Goal: Task Accomplishment & Management: Manage account settings

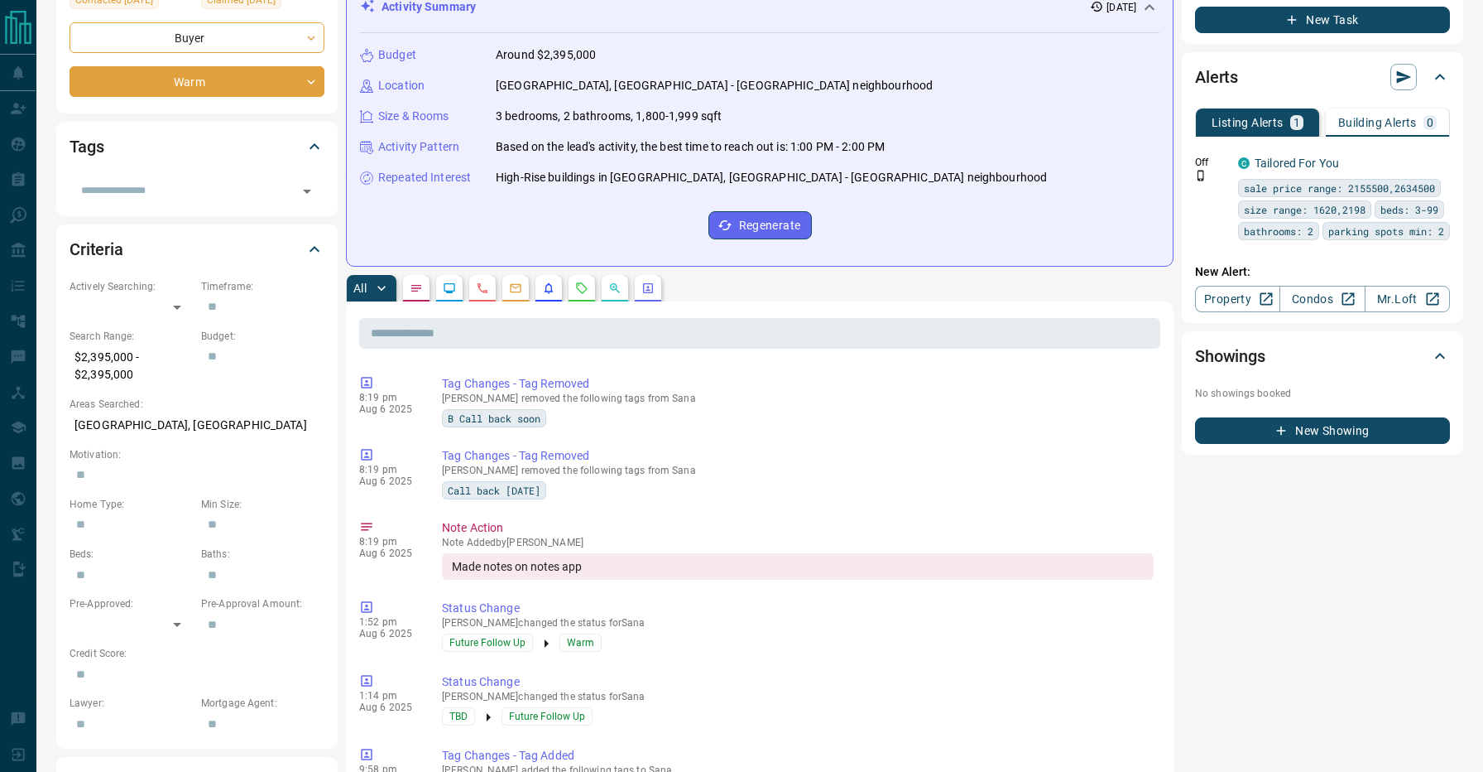
scroll to position [279, 0]
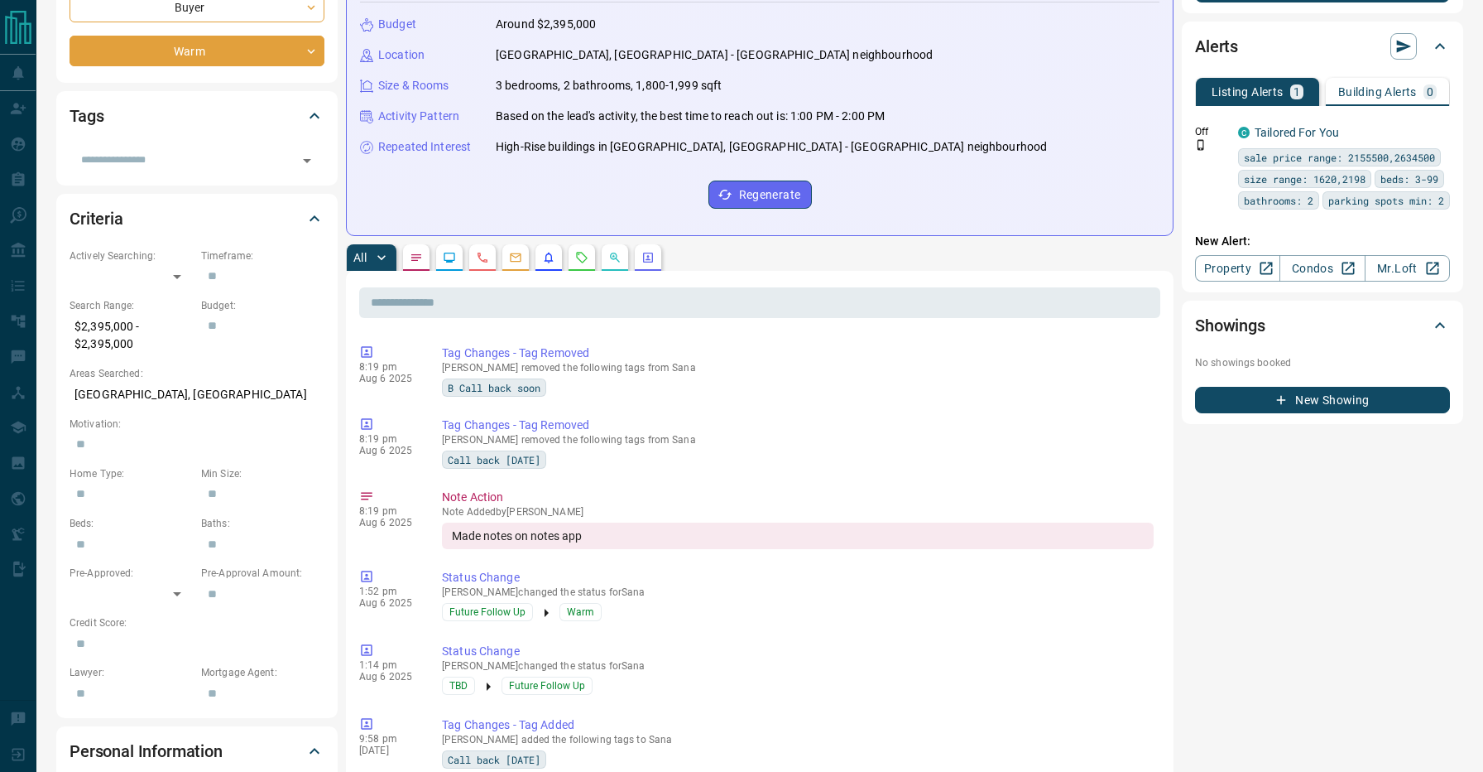
click at [849, 256] on div "All" at bounding box center [760, 257] width 828 height 26
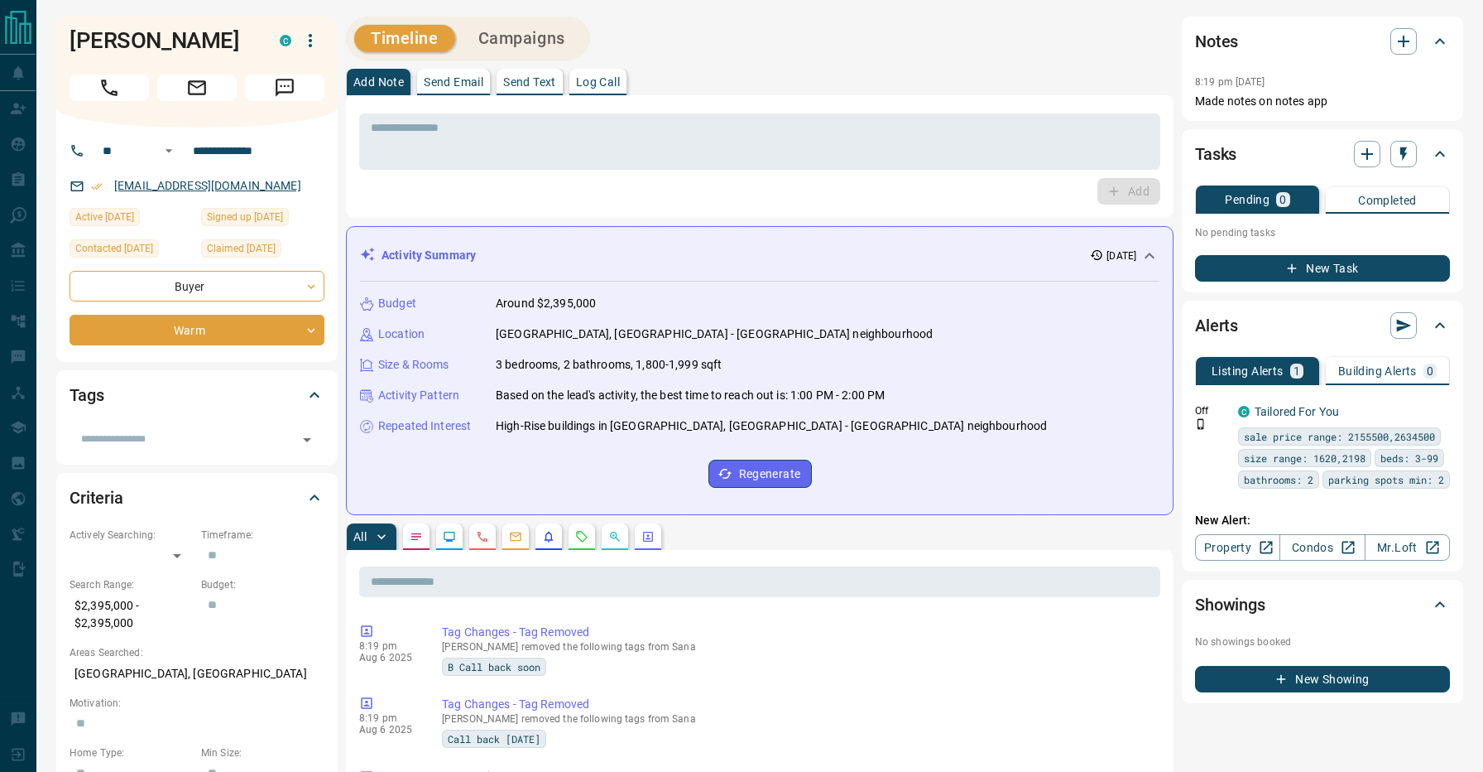
scroll to position [0, 0]
drag, startPoint x: 247, startPoint y: 184, endPoint x: 91, endPoint y: 184, distance: 155.6
click at [91, 184] on div "[EMAIL_ADDRESS][DOMAIN_NAME]" at bounding box center [197, 185] width 255 height 27
copy link "[EMAIL_ADDRESS][DOMAIN_NAME]"
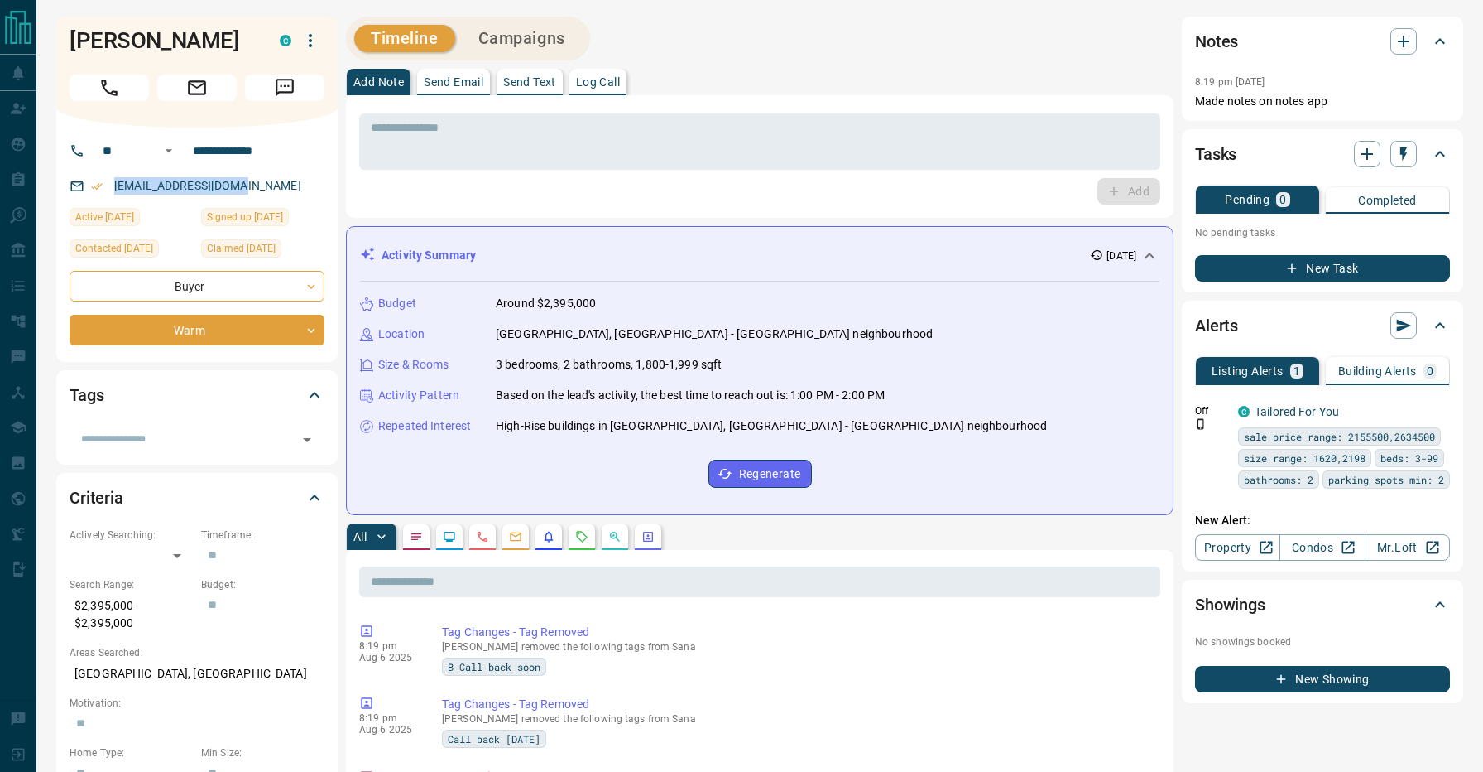
click at [700, 33] on div "Timeline Campaigns" at bounding box center [760, 39] width 828 height 44
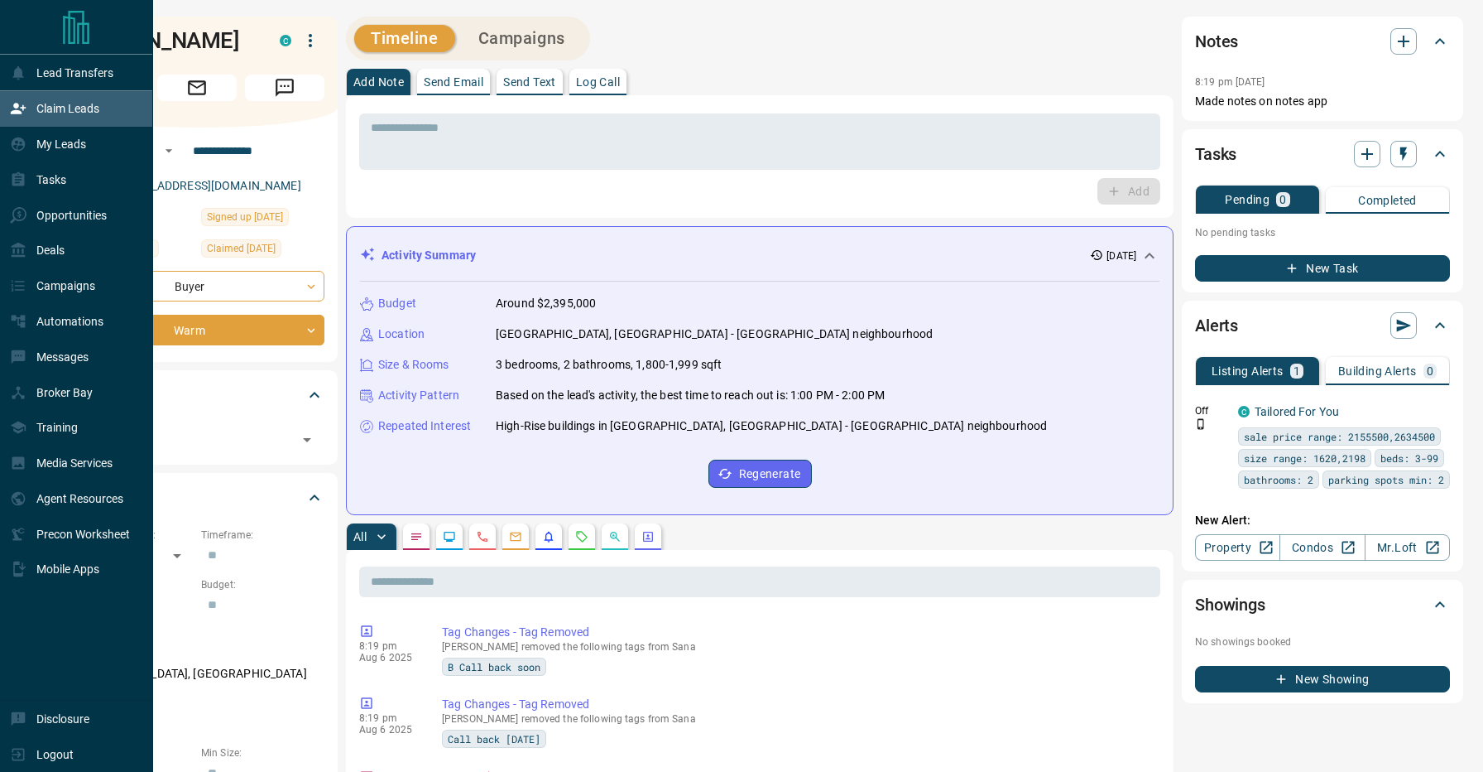
click at [17, 121] on div "Claim Leads" at bounding box center [54, 108] width 89 height 27
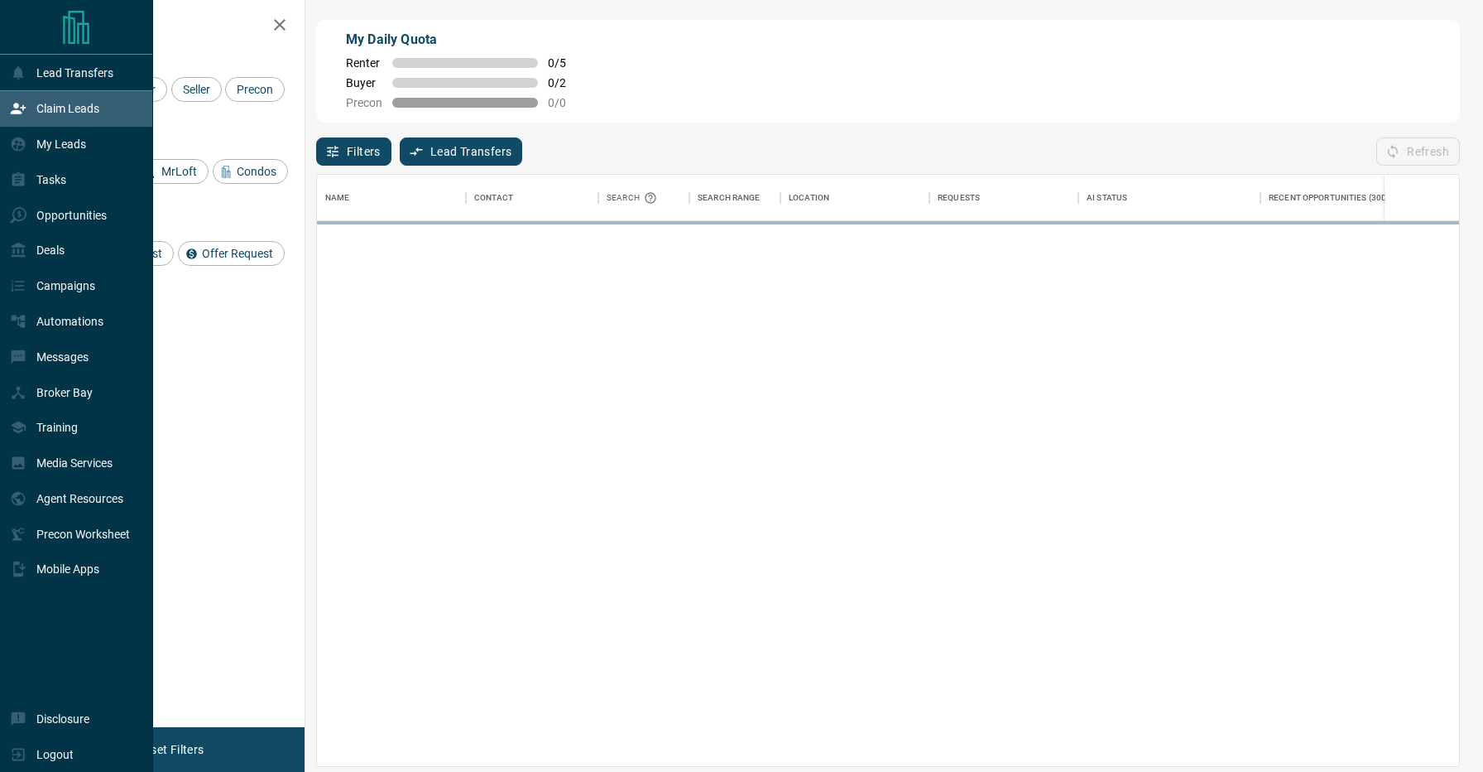
scroll to position [590, 1142]
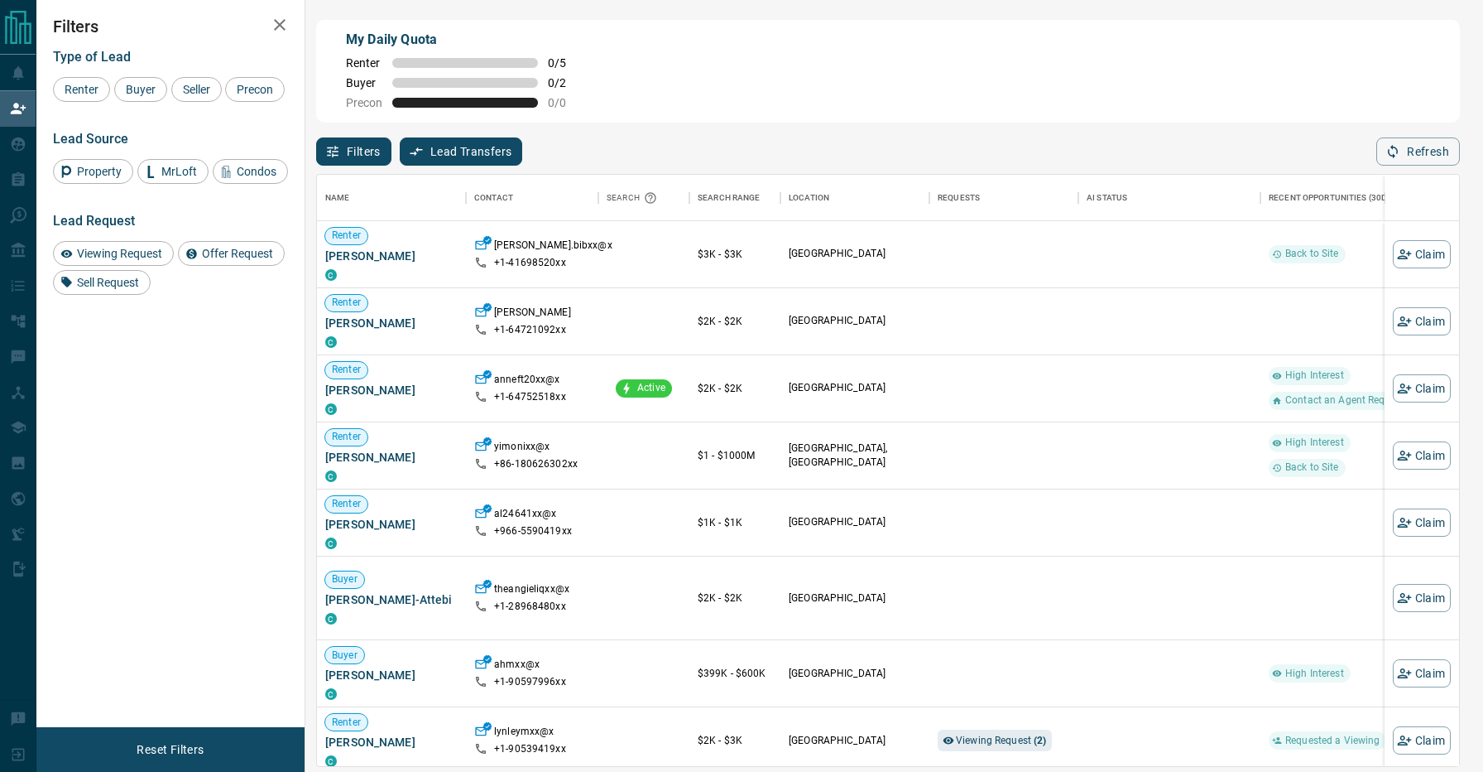
click at [679, 114] on div "My Daily Quota Renter 0 / 5 Buyer 0 / 2 Precon 0 / 0" at bounding box center [888, 71] width 1144 height 103
click at [142, 87] on span "Buyer" at bounding box center [140, 89] width 41 height 13
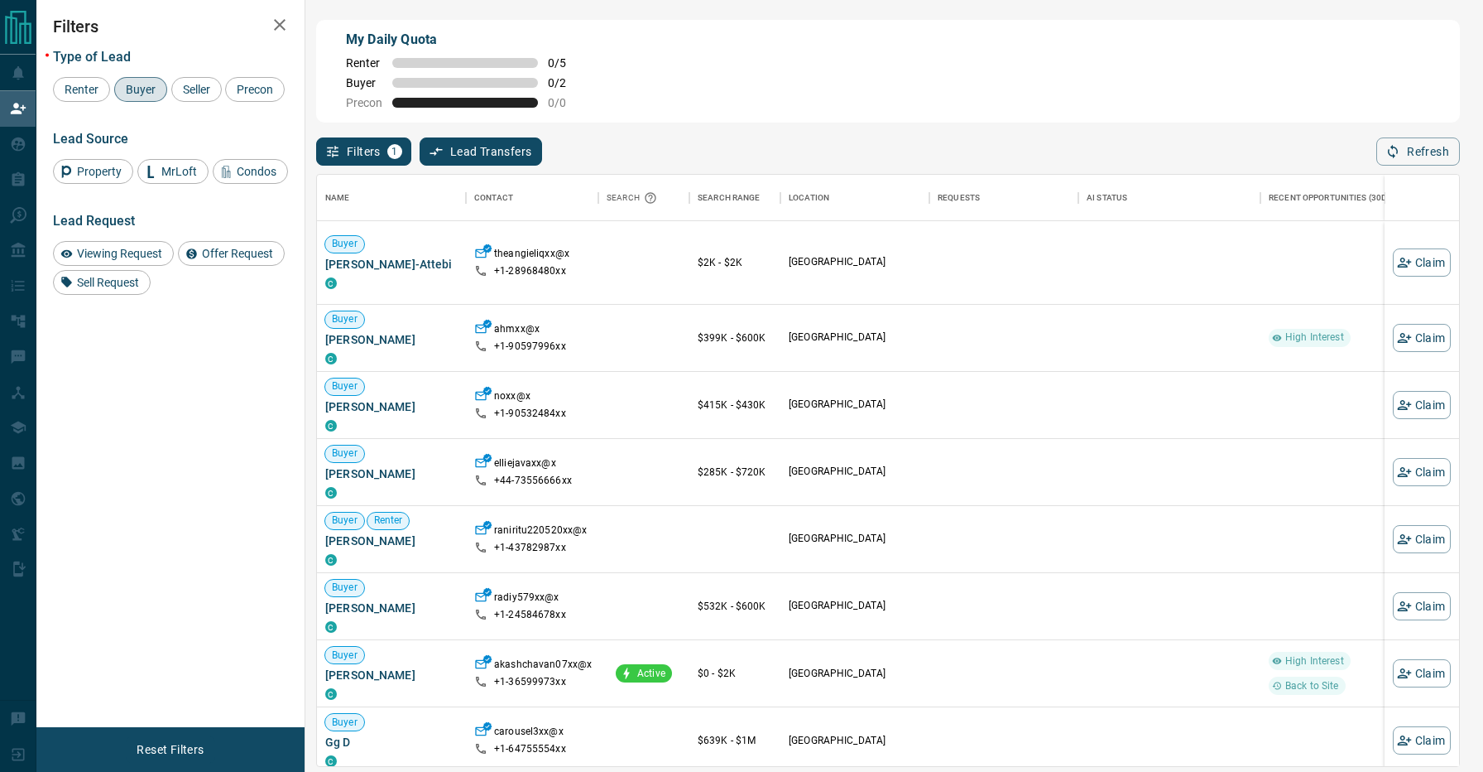
click at [776, 151] on div "Filters 1 Lead Transfers 0 Refresh" at bounding box center [888, 144] width 1144 height 43
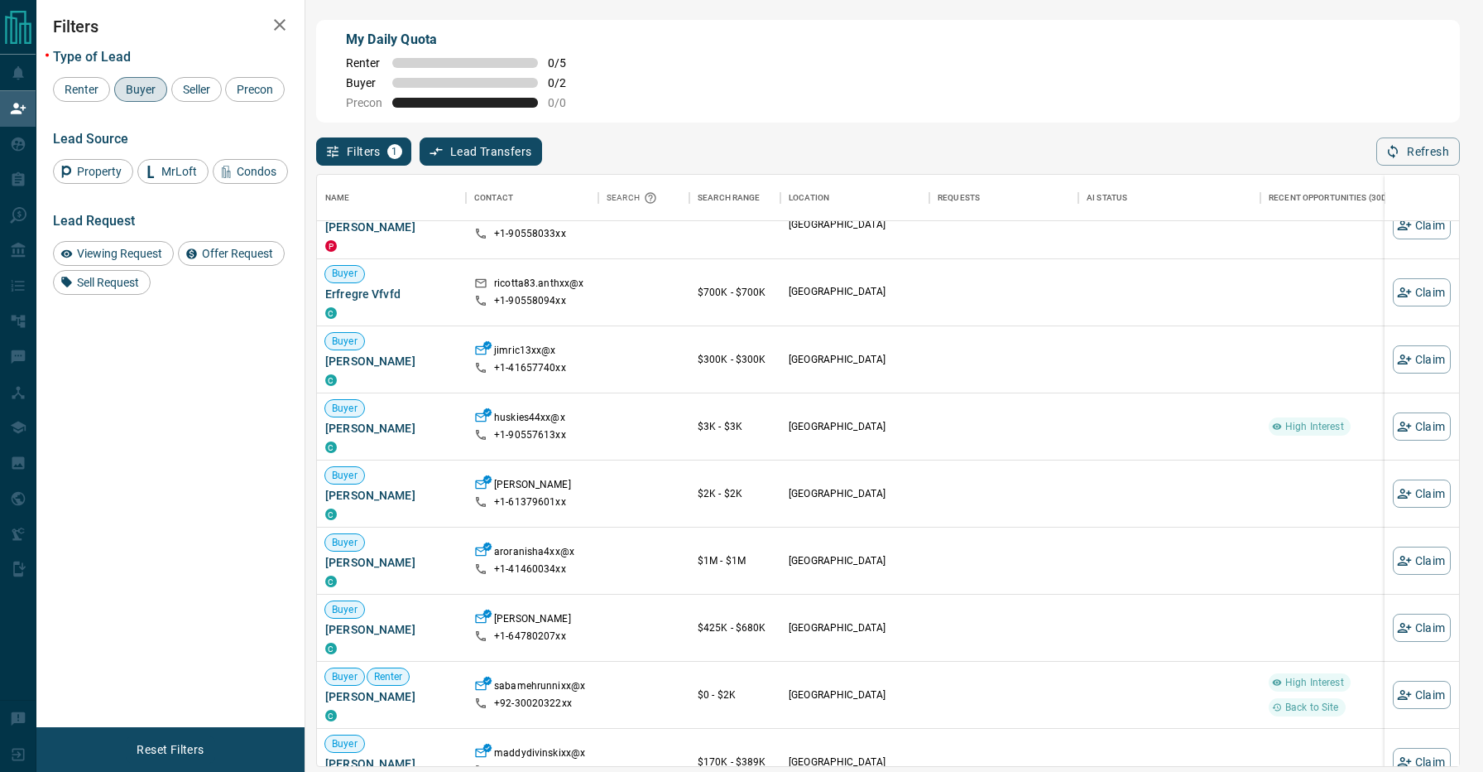
scroll to position [734, 0]
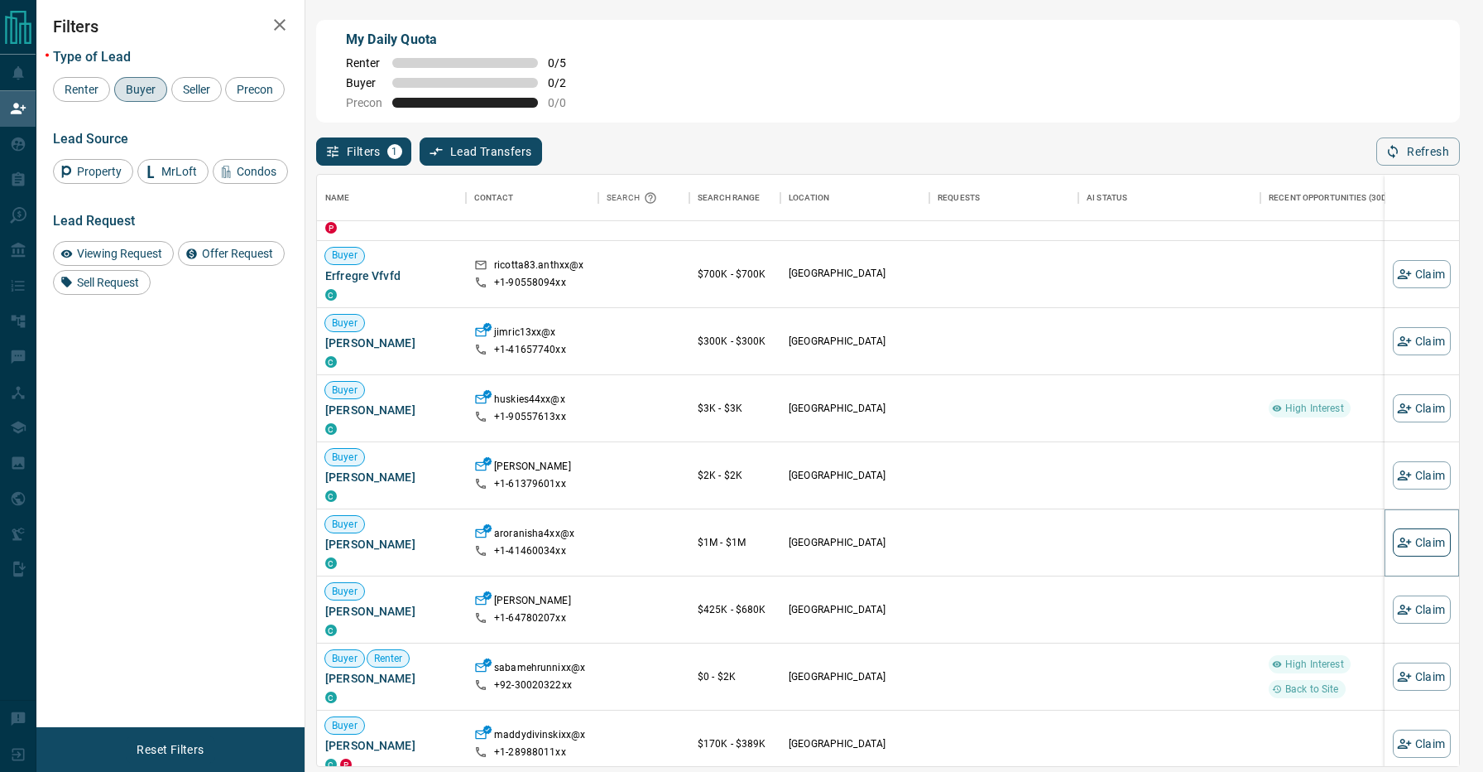
click at [1438, 546] on button "Claim" at bounding box center [1422, 542] width 58 height 28
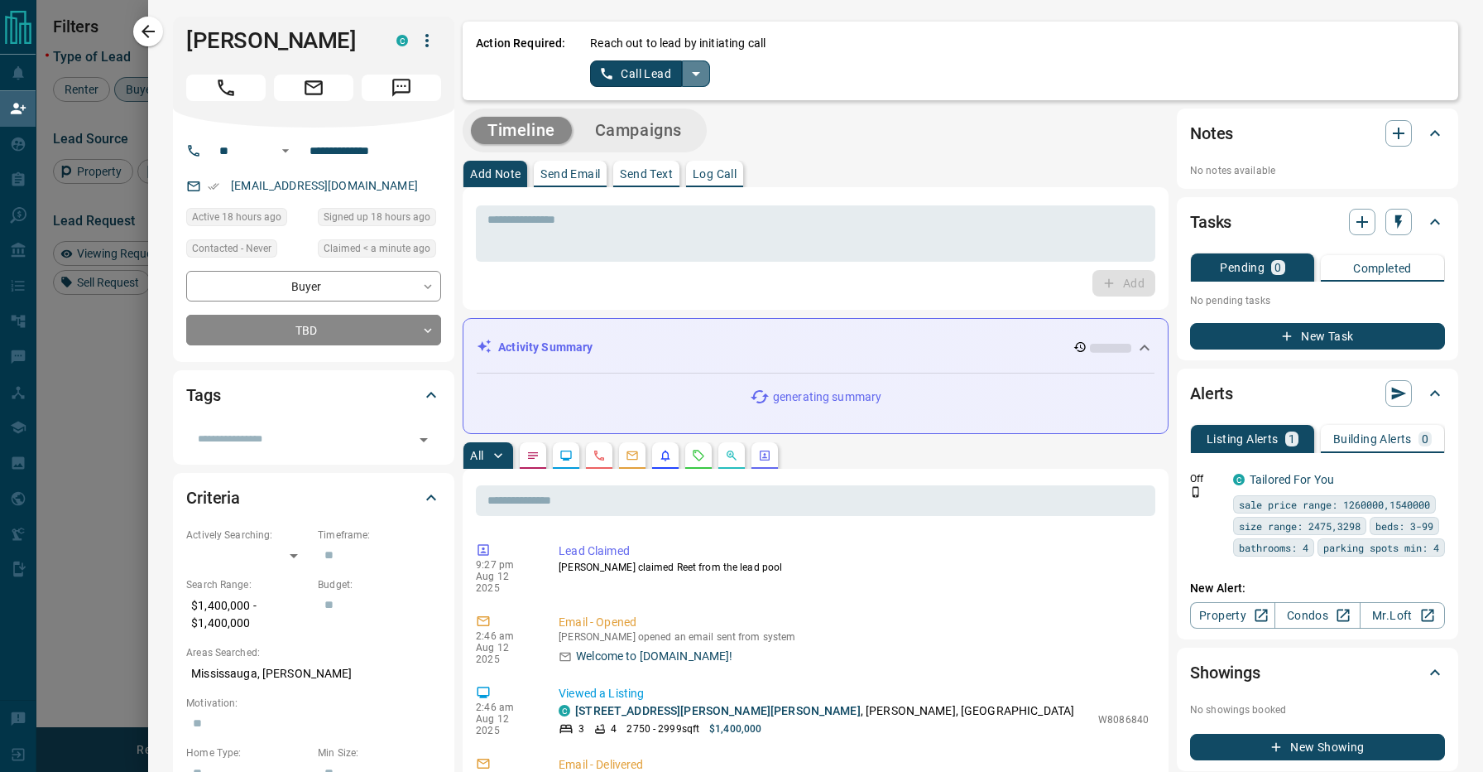
click at [697, 69] on icon "split button" at bounding box center [696, 74] width 20 height 20
click at [652, 127] on li "Log Manual Call" at bounding box center [649, 130] width 101 height 25
click at [635, 62] on button "Log Manual Call" at bounding box center [644, 73] width 109 height 26
click at [636, 79] on button "No" at bounding box center [637, 73] width 29 height 26
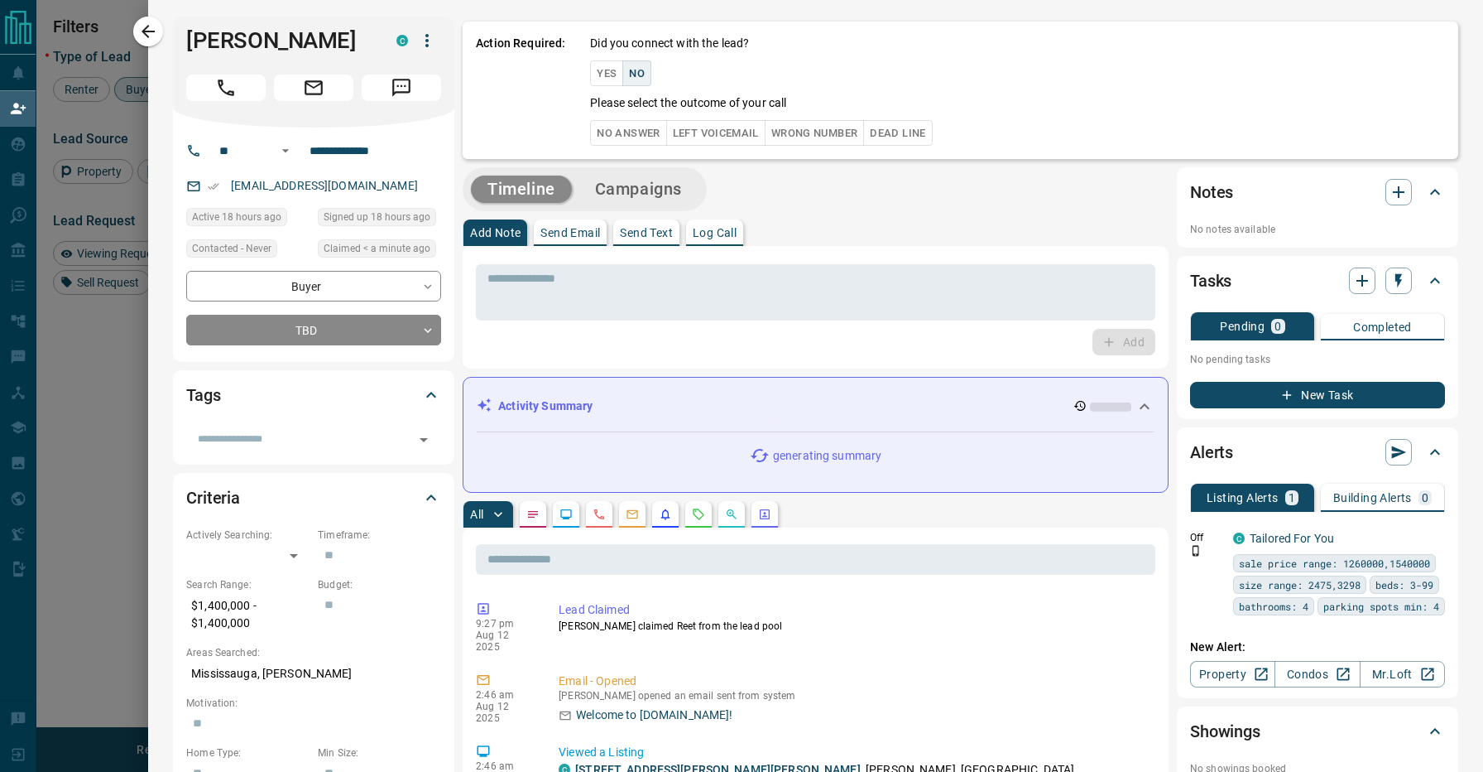
click at [625, 131] on button "No Answer" at bounding box center [628, 133] width 76 height 26
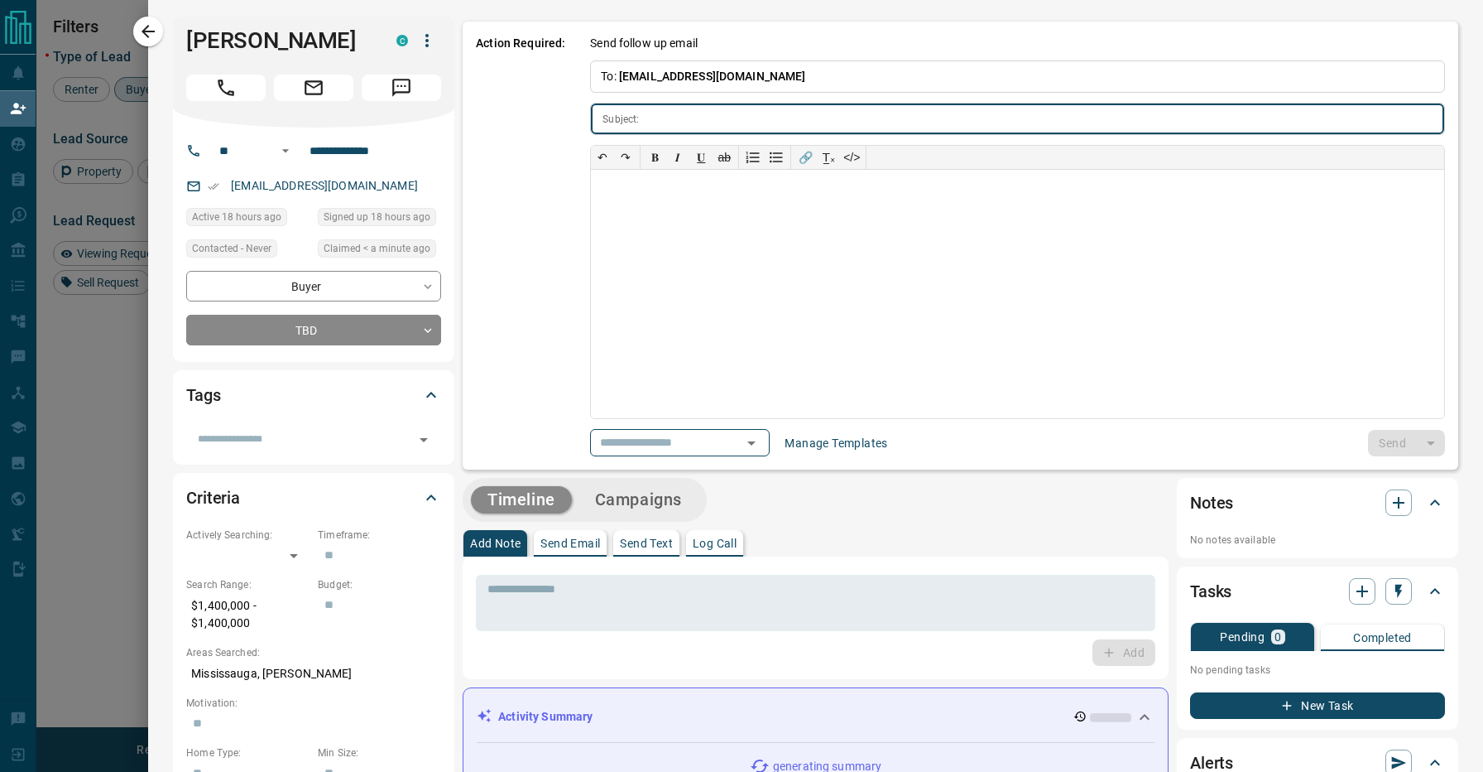
type input "**********"
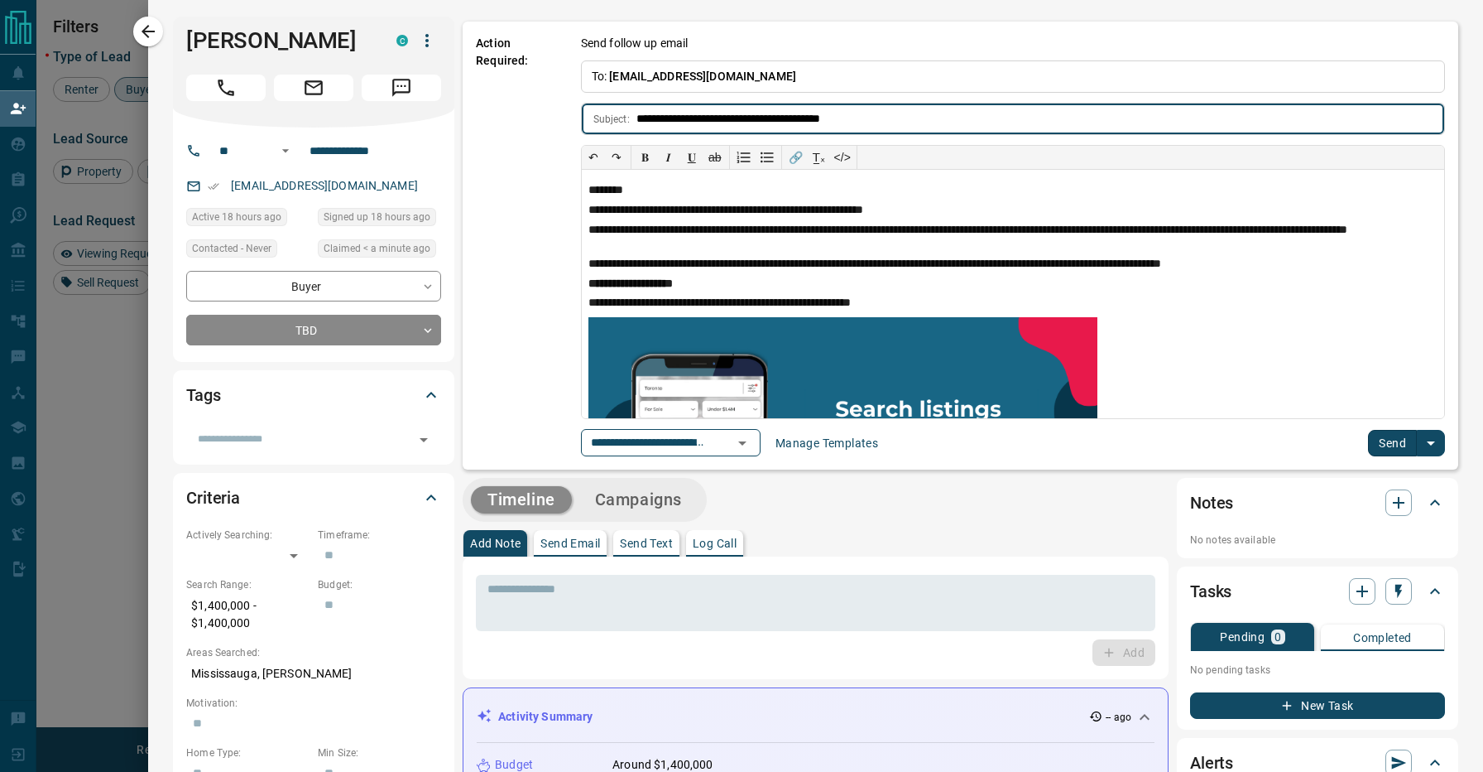
click at [1382, 438] on button "Send" at bounding box center [1392, 443] width 49 height 26
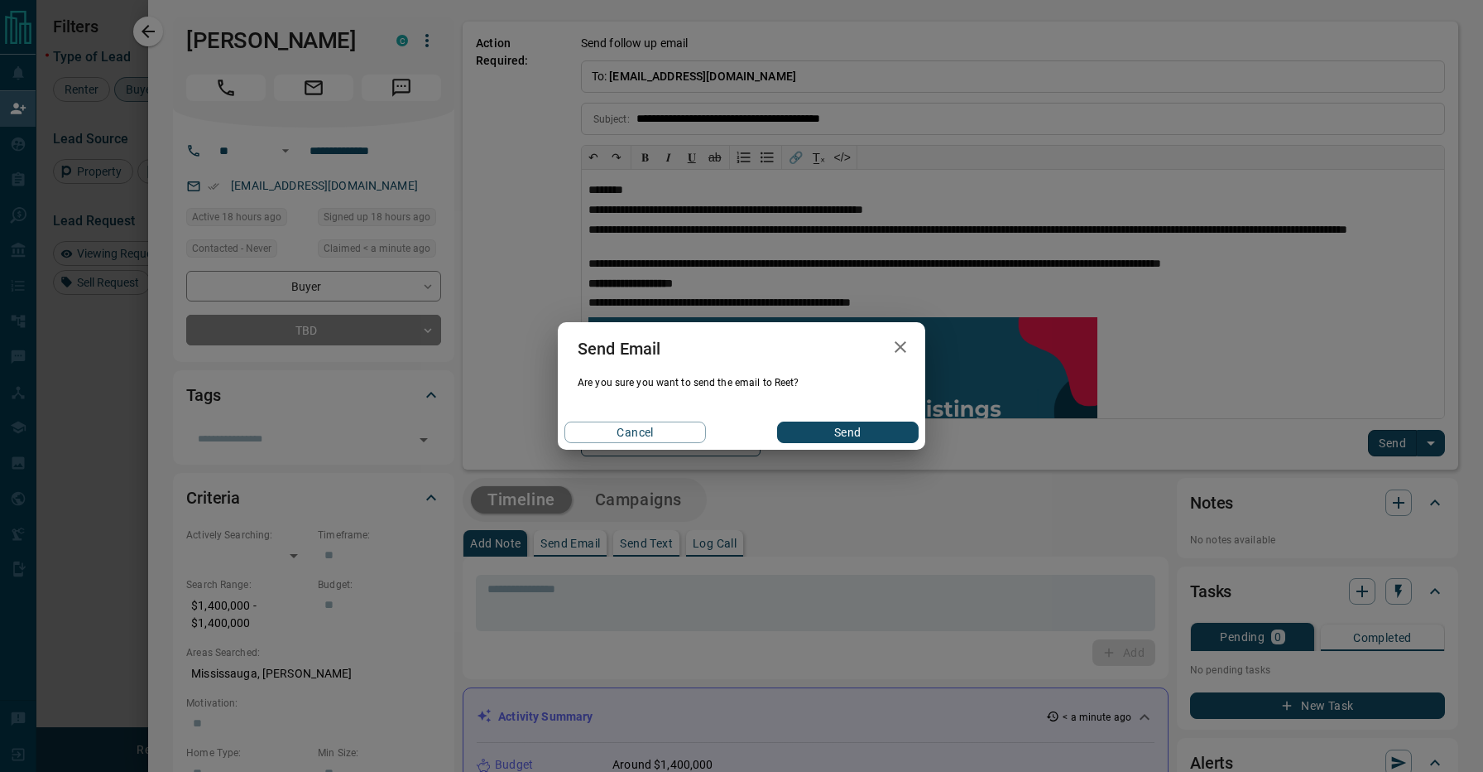
click at [874, 430] on button "Send" at bounding box center [848, 432] width 142 height 22
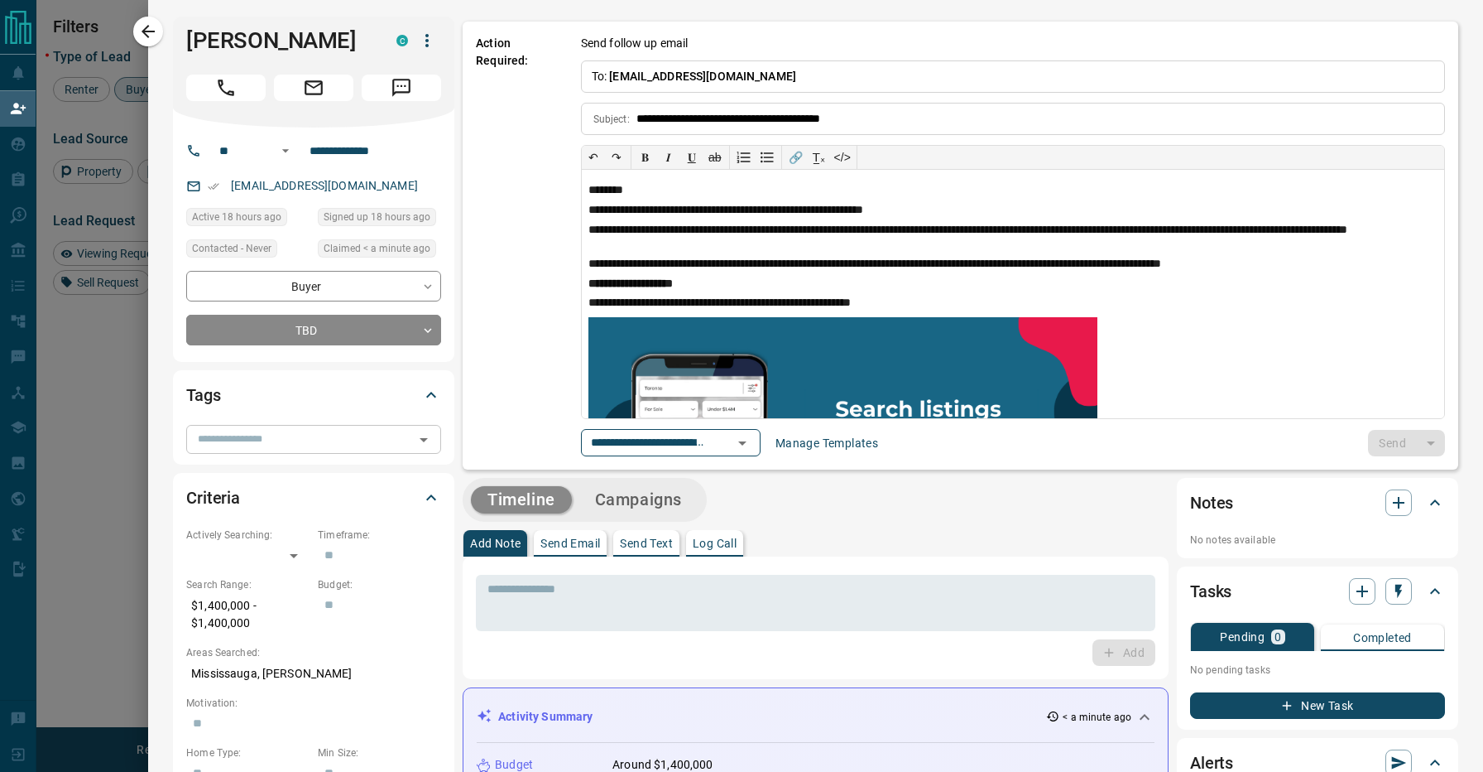
click at [275, 440] on input "text" at bounding box center [300, 439] width 218 height 18
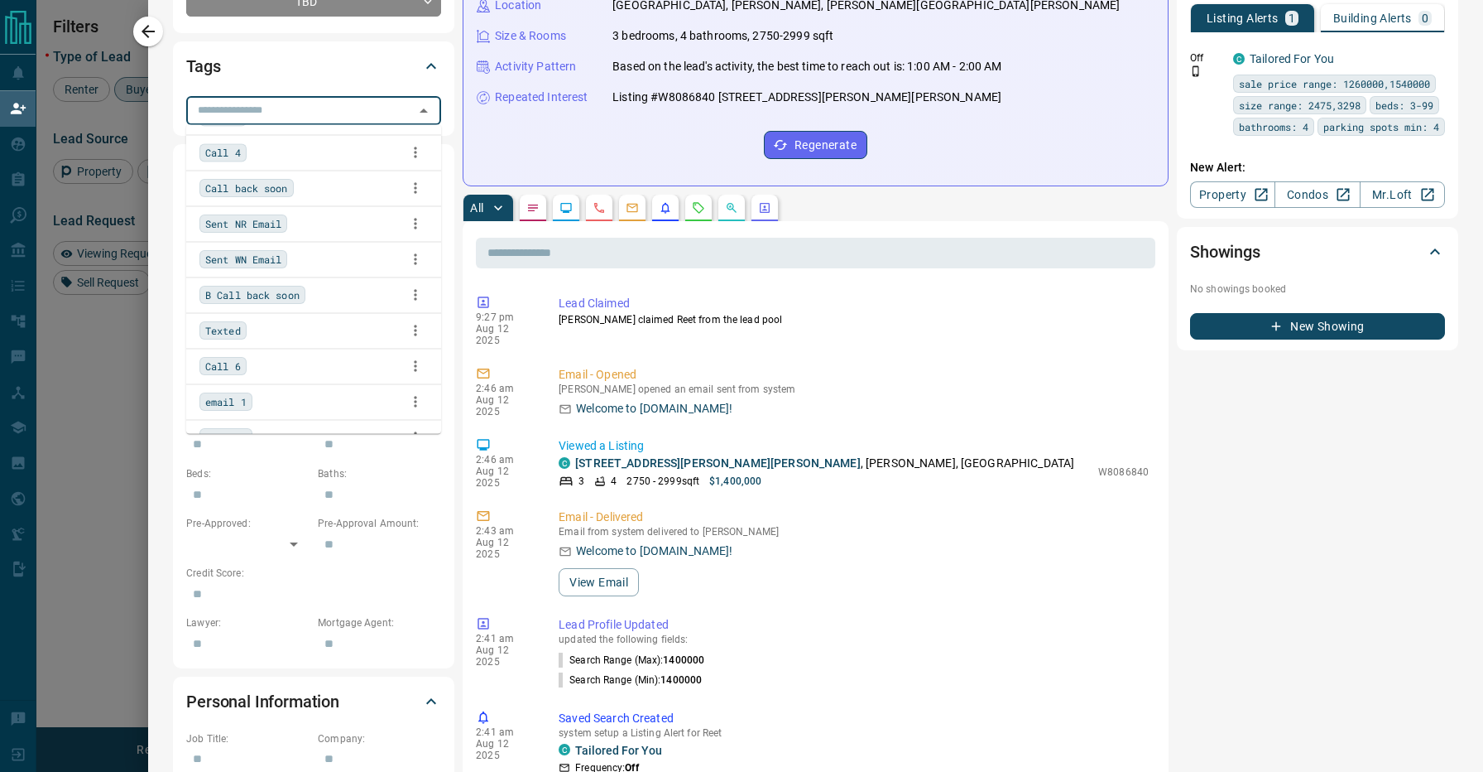
scroll to position [233, 0]
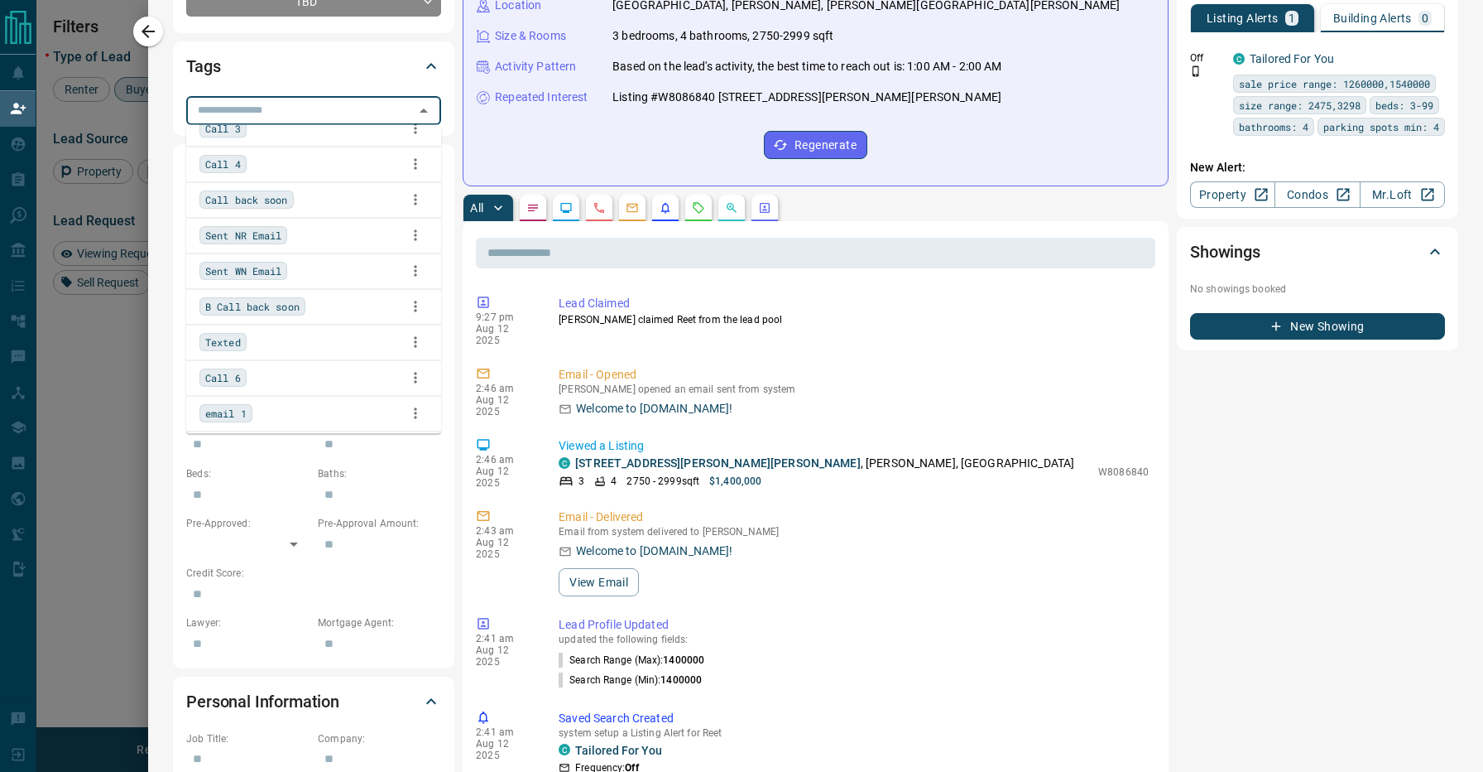
click at [341, 305] on div "B Call back soon" at bounding box center [314, 307] width 228 height 25
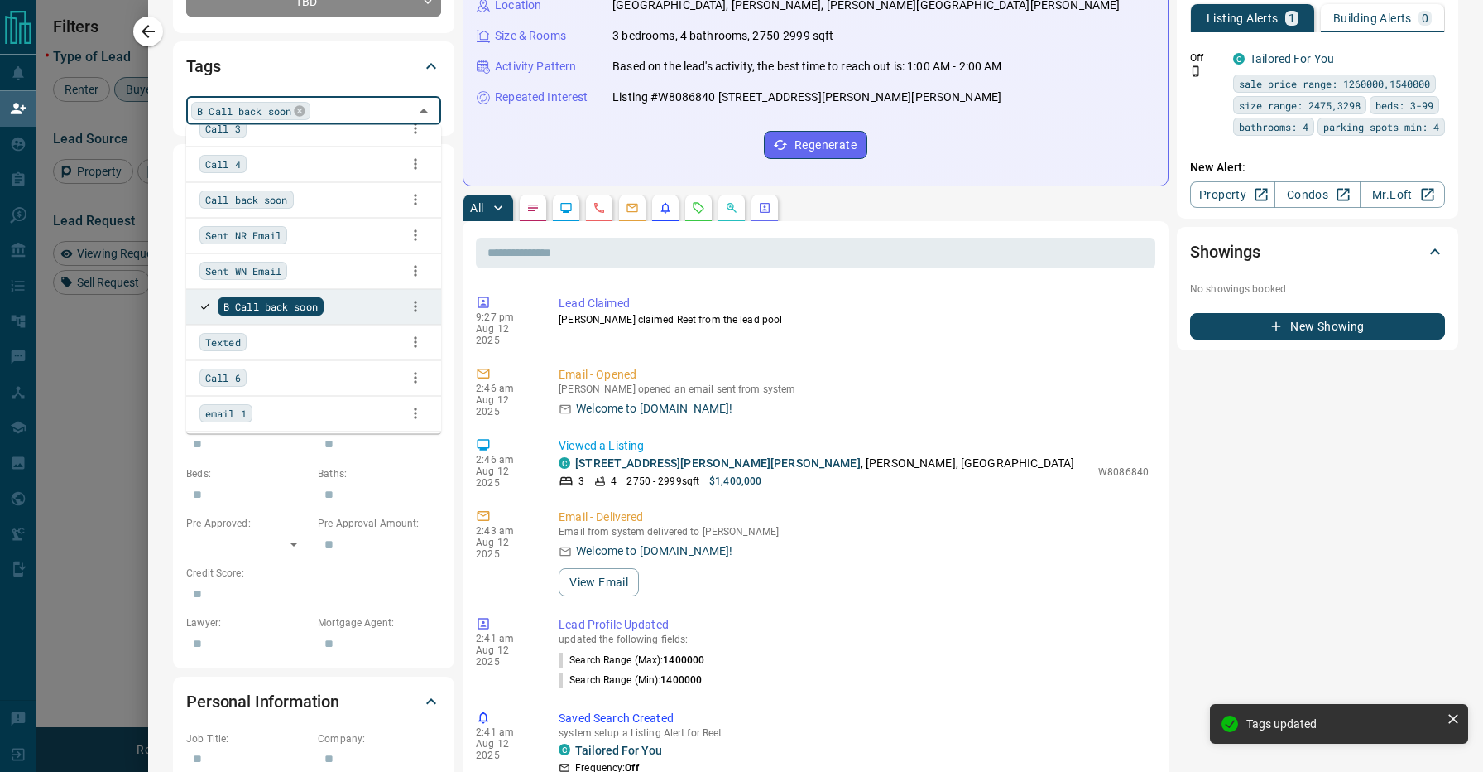
click at [173, 264] on div "Criteria Actively Searching: ​ ​ Timeframe: ​ Search Range: $1,400,000 - $1,400…" at bounding box center [313, 406] width 281 height 524
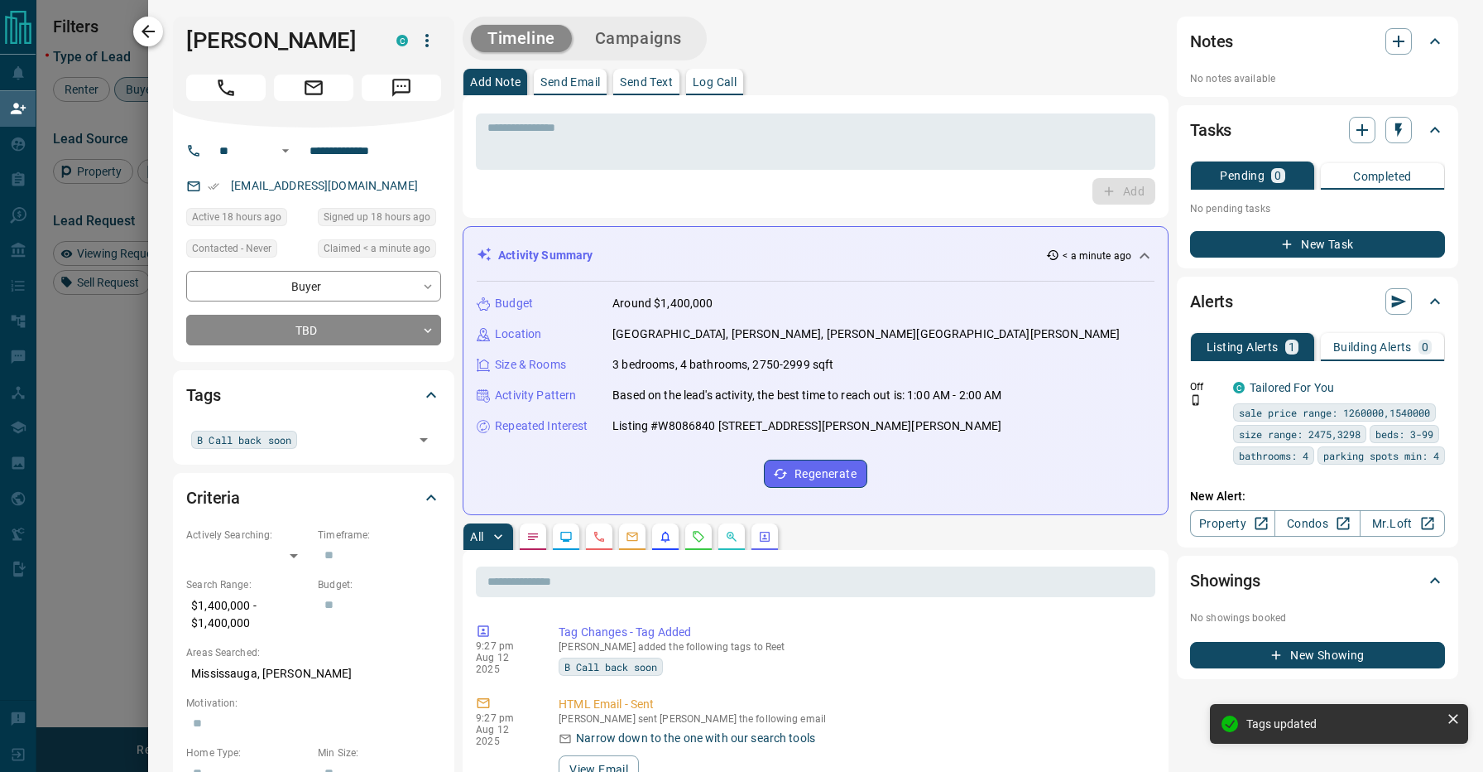
scroll to position [0, 0]
click at [158, 22] on icon "button" at bounding box center [148, 32] width 20 height 20
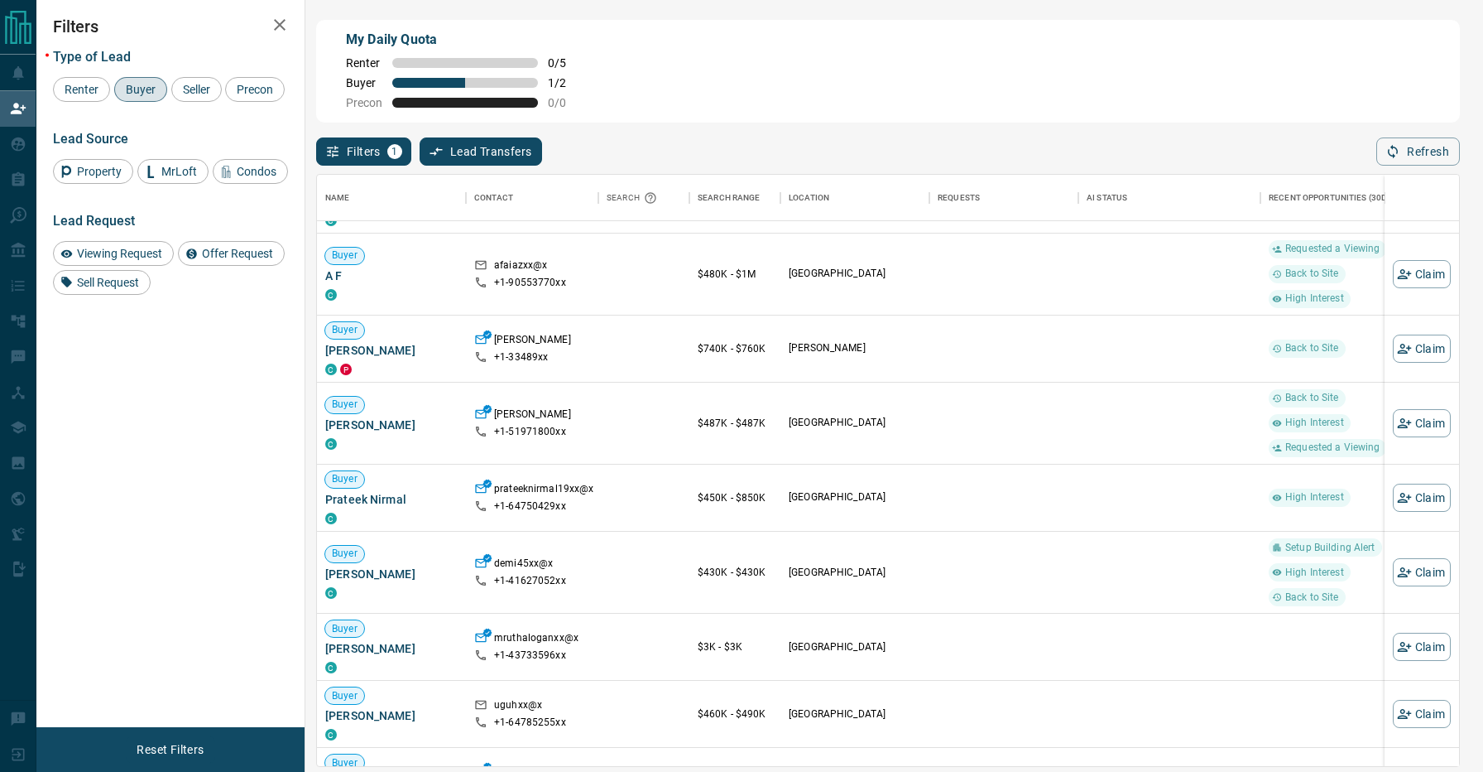
scroll to position [1883, 0]
click at [1409, 495] on icon "button" at bounding box center [1404, 496] width 14 height 10
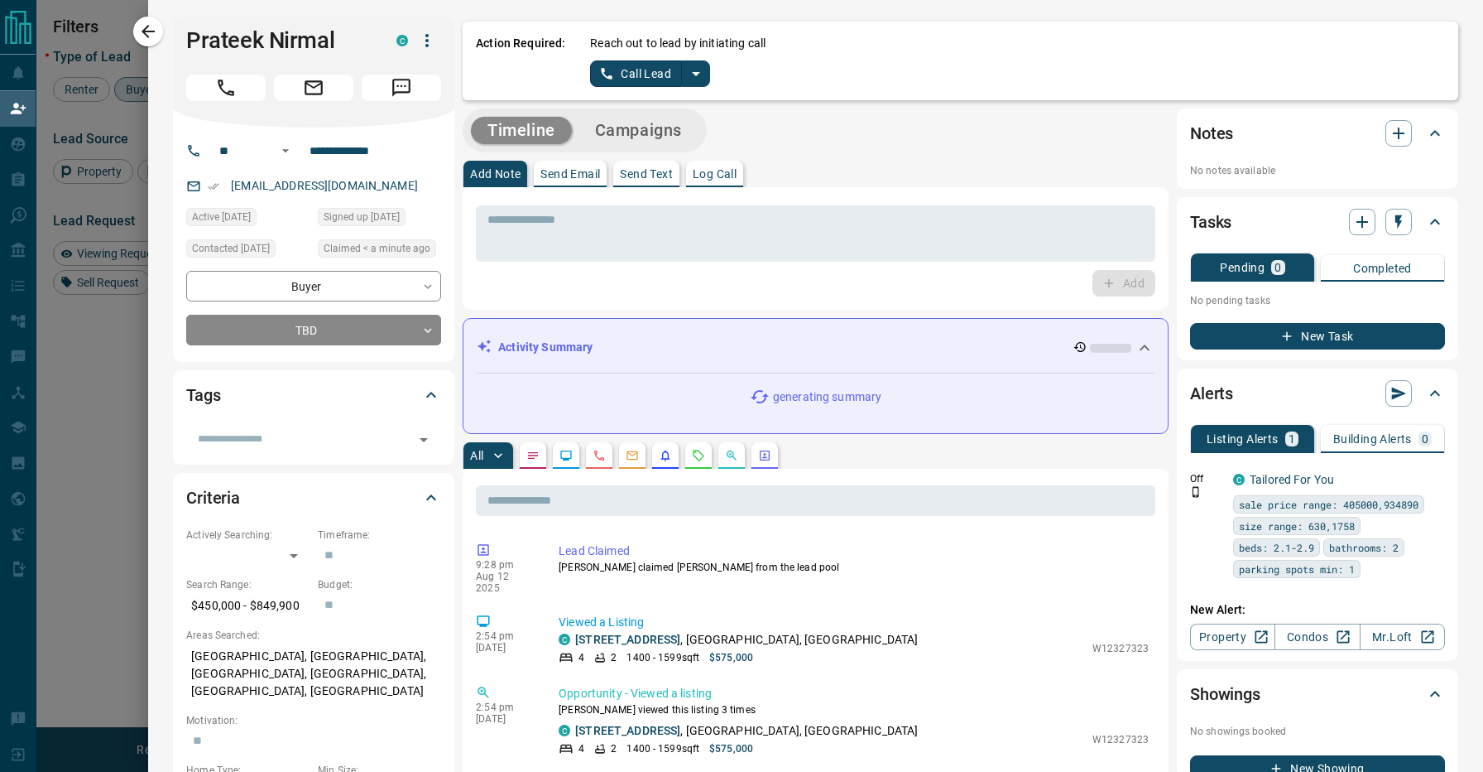
click at [690, 69] on icon "split button" at bounding box center [696, 74] width 20 height 20
click at [672, 135] on li "Log Manual Call" at bounding box center [649, 130] width 101 height 25
click at [648, 72] on button "Log Manual Call" at bounding box center [644, 73] width 109 height 26
click at [642, 71] on button "No" at bounding box center [637, 73] width 29 height 26
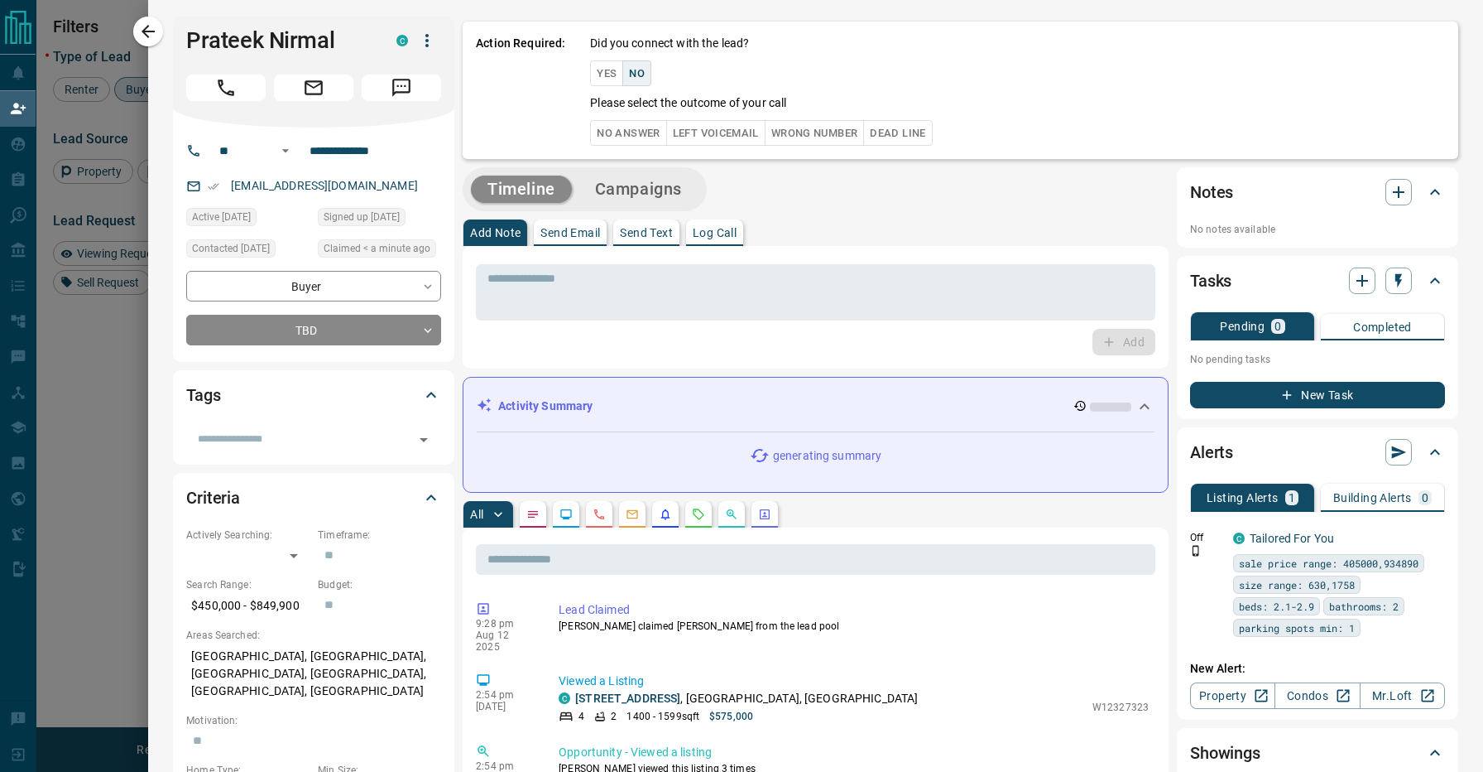
click at [635, 126] on button "No Answer" at bounding box center [628, 133] width 76 height 26
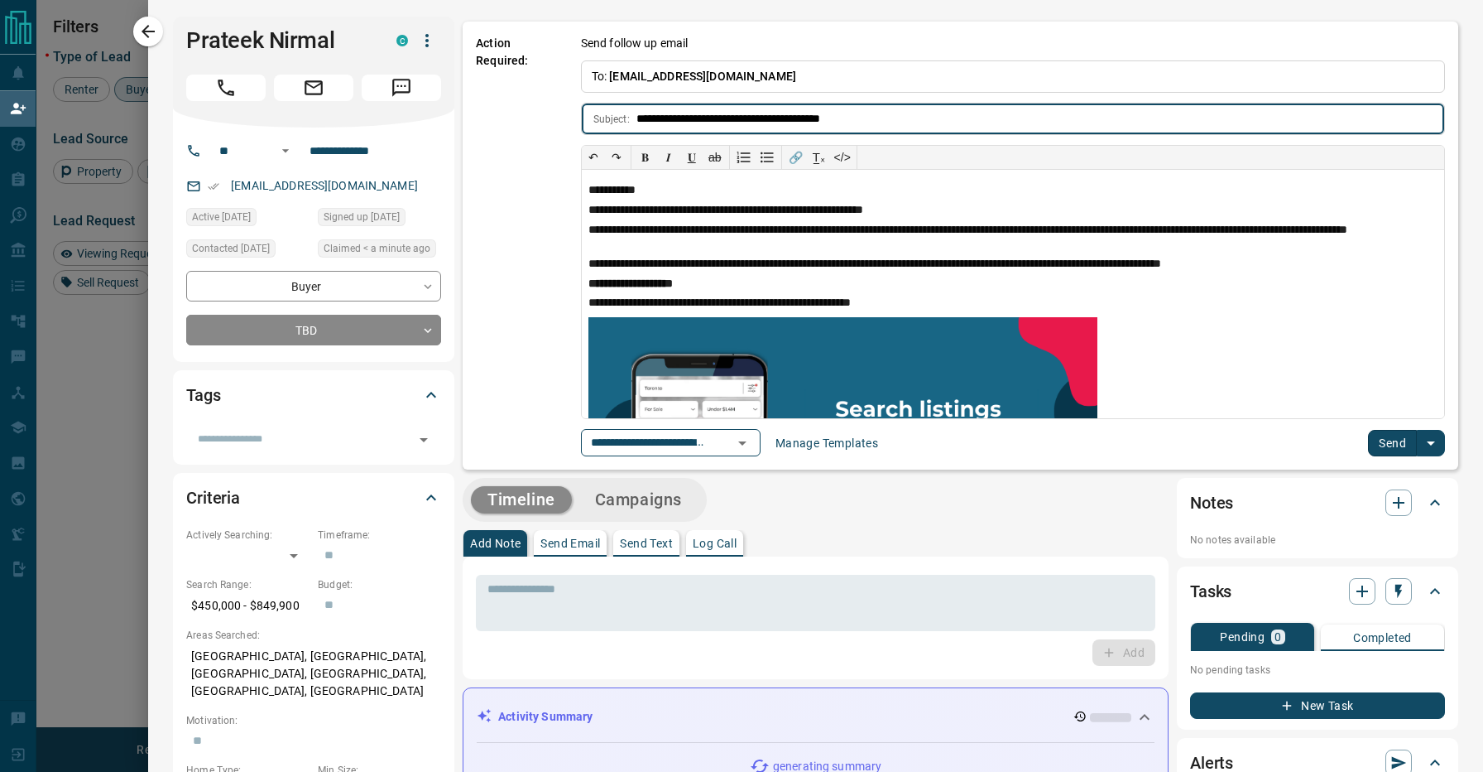
click at [1388, 437] on button "Send" at bounding box center [1392, 443] width 49 height 26
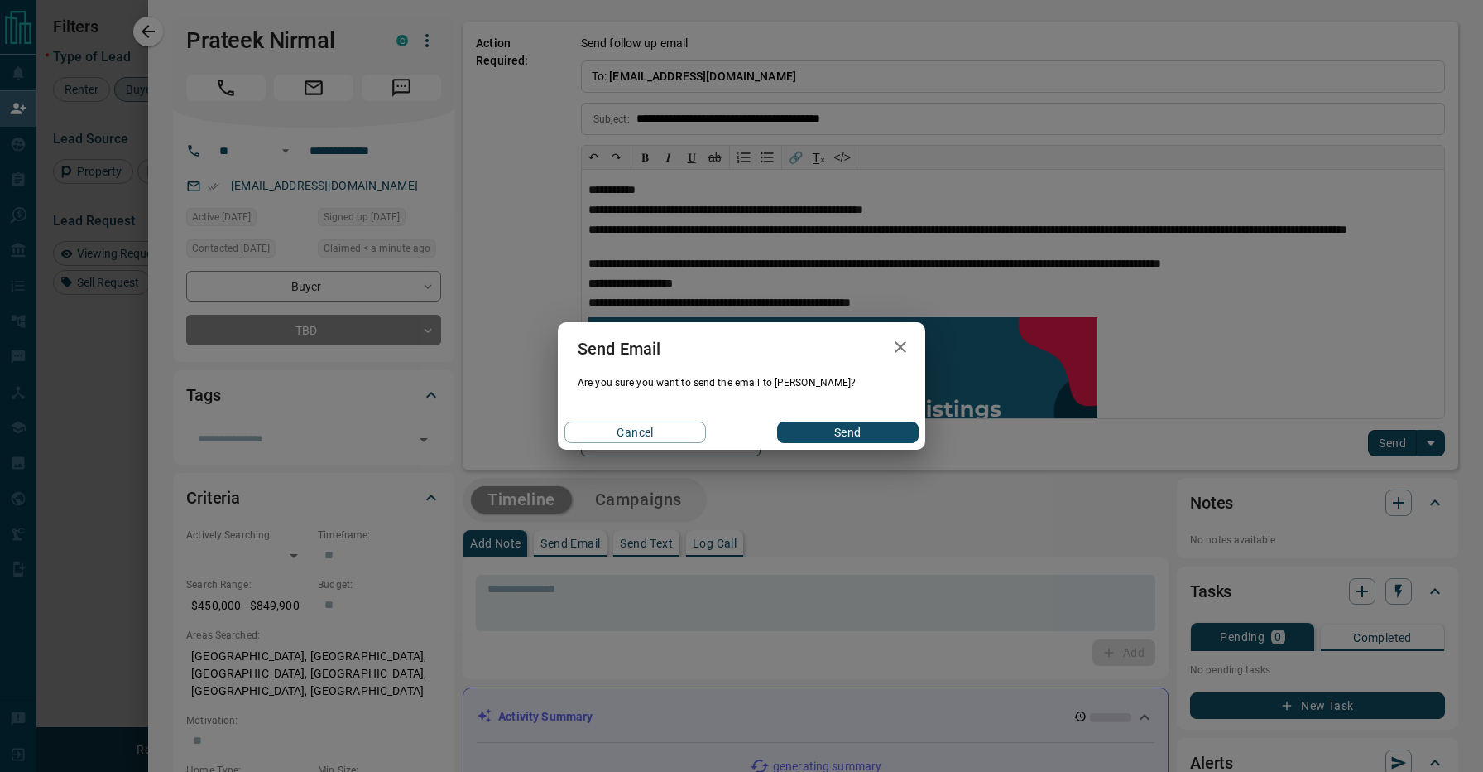
click at [863, 426] on button "Send" at bounding box center [848, 432] width 142 height 22
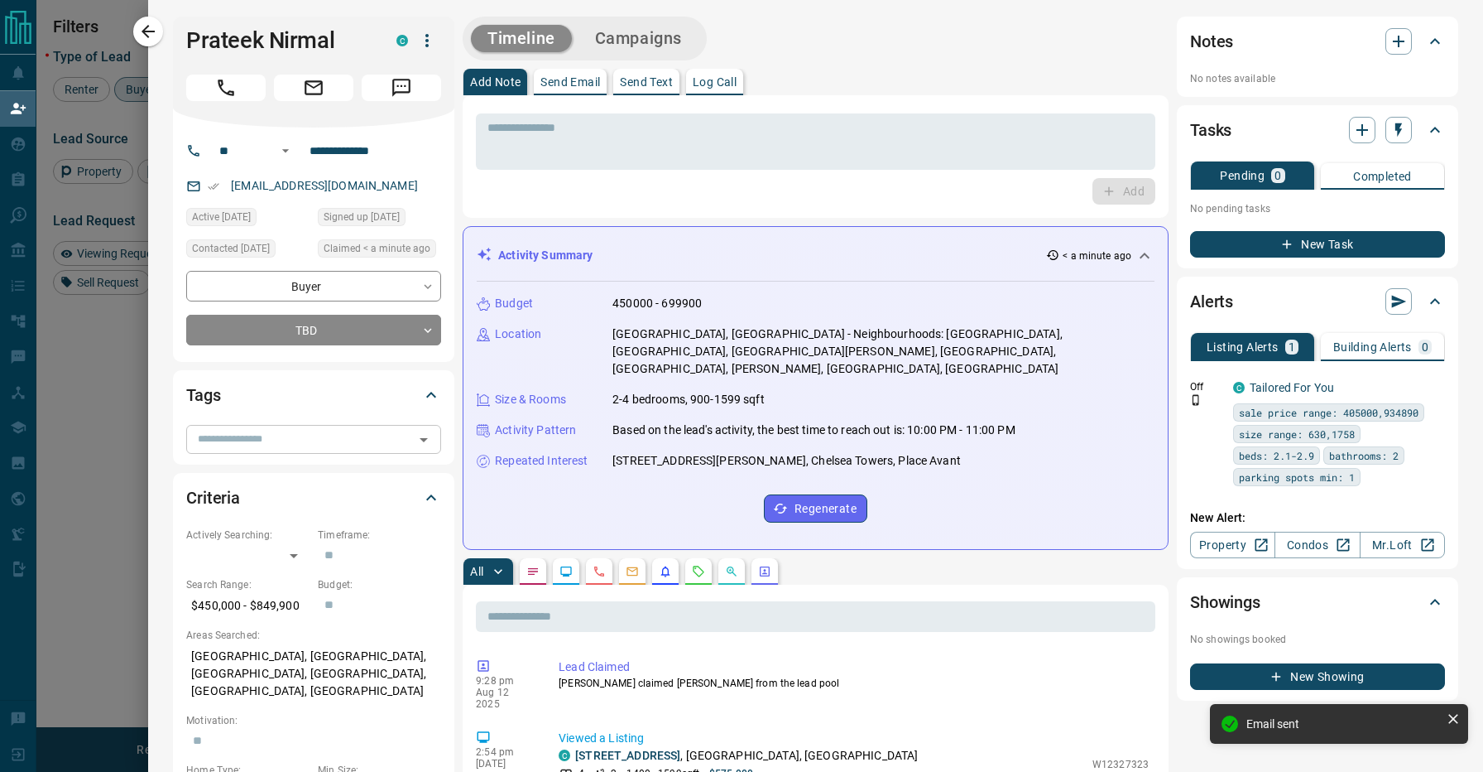
click at [320, 434] on input "text" at bounding box center [300, 439] width 218 height 18
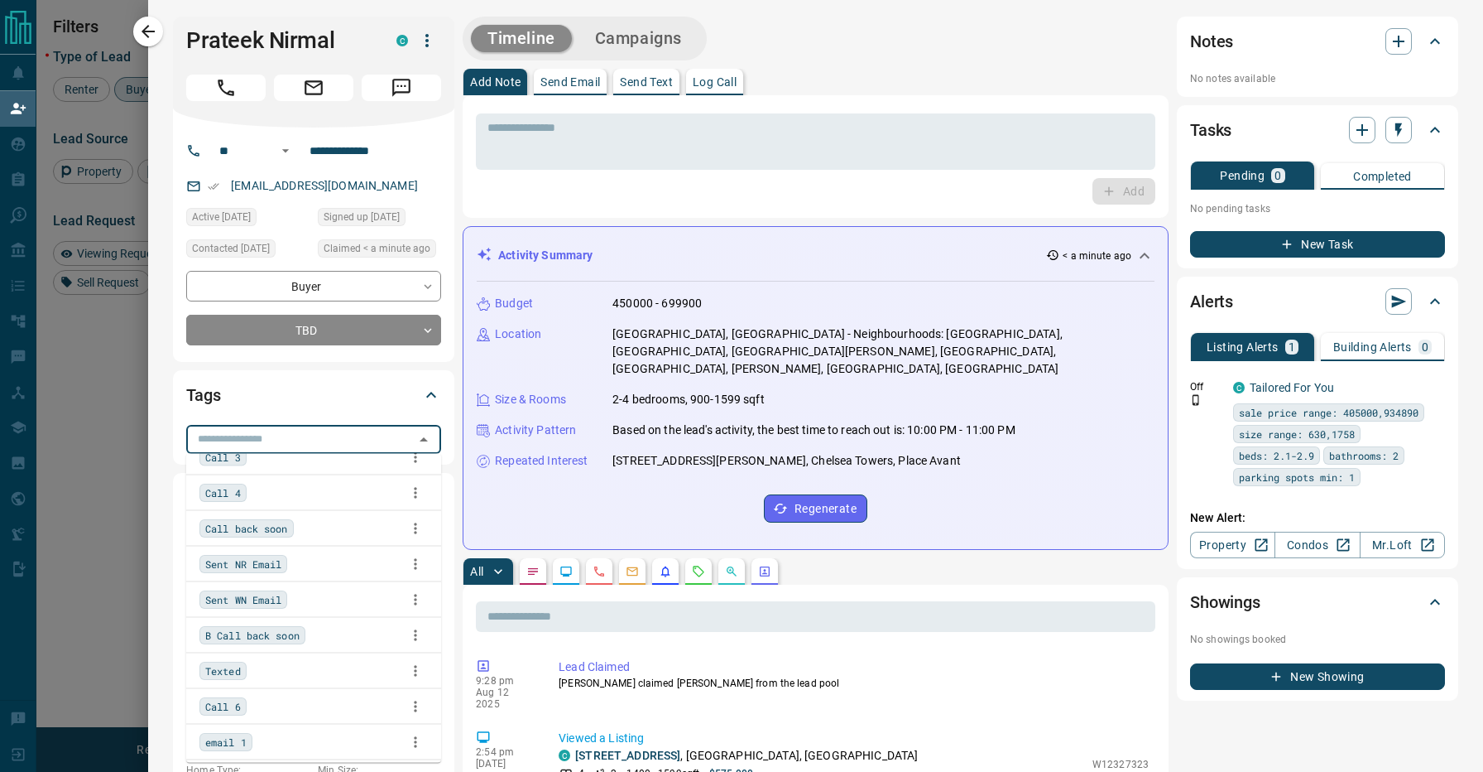
scroll to position [240, 0]
click at [327, 623] on div "B Call back soon" at bounding box center [314, 629] width 228 height 25
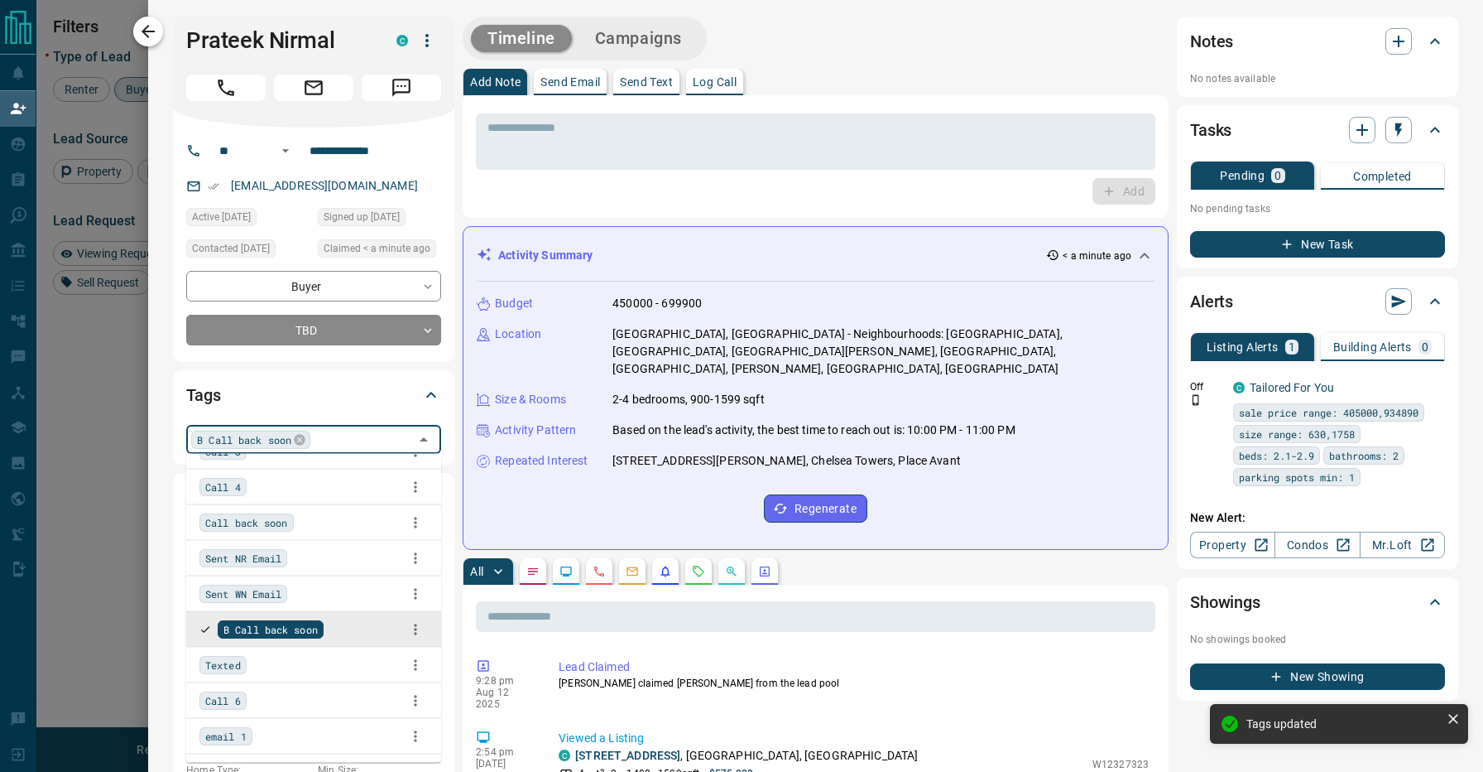
click at [162, 27] on button "button" at bounding box center [148, 32] width 30 height 30
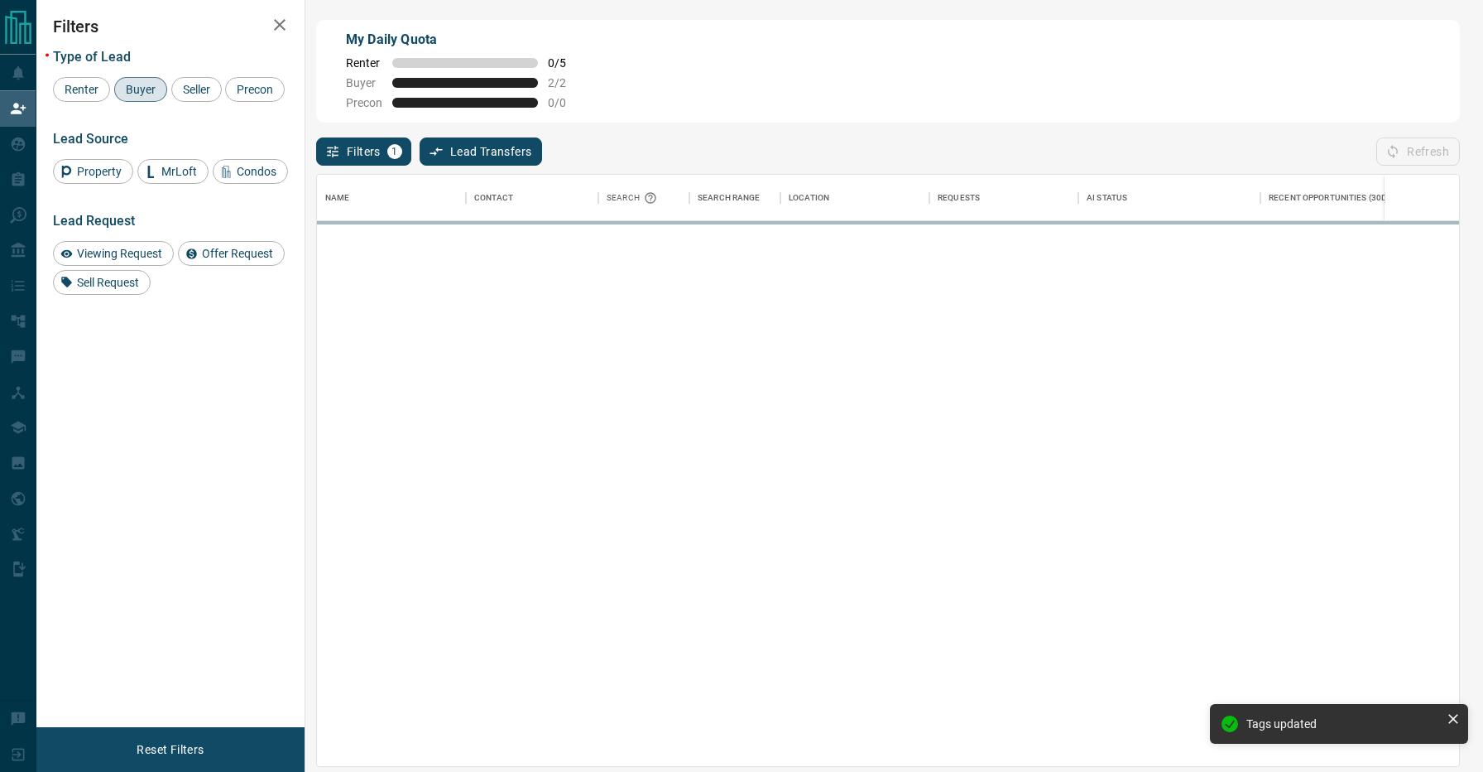
scroll to position [590, 1142]
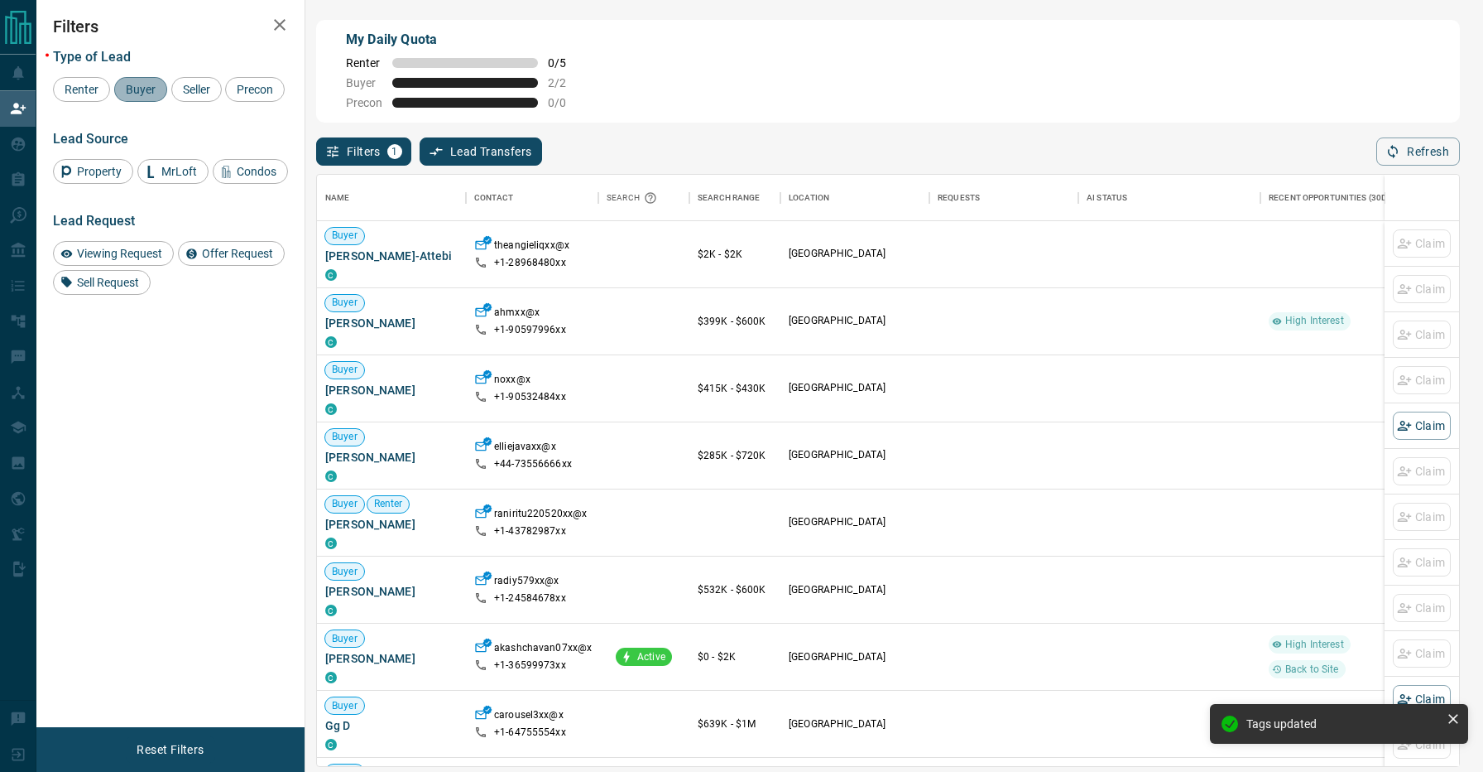
click at [135, 89] on span "Buyer" at bounding box center [140, 89] width 41 height 13
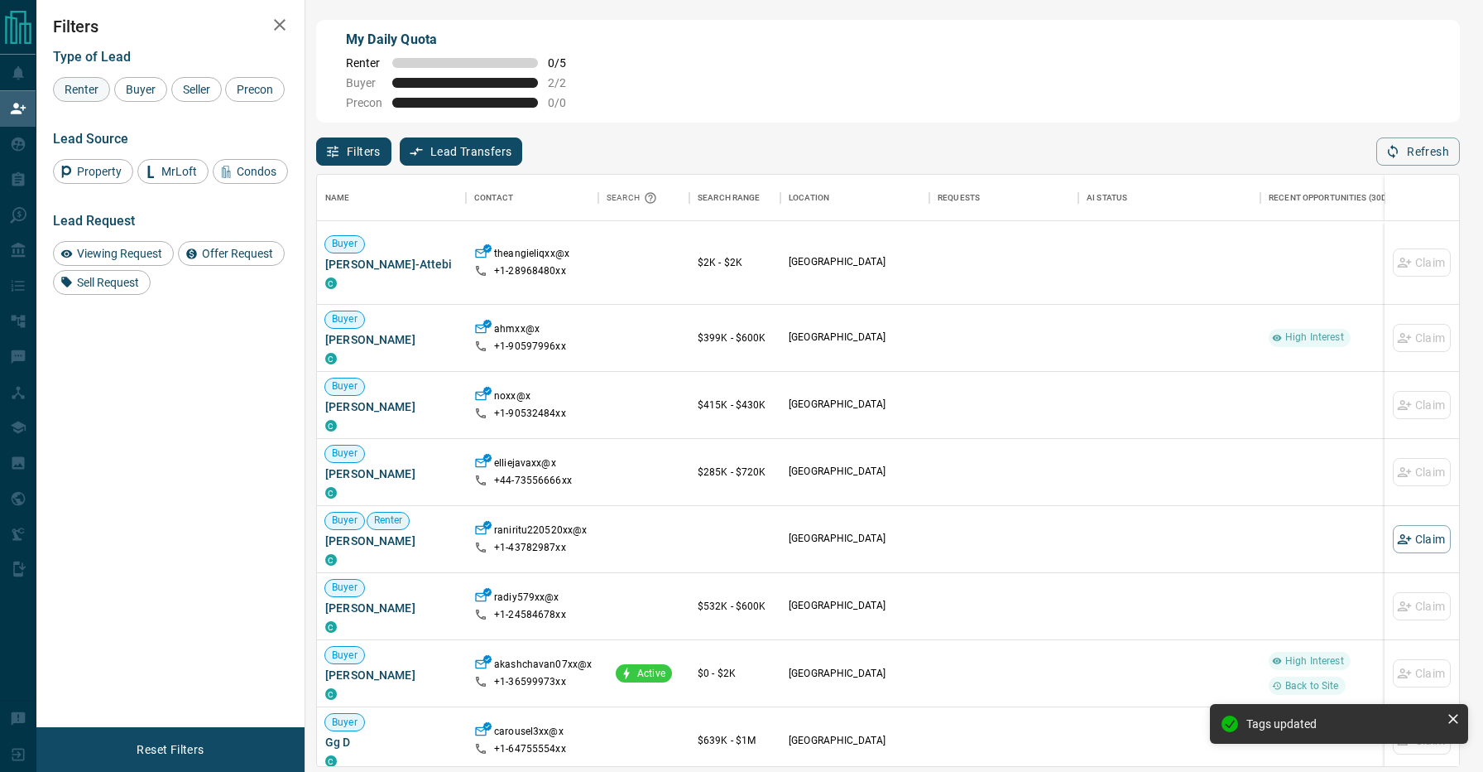
click at [82, 92] on span "Renter" at bounding box center [82, 89] width 46 height 13
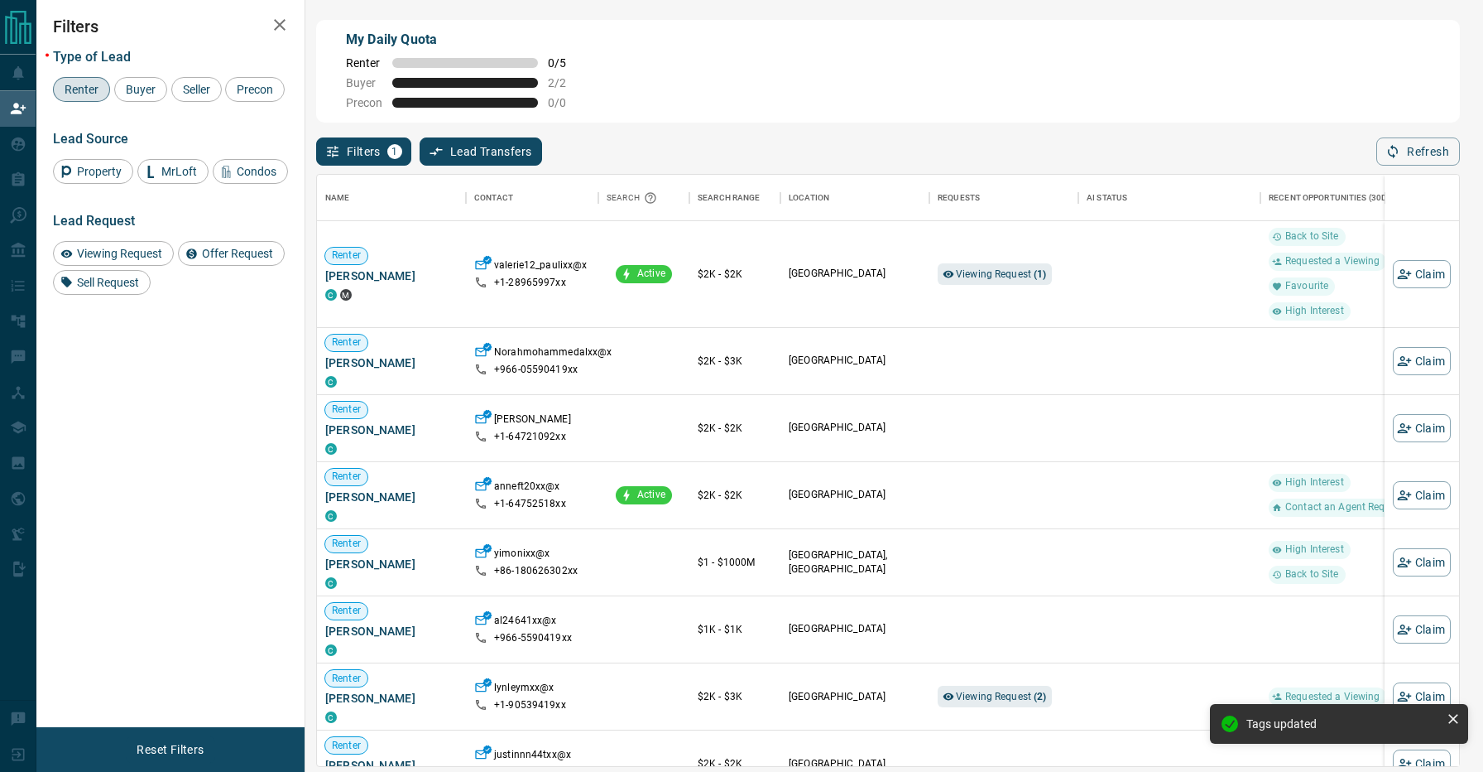
click at [737, 143] on div "Filters 1 Lead Transfers 0 Refresh" at bounding box center [888, 144] width 1144 height 43
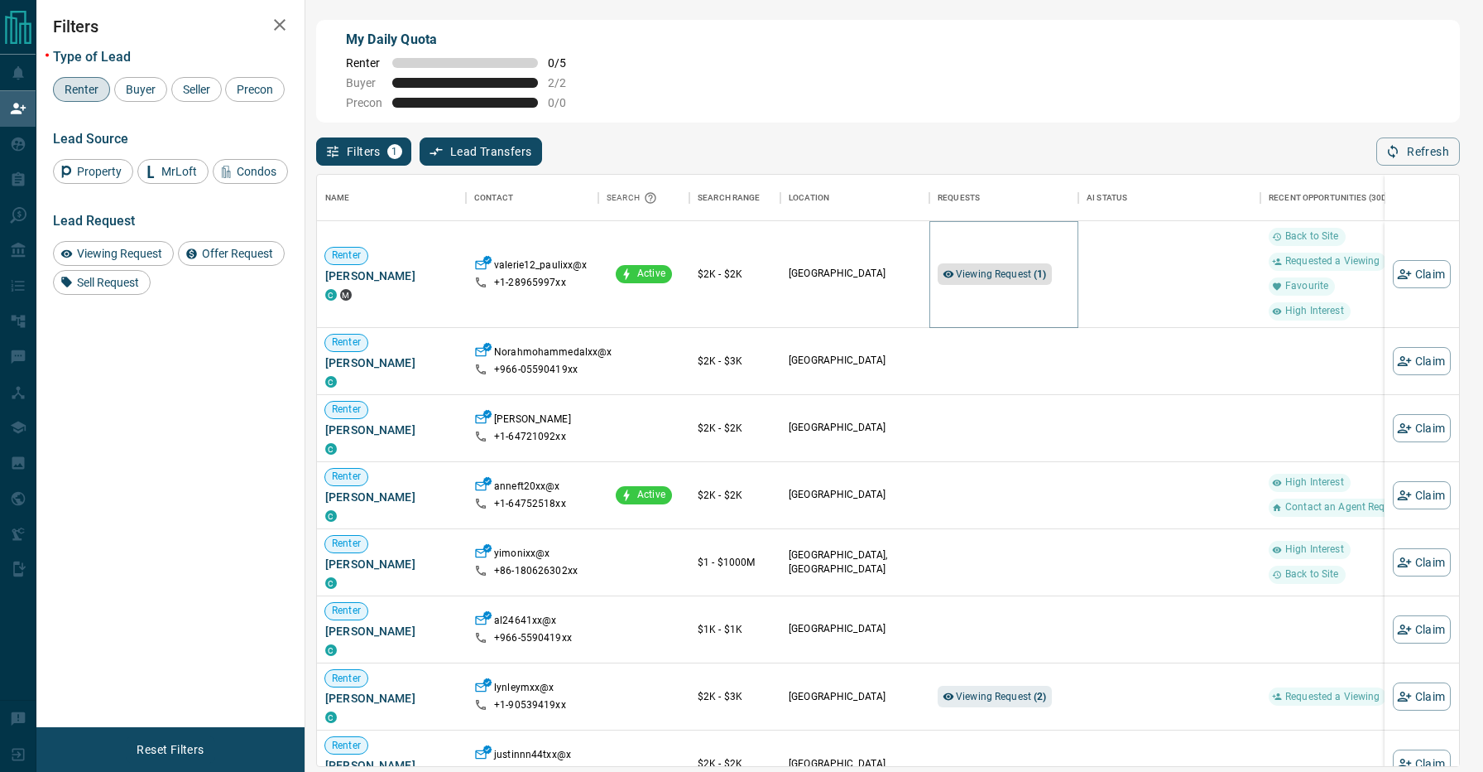
click at [980, 275] on span "Viewing Request ( 1 )" at bounding box center [1001, 274] width 91 height 12
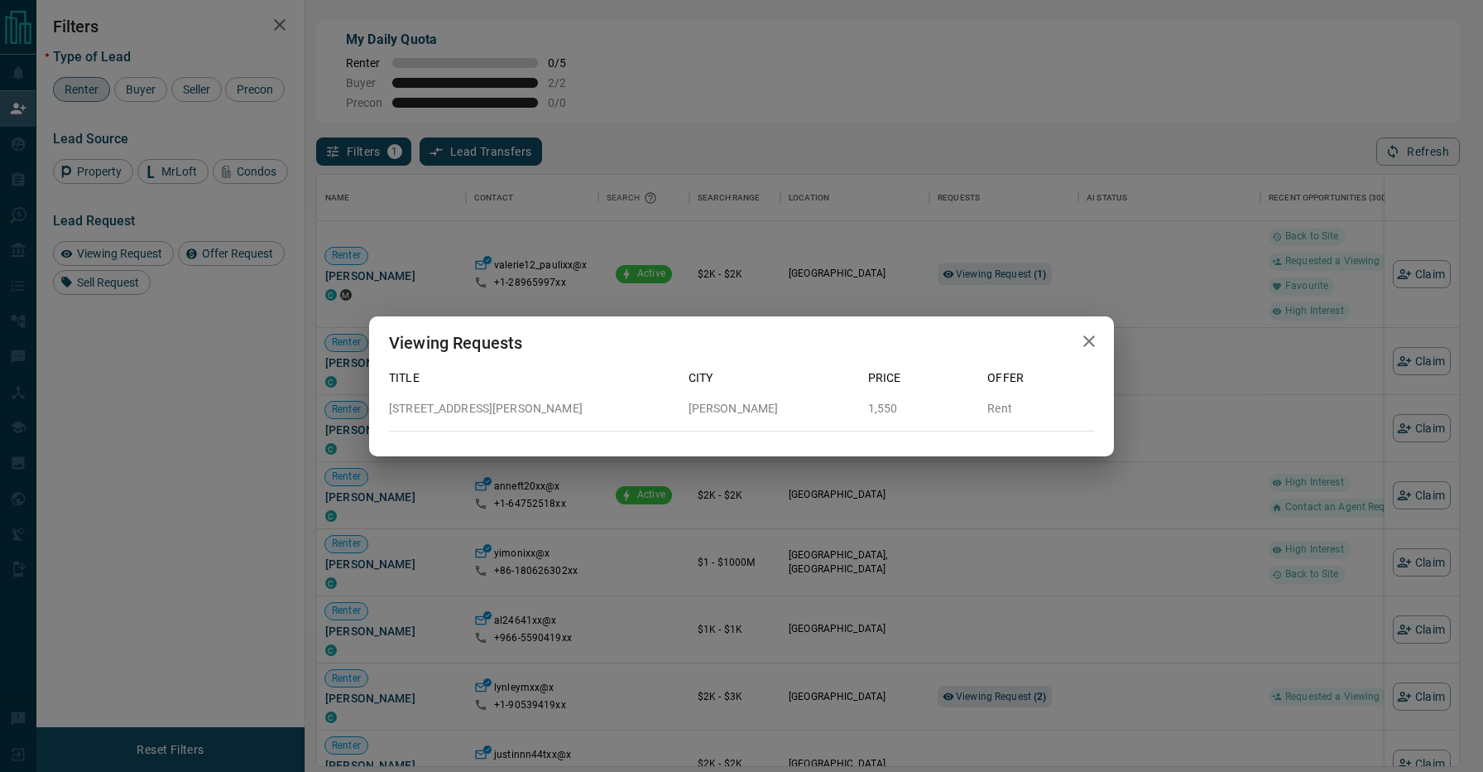
click at [791, 269] on div "Viewing Requests Title City Price Offer [STREET_ADDRESS][PERSON_NAME][PERSON_NA…" at bounding box center [741, 386] width 1483 height 772
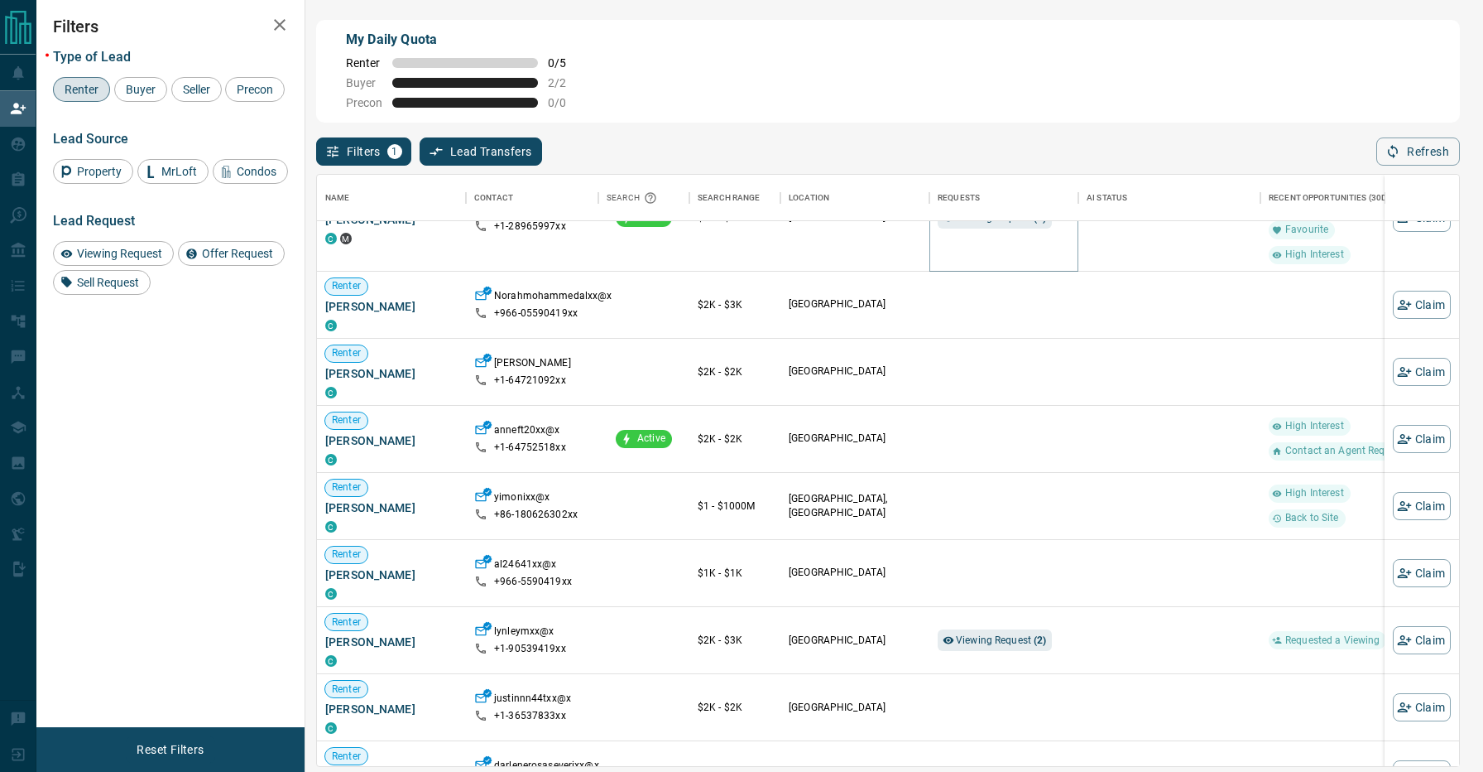
scroll to position [183, 0]
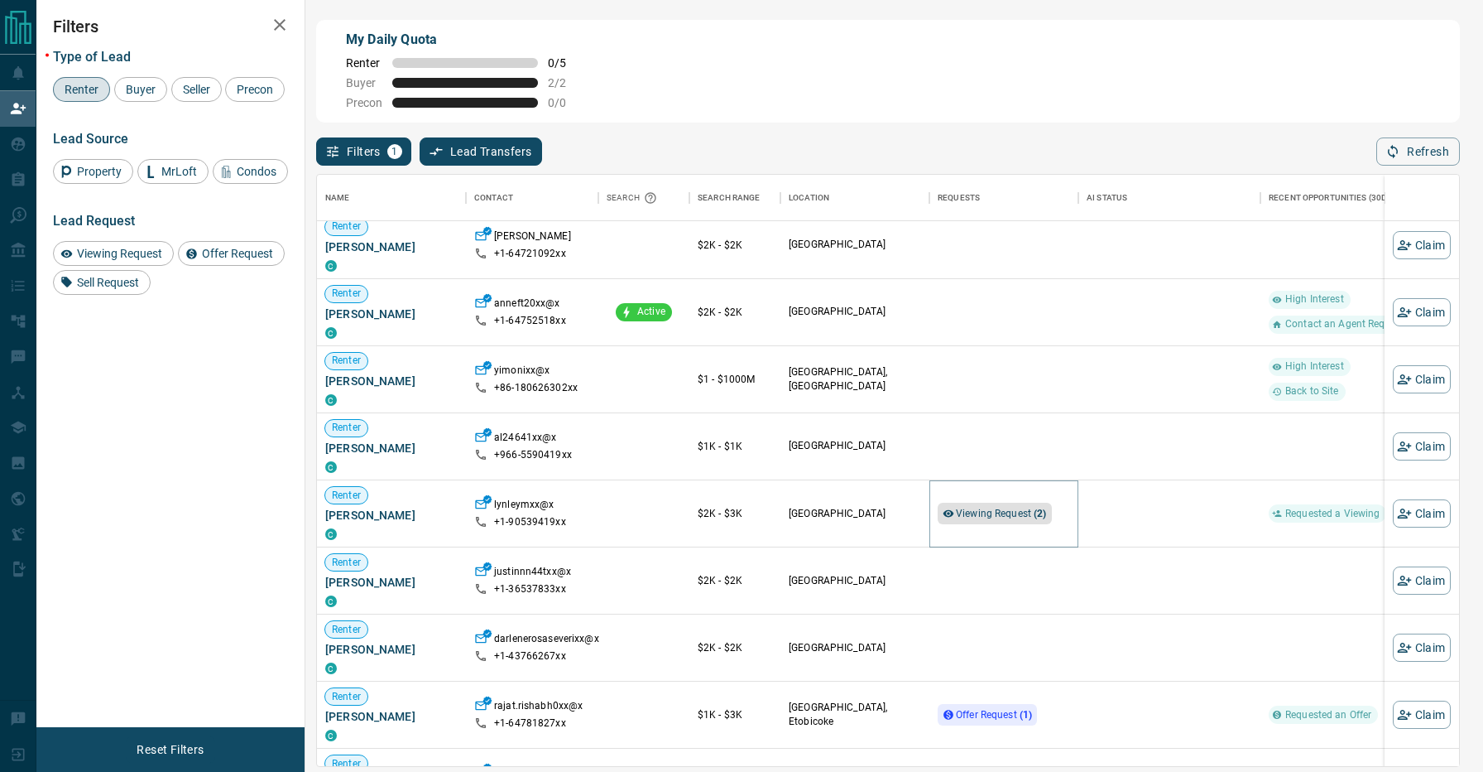
click at [975, 521] on span "Viewing Request ( 2 )" at bounding box center [1001, 513] width 91 height 17
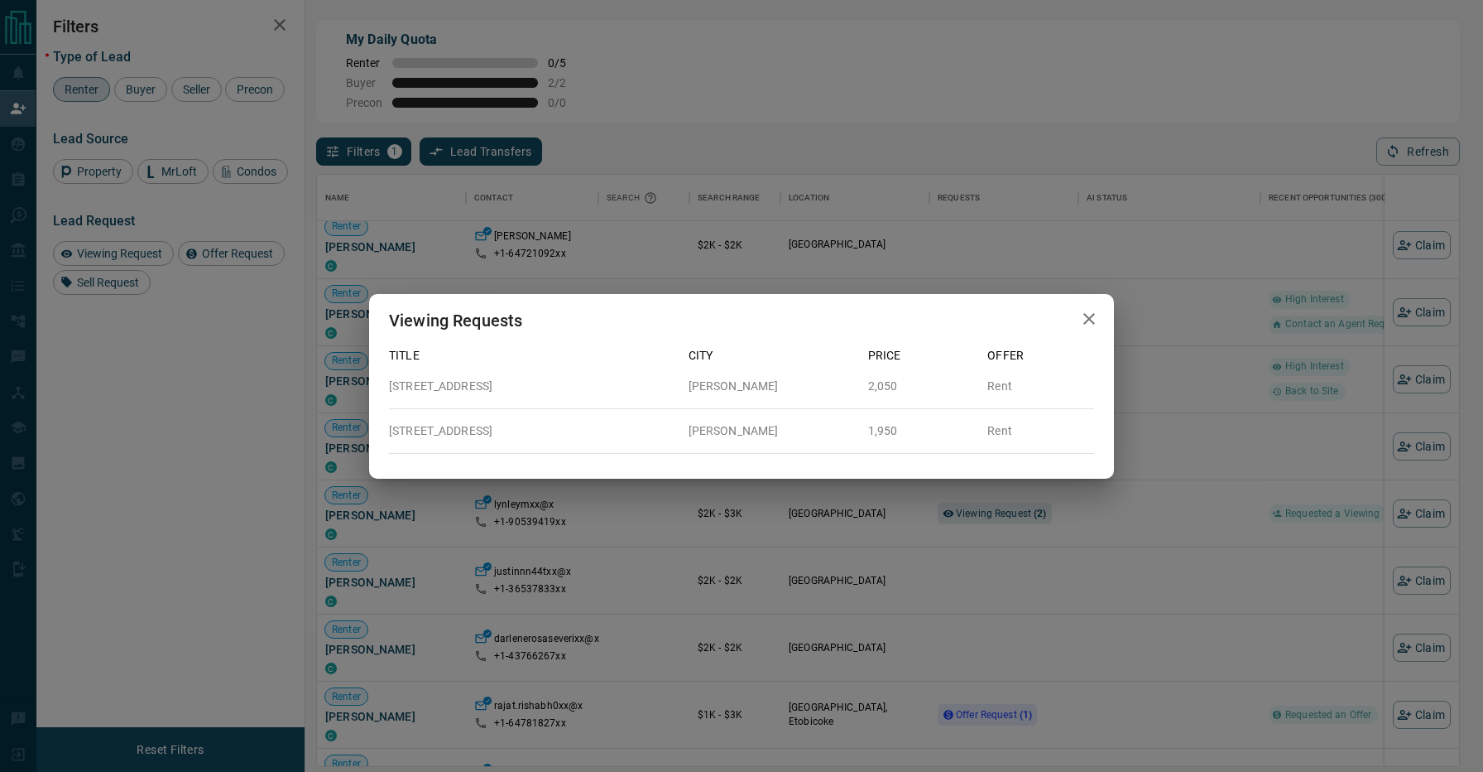
click at [898, 542] on div "Viewing Requests Title City Price Offer [STREET_ADDRESS][GEOGRAPHIC_DATA][PERSO…" at bounding box center [741, 386] width 1483 height 772
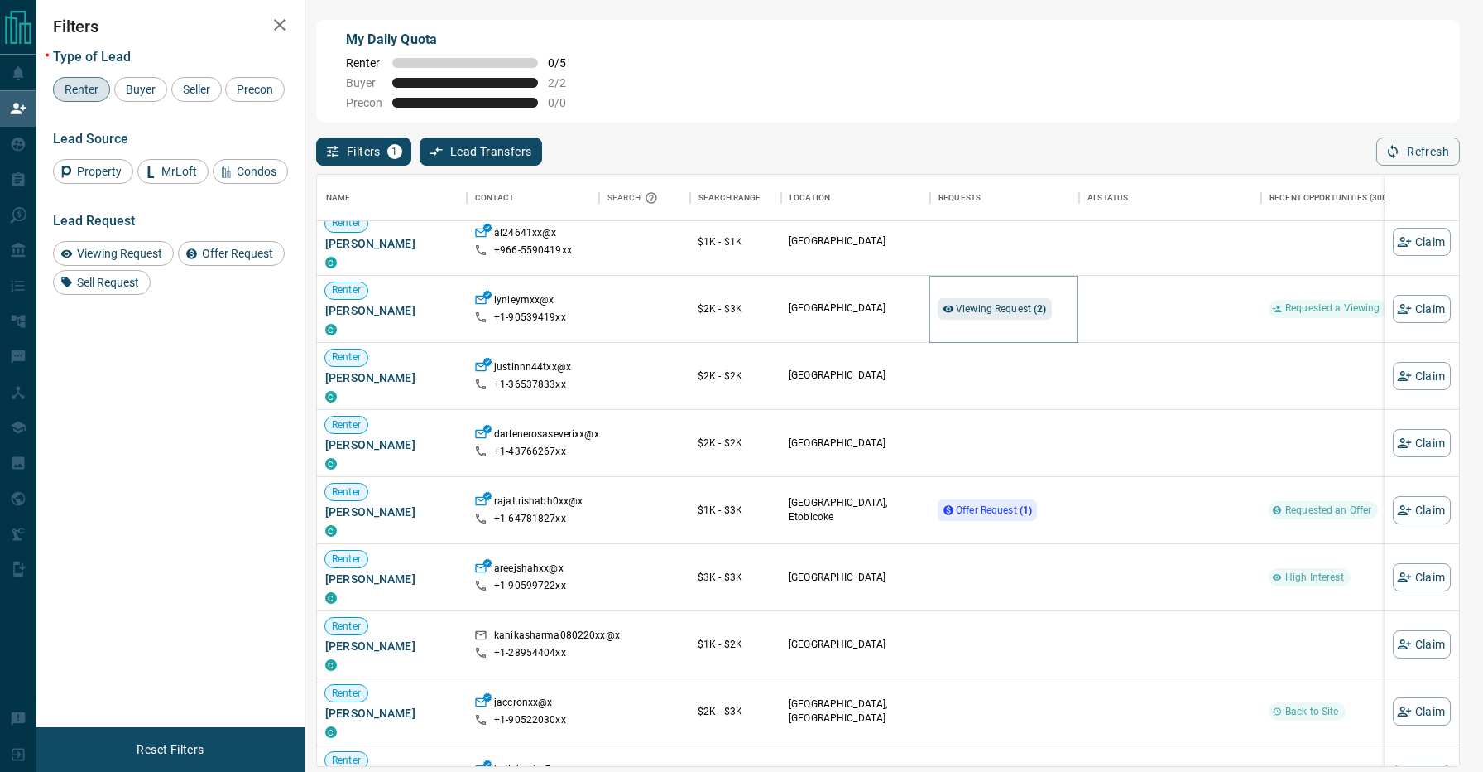
scroll to position [387, 0]
click at [1017, 510] on span "Offer Request ( 1 )" at bounding box center [994, 510] width 76 height 12
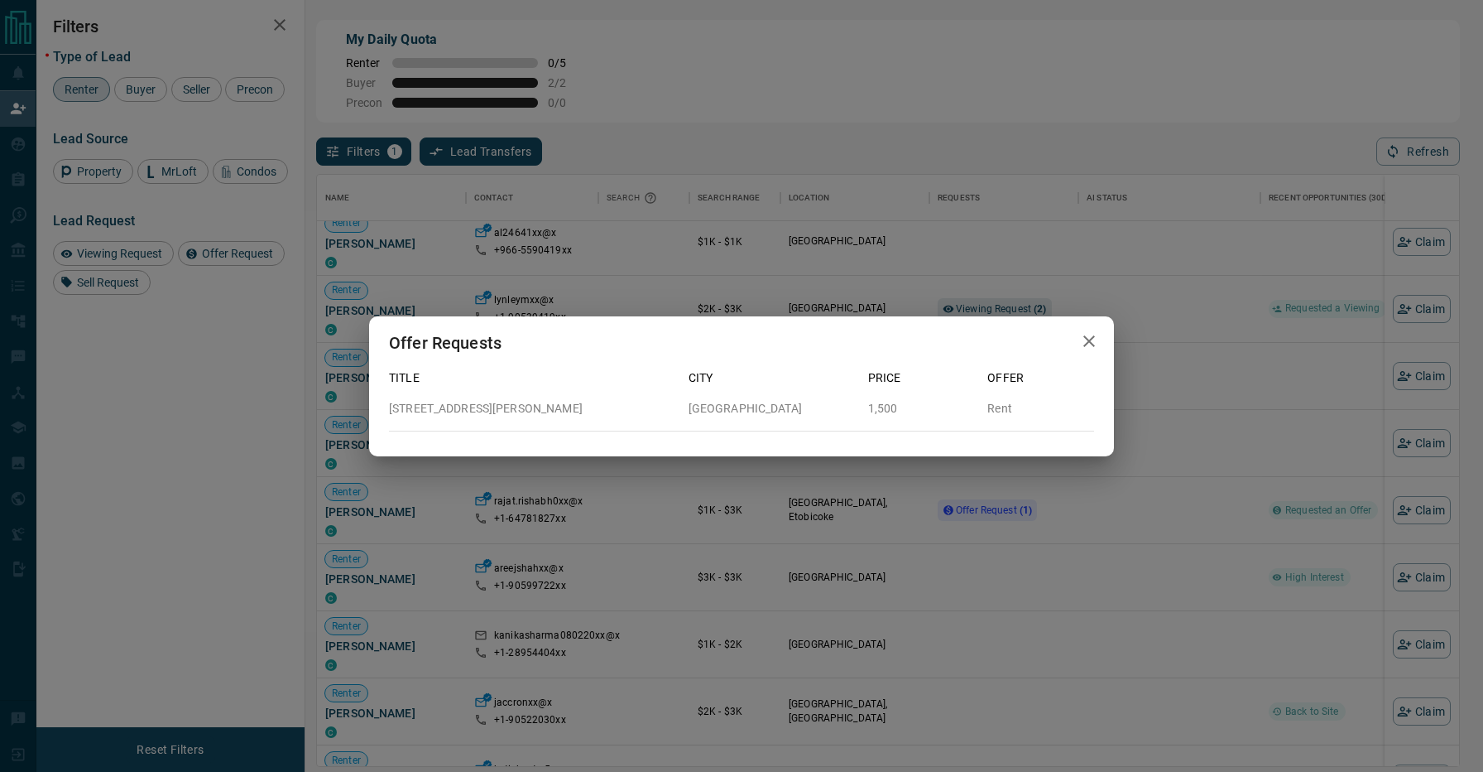
click at [761, 515] on div "Offer Requests Title City Price Offer [STREET_ADDRESS][PERSON_NAME] 1,500 Rent" at bounding box center [741, 386] width 1483 height 772
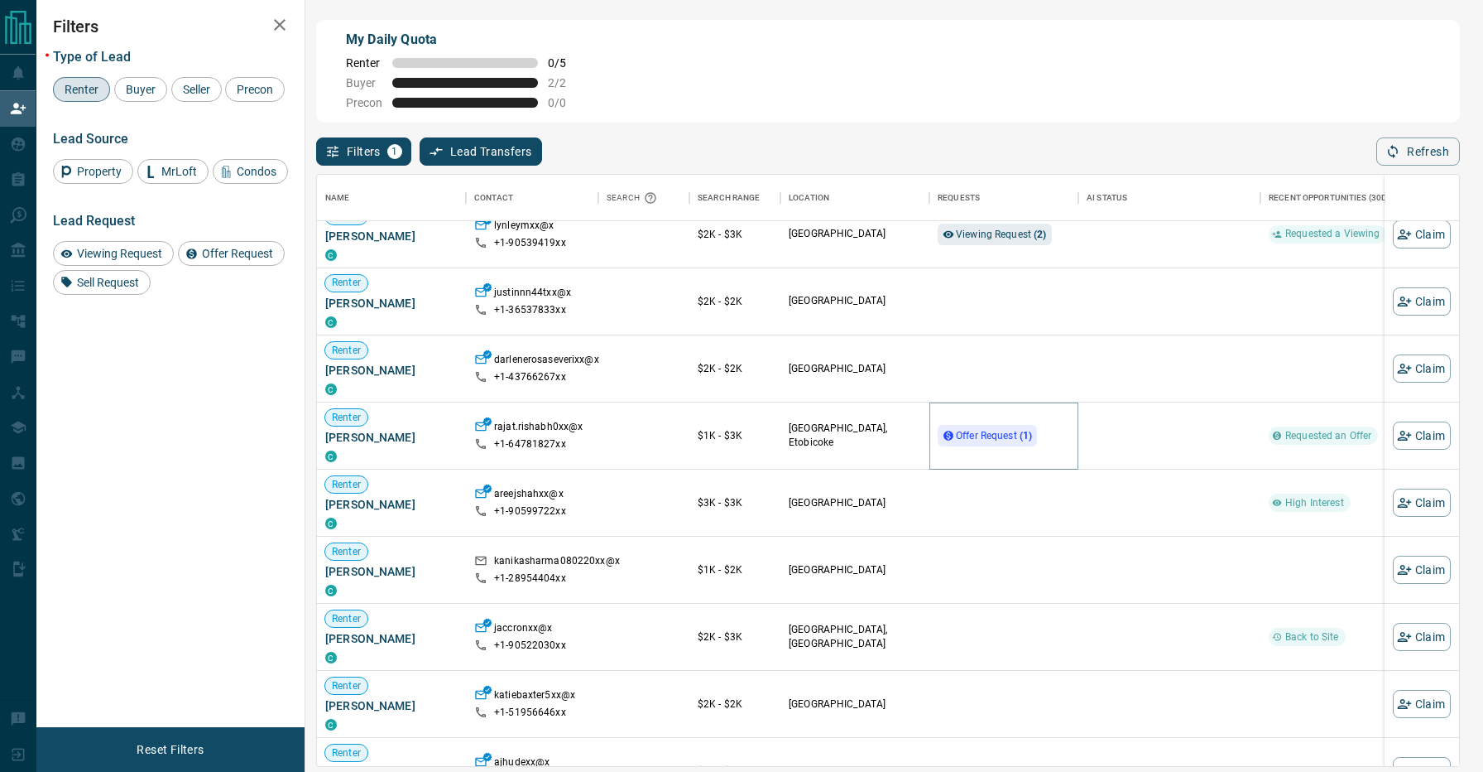
scroll to position [462, 0]
click at [1419, 508] on button "Claim" at bounding box center [1422, 502] width 58 height 28
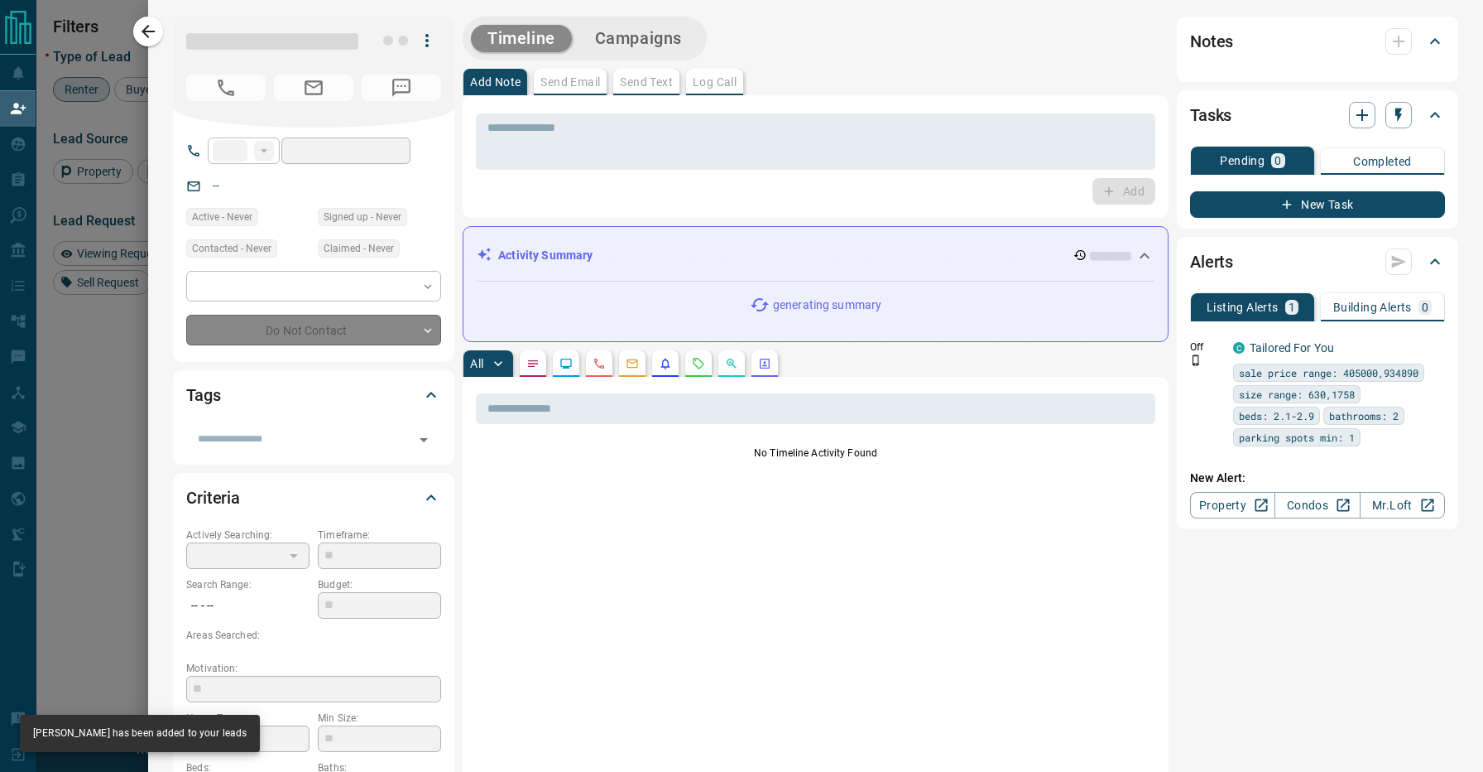
type input "**"
type input "**********"
type input "**"
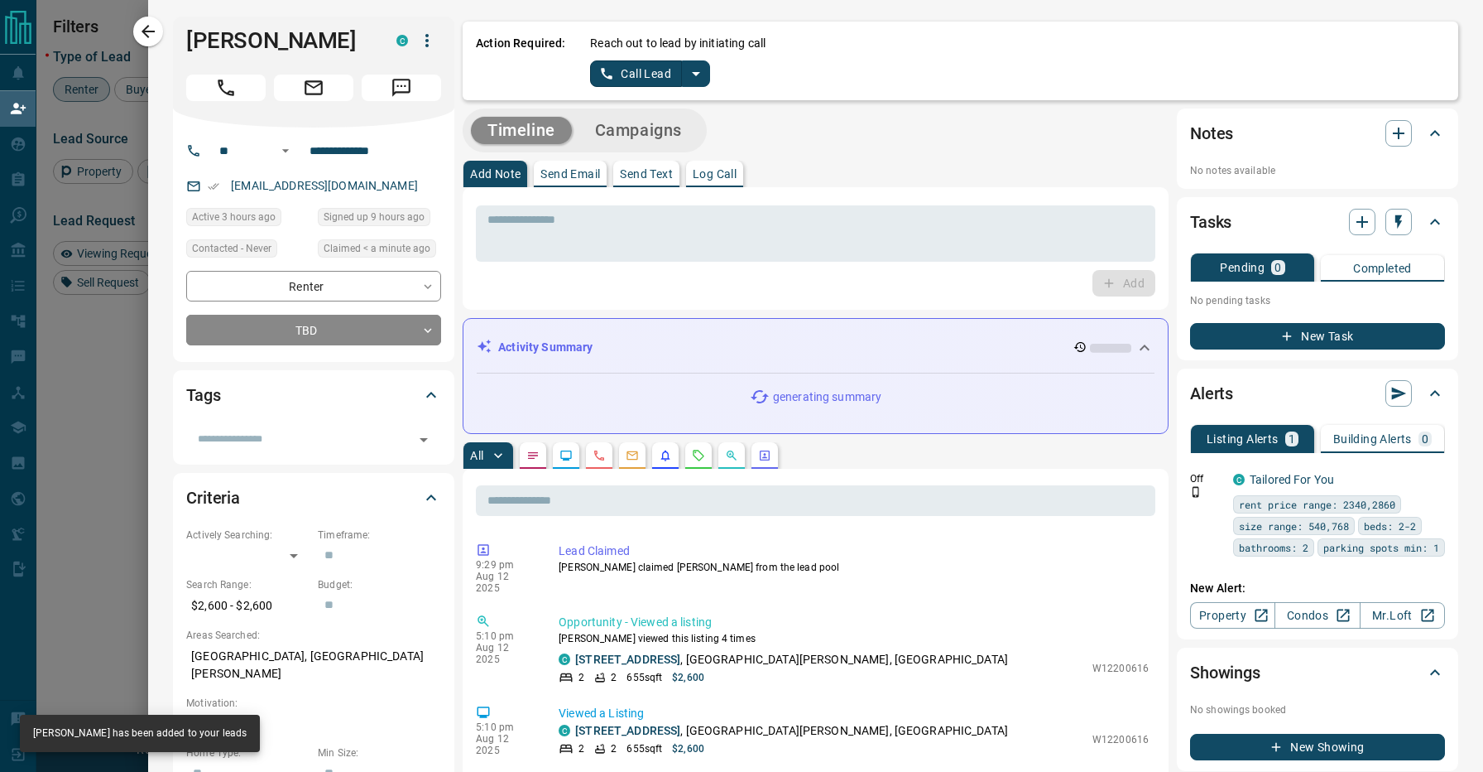
click at [697, 68] on icon "split button" at bounding box center [696, 74] width 20 height 20
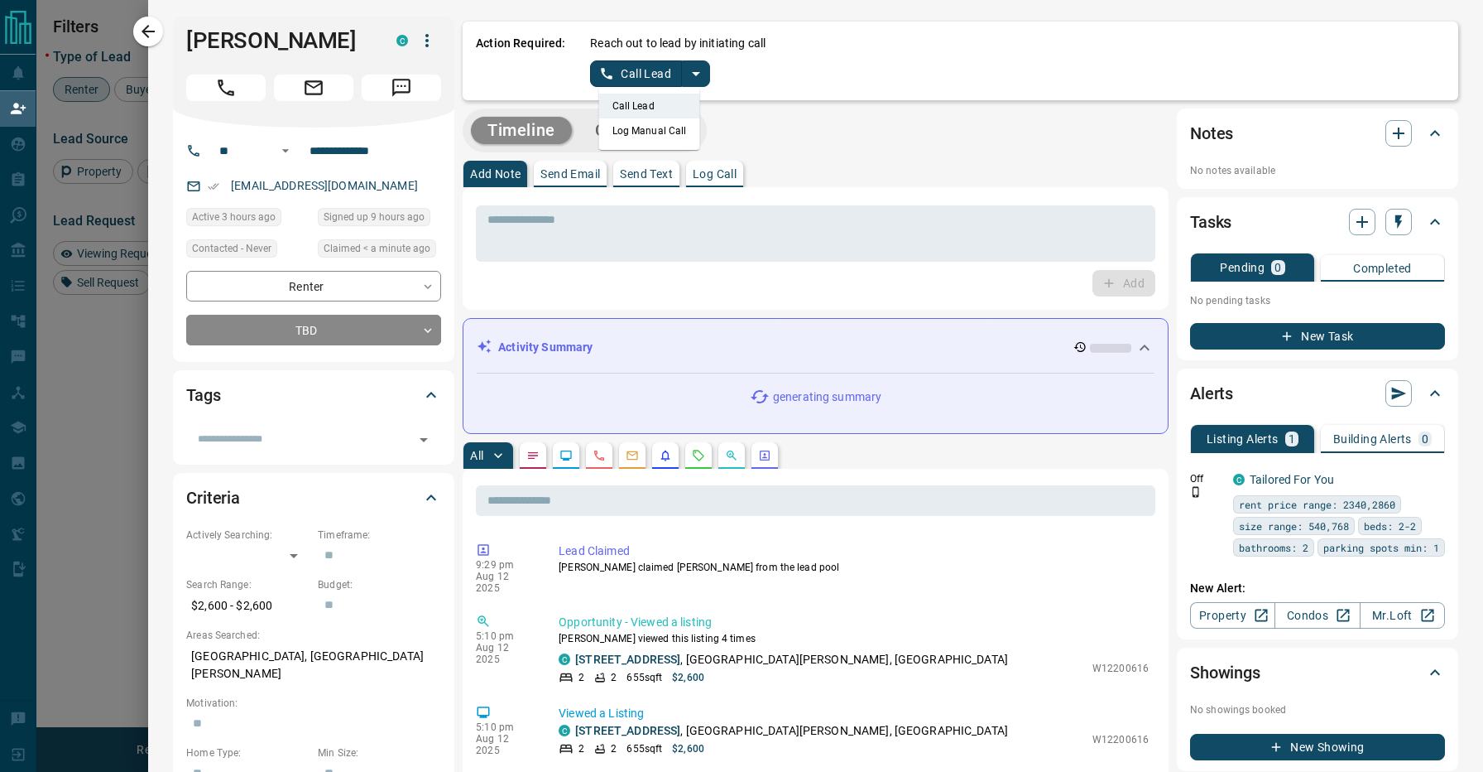
click at [662, 130] on li "Log Manual Call" at bounding box center [649, 130] width 101 height 25
click at [649, 70] on button "Log Manual Call" at bounding box center [644, 73] width 109 height 26
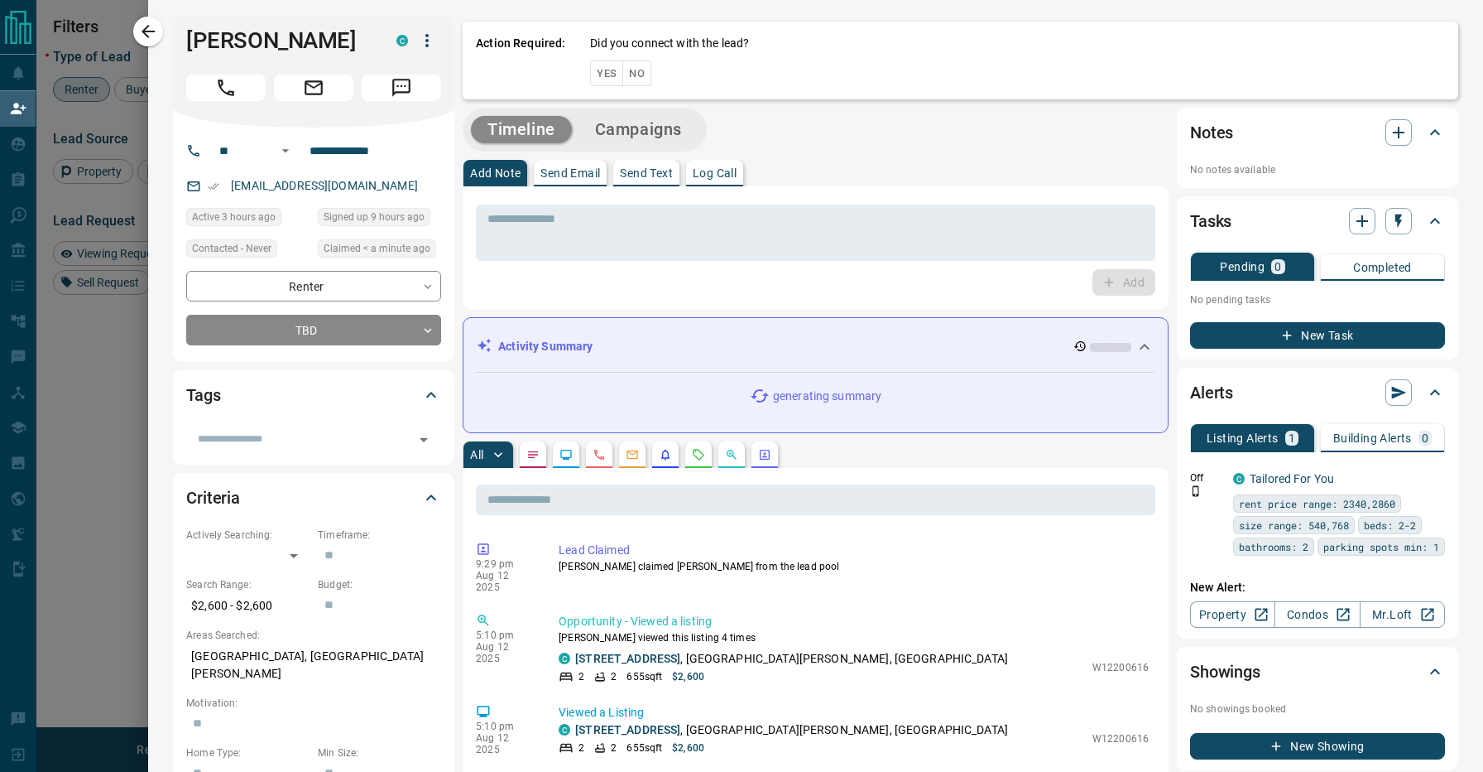
click at [649, 76] on button "No" at bounding box center [637, 73] width 29 height 26
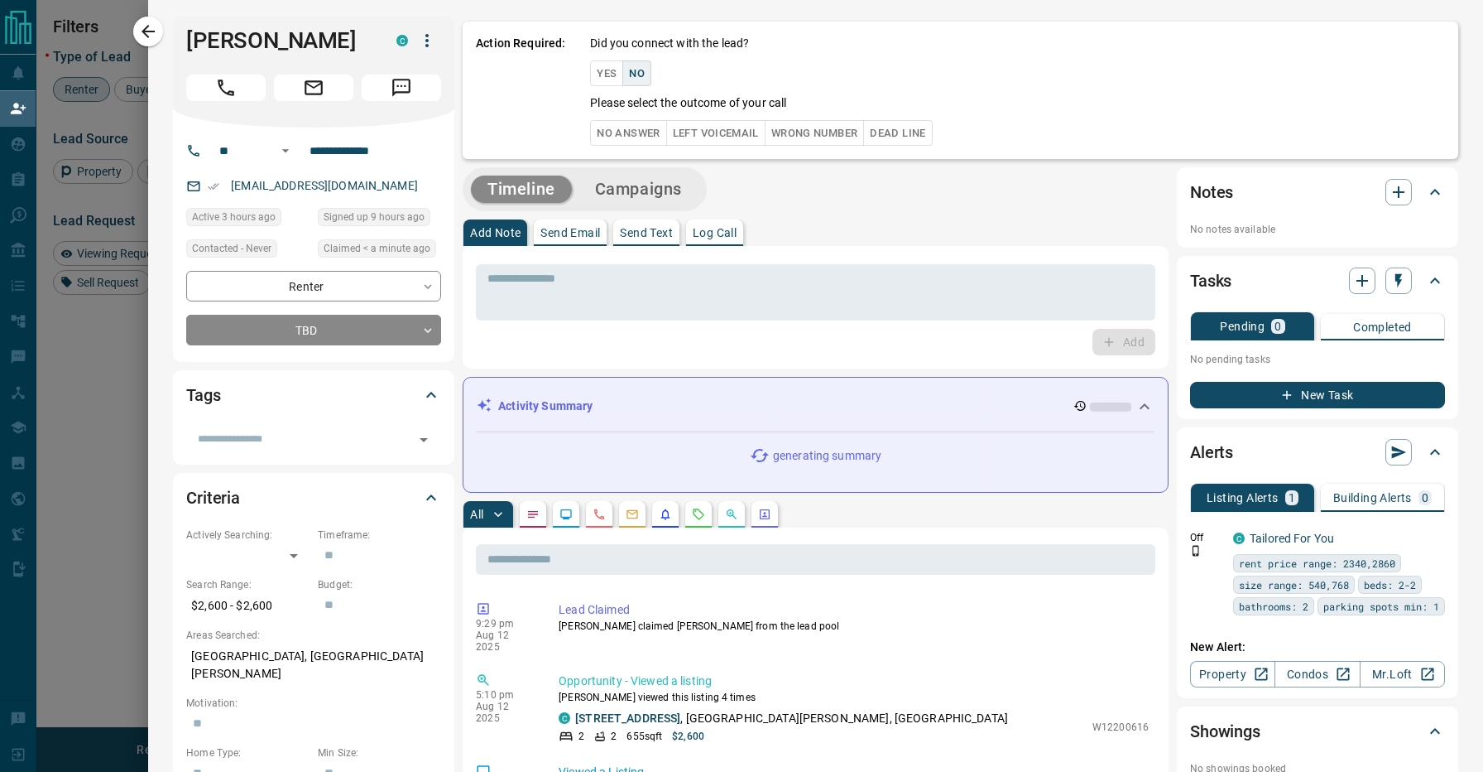
click at [637, 122] on button "No Answer" at bounding box center [628, 133] width 76 height 26
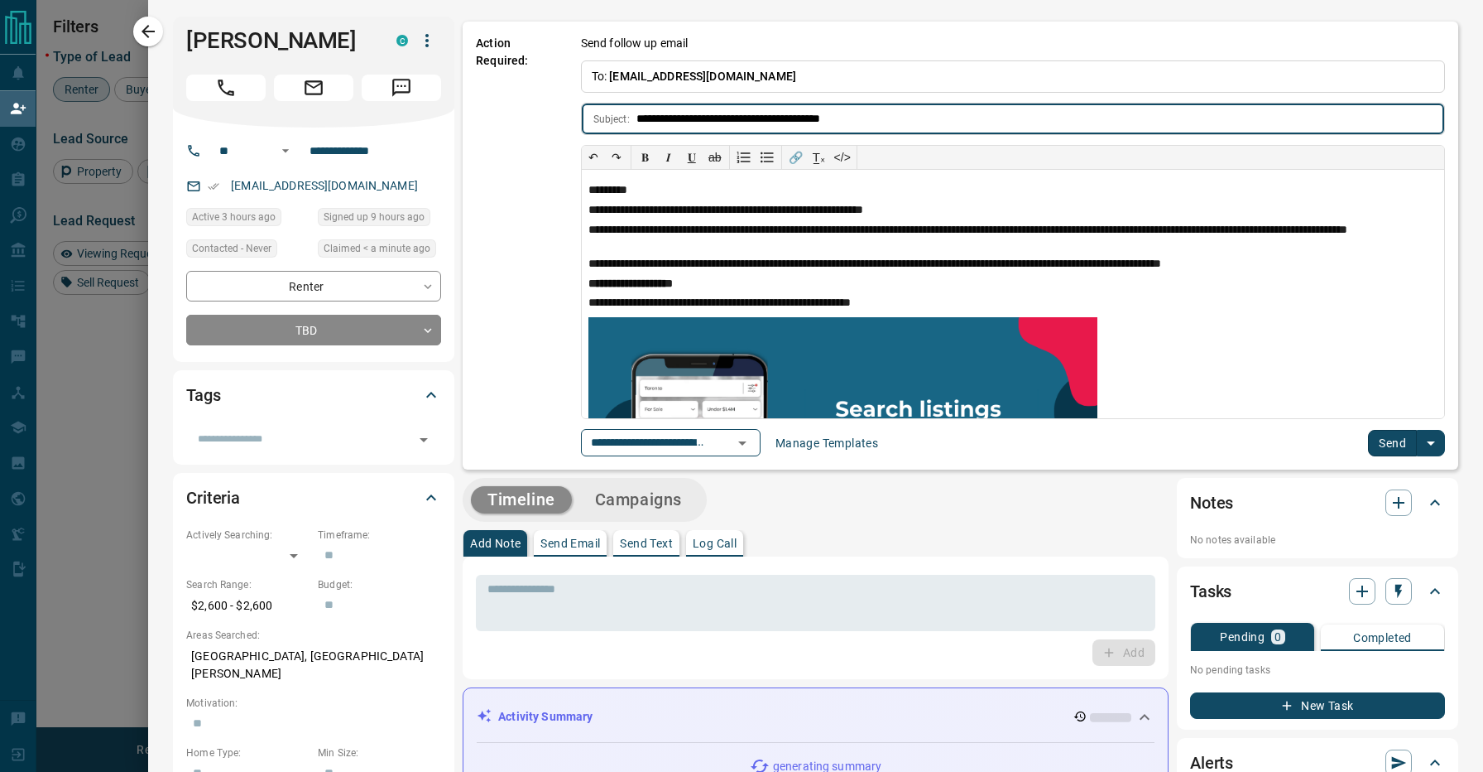
click at [1394, 448] on button "Send" at bounding box center [1392, 443] width 49 height 26
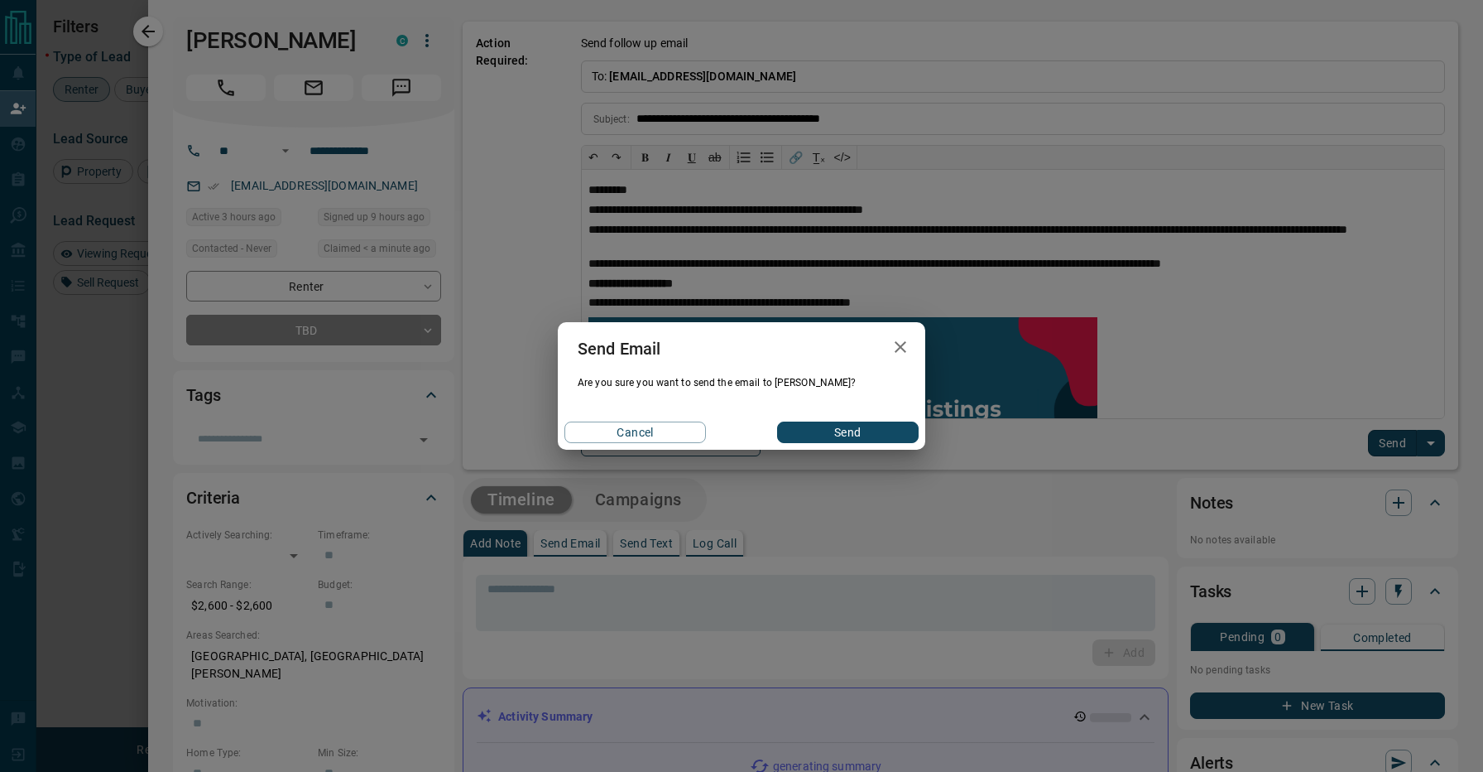
click at [904, 423] on button "Send" at bounding box center [848, 432] width 142 height 22
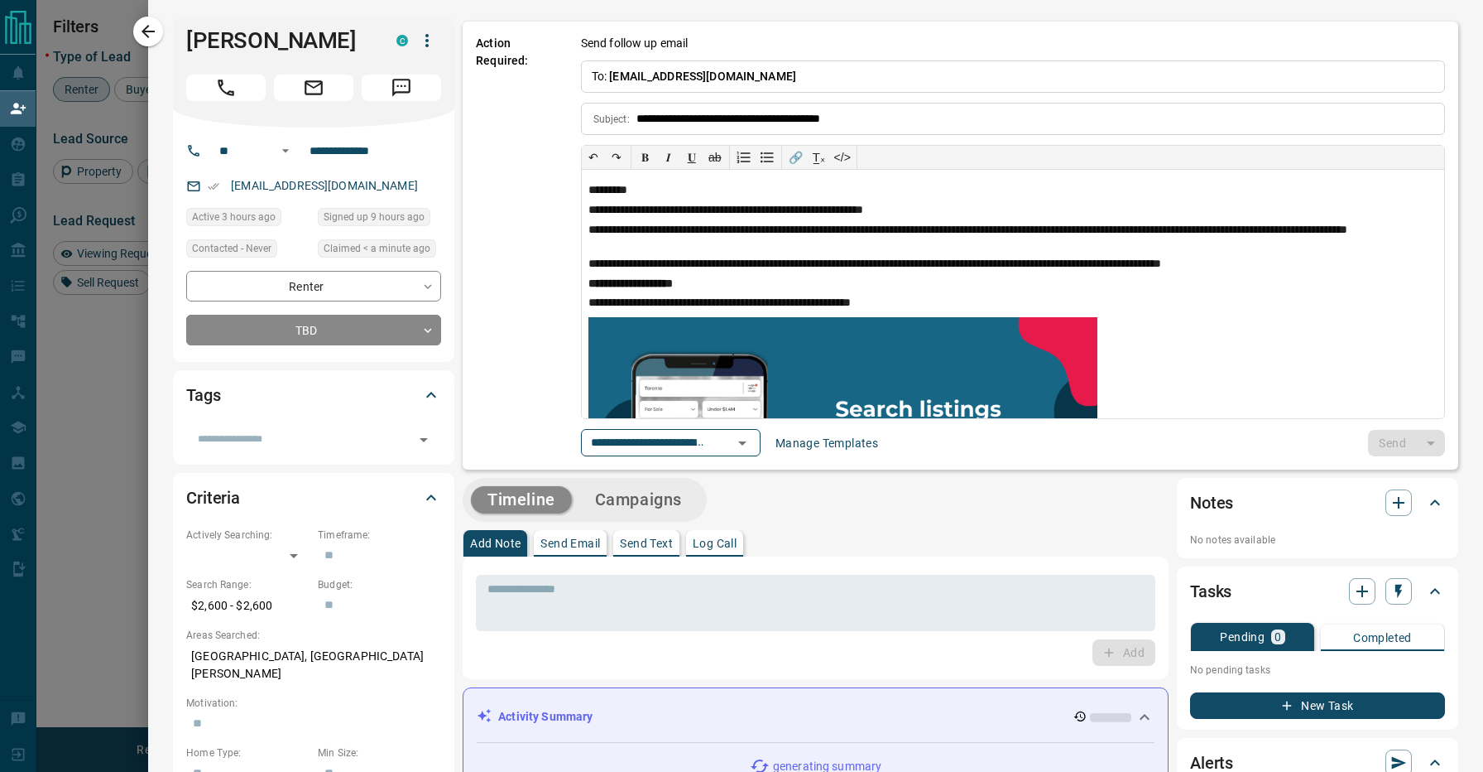
click at [308, 424] on div "​" at bounding box center [313, 434] width 255 height 38
click at [310, 440] on input "text" at bounding box center [300, 439] width 218 height 18
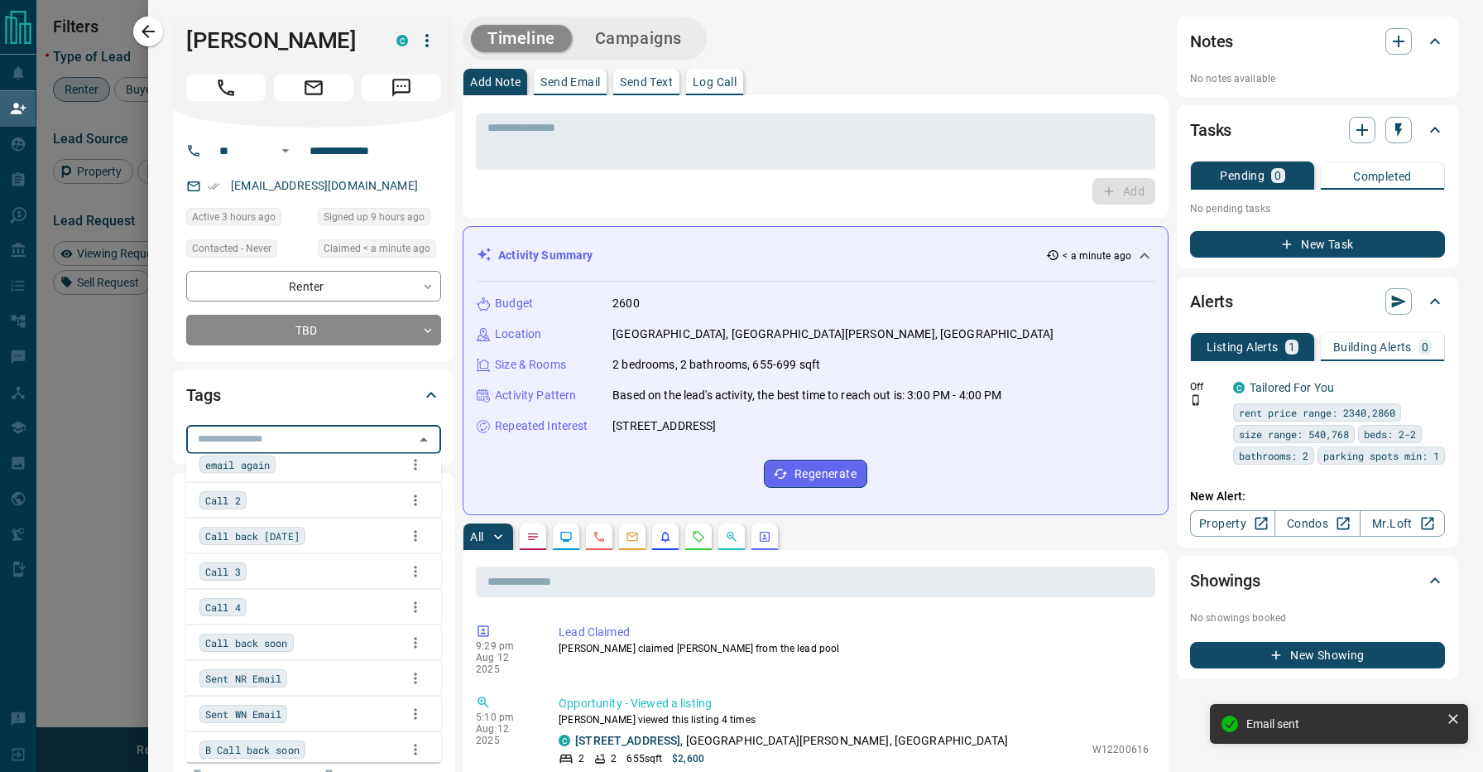
scroll to position [126, 0]
click at [325, 623] on li "Call back soon" at bounding box center [313, 636] width 255 height 35
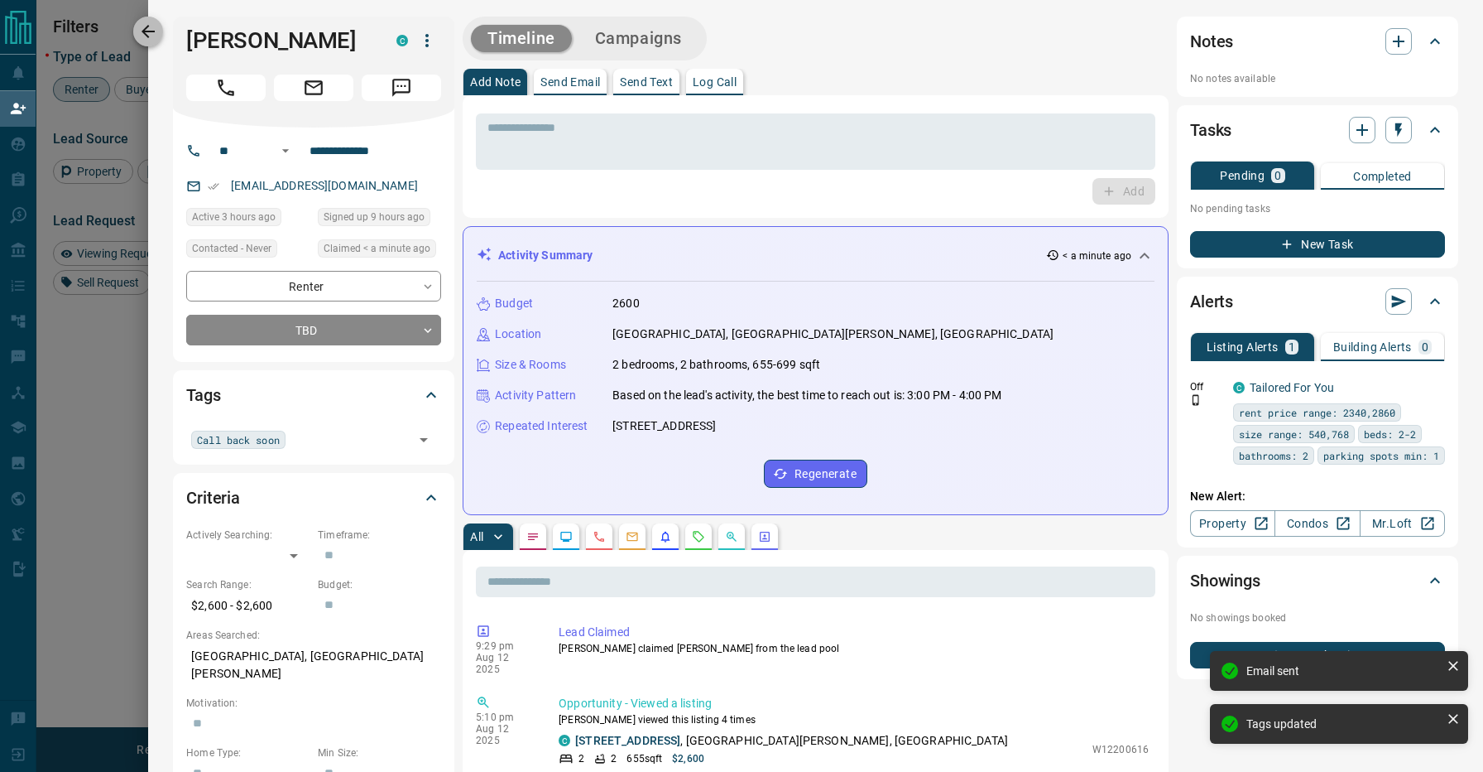
click at [157, 29] on icon "button" at bounding box center [148, 32] width 20 height 20
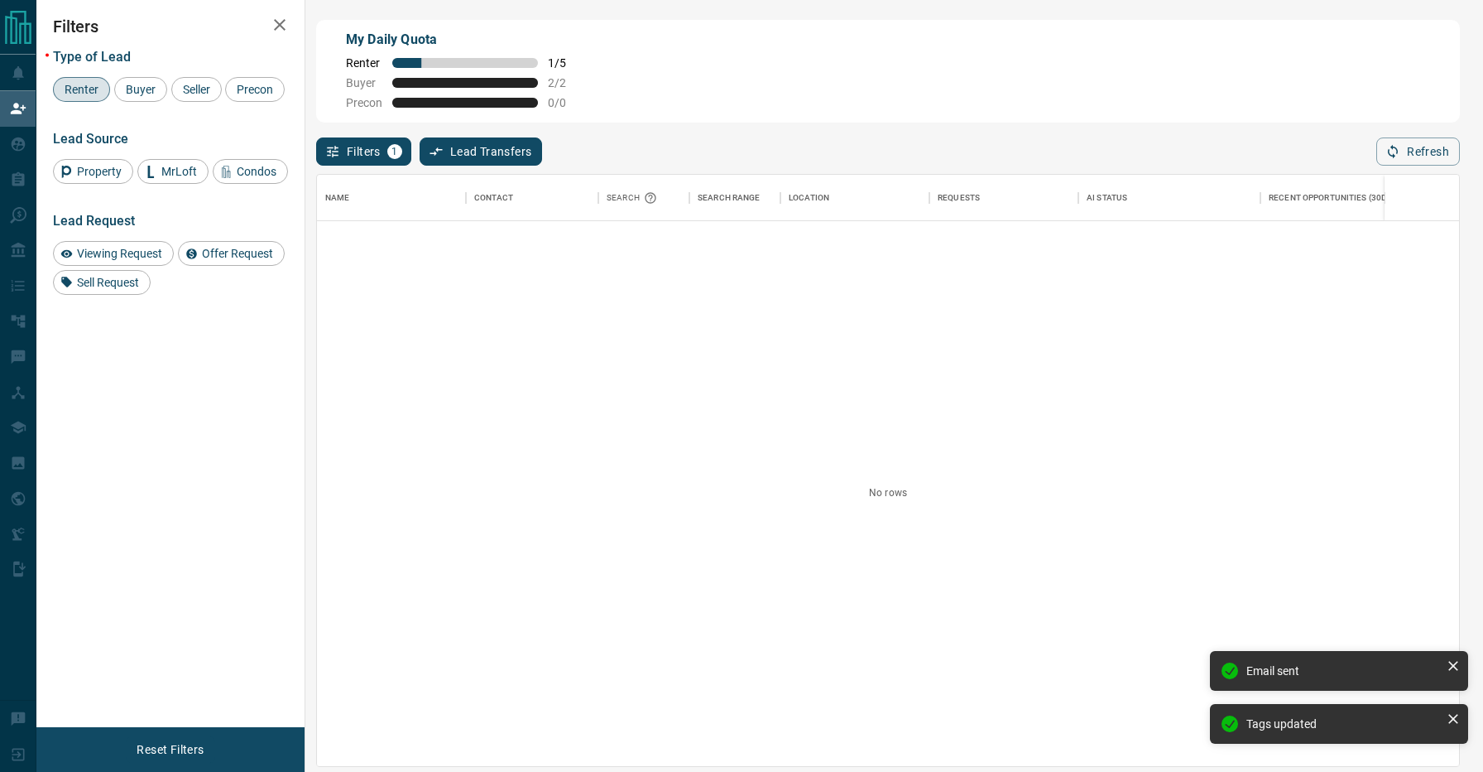
scroll to position [1, 1]
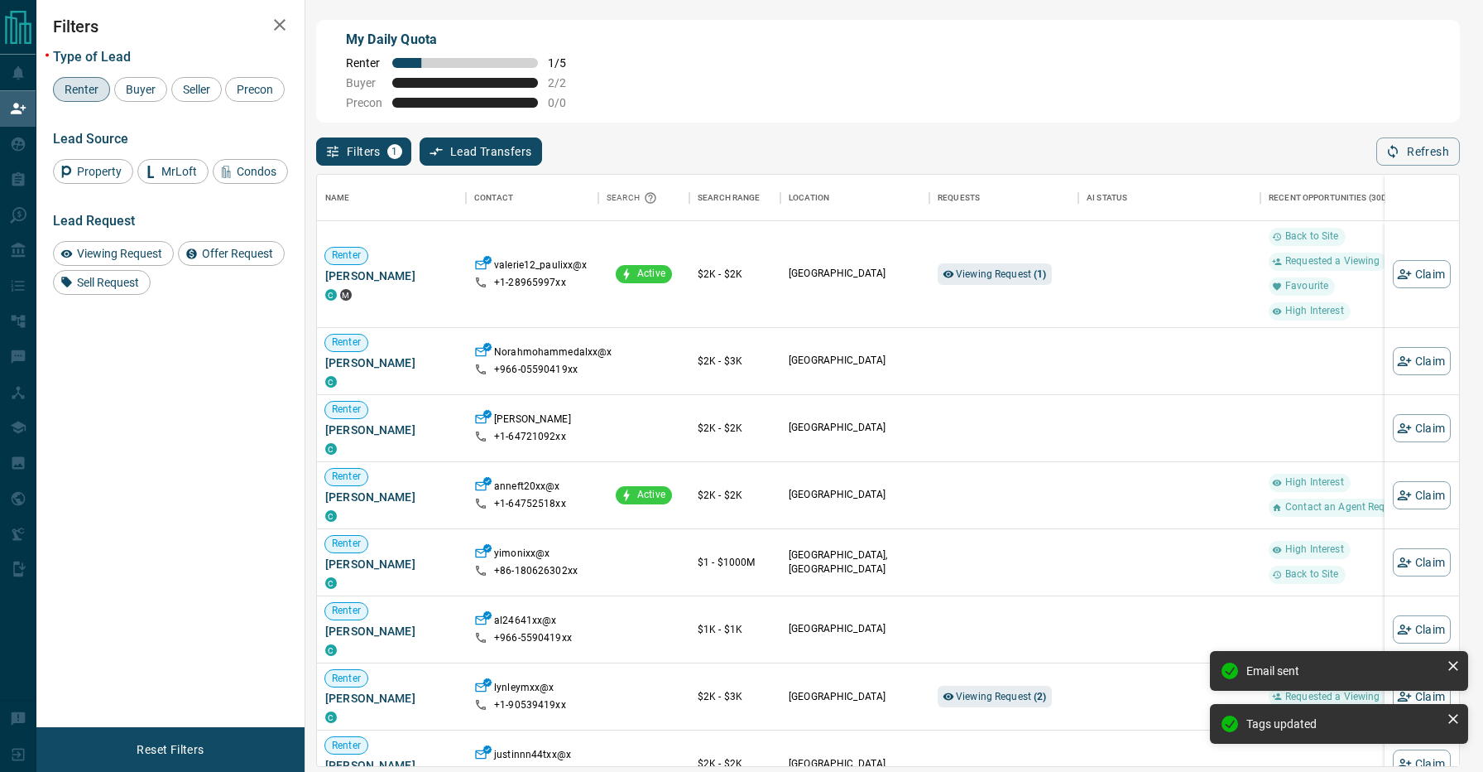
click at [793, 145] on div "Filters 1 Lead Transfers 0 Refresh" at bounding box center [888, 144] width 1144 height 43
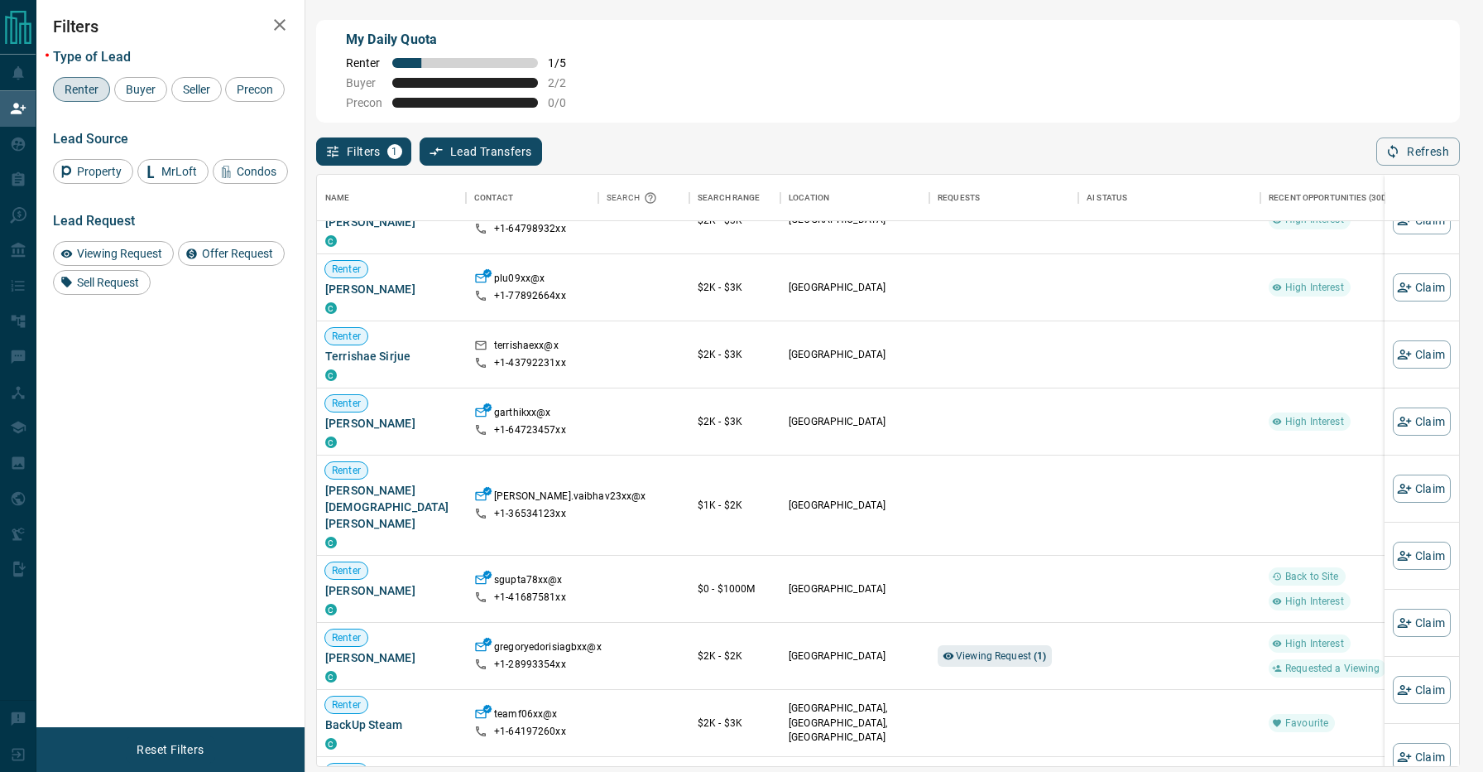
scroll to position [2424, 0]
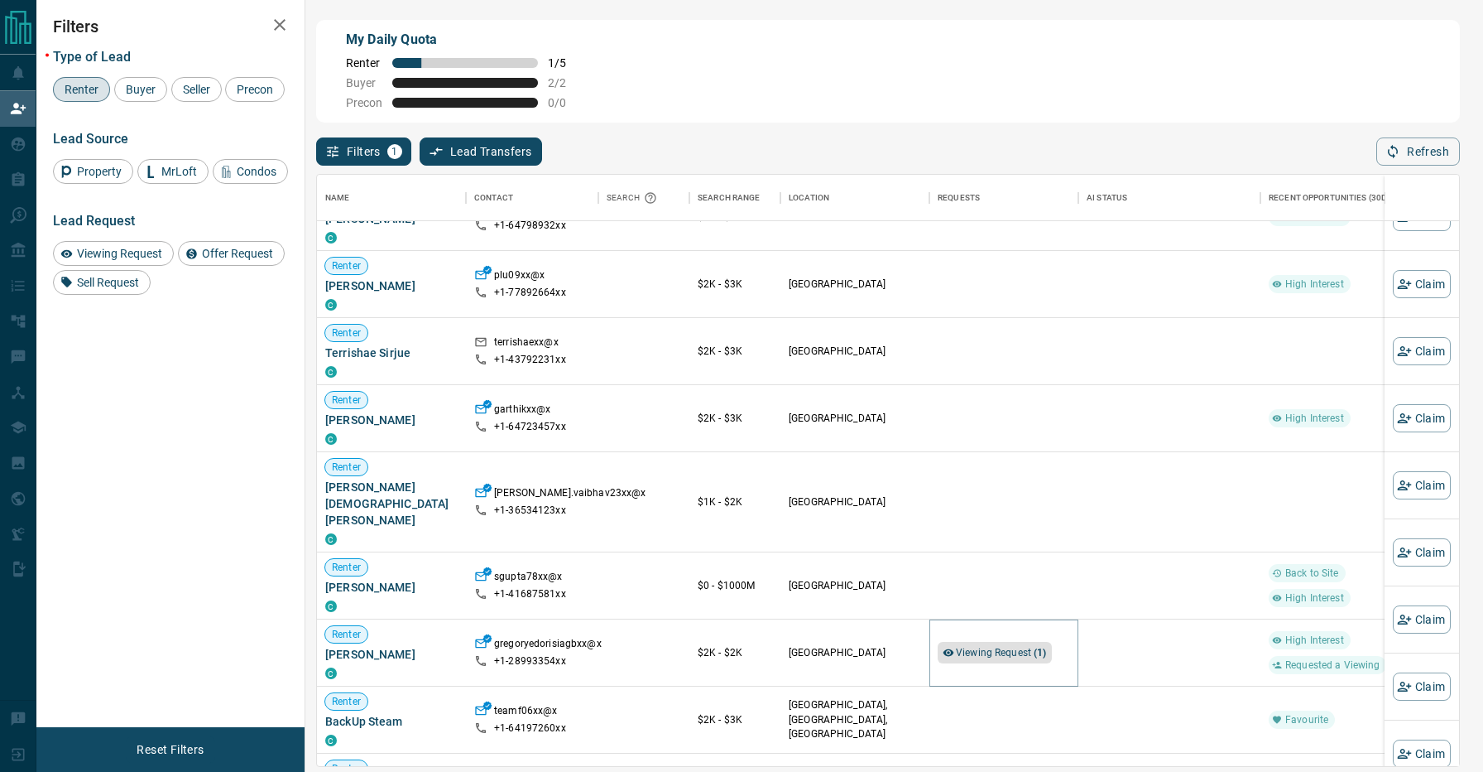
click at [969, 647] on span "Viewing Request ( 1 )" at bounding box center [1001, 653] width 91 height 12
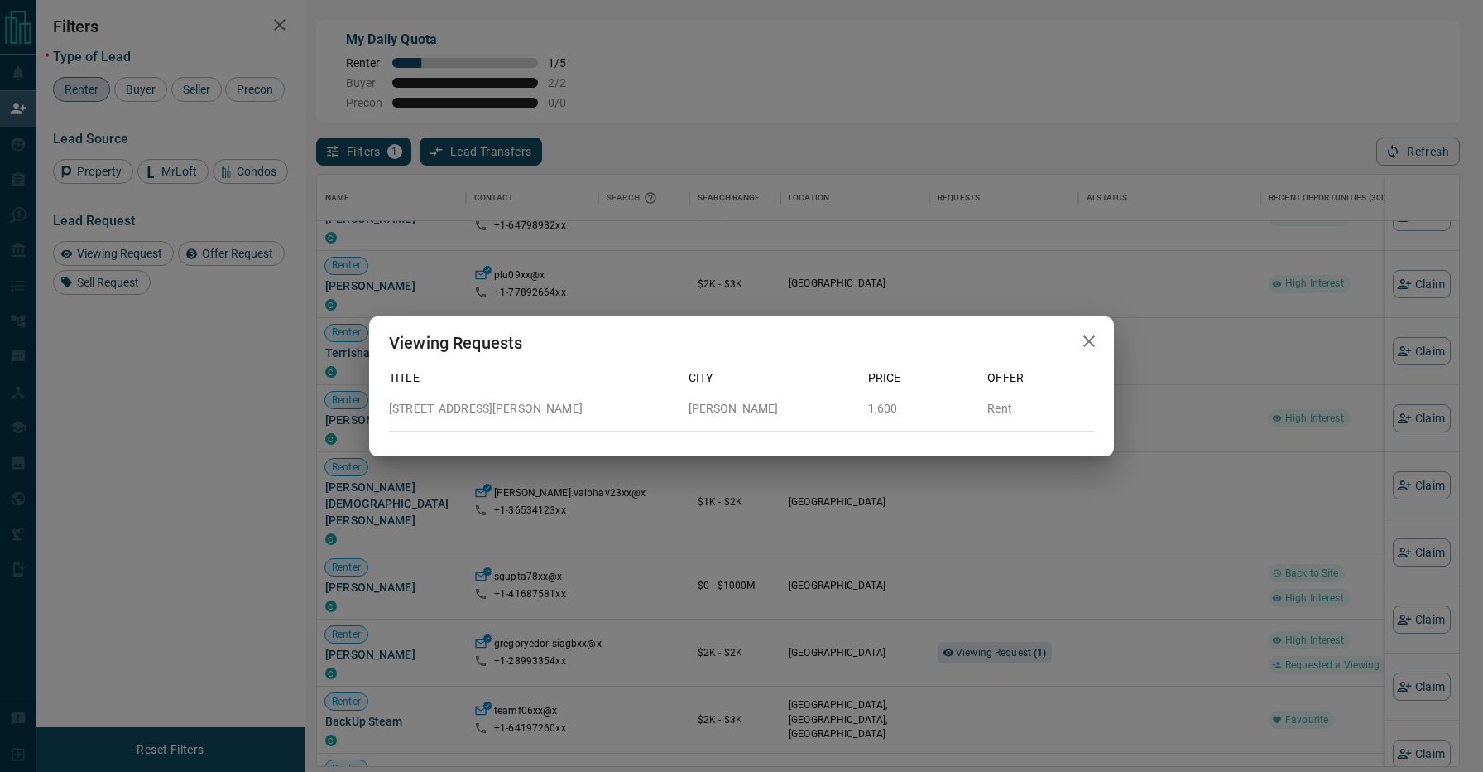
click at [770, 591] on div "Viewing Requests Title City Price Offer [STREET_ADDRESS][PERSON_NAME][PERSON_NA…" at bounding box center [741, 386] width 1483 height 772
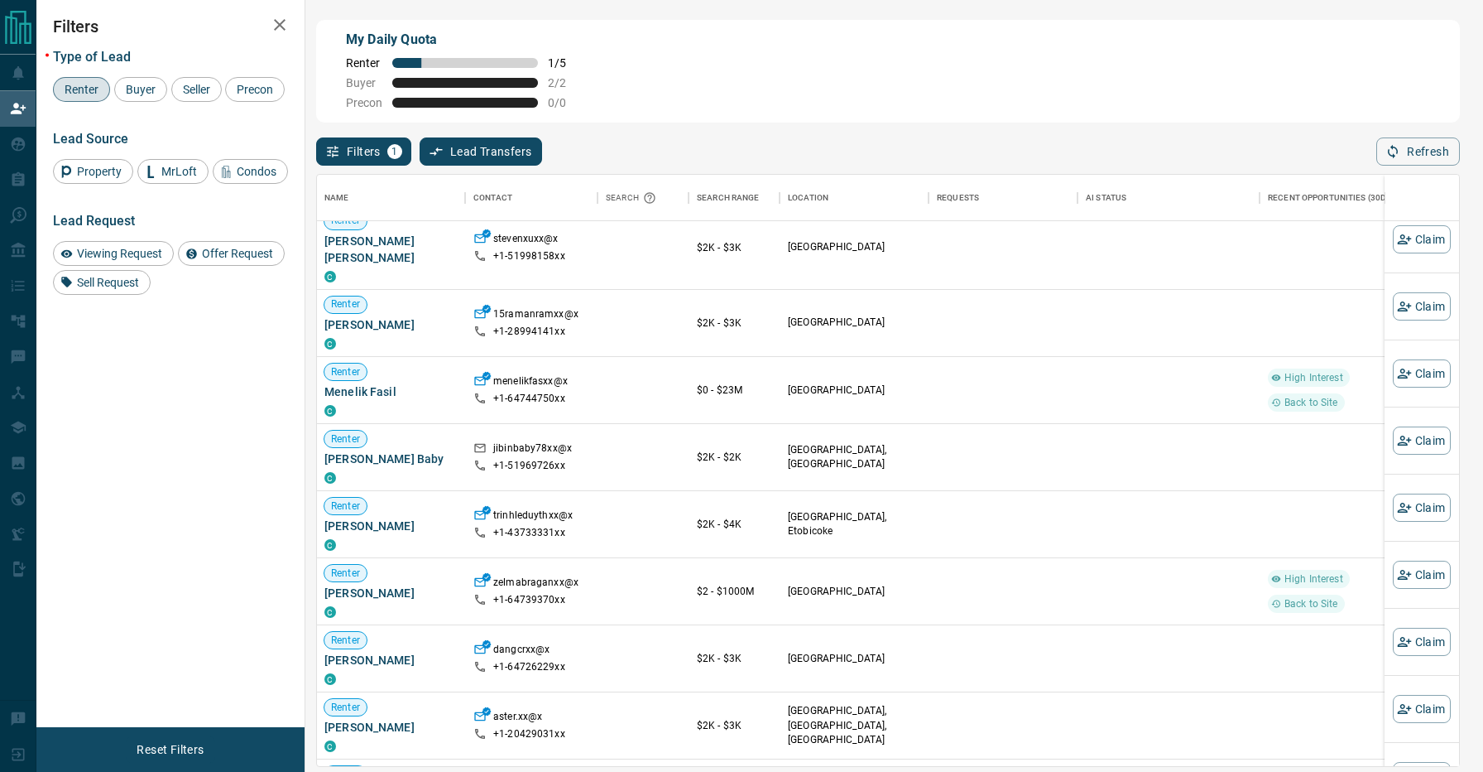
scroll to position [3988, 1]
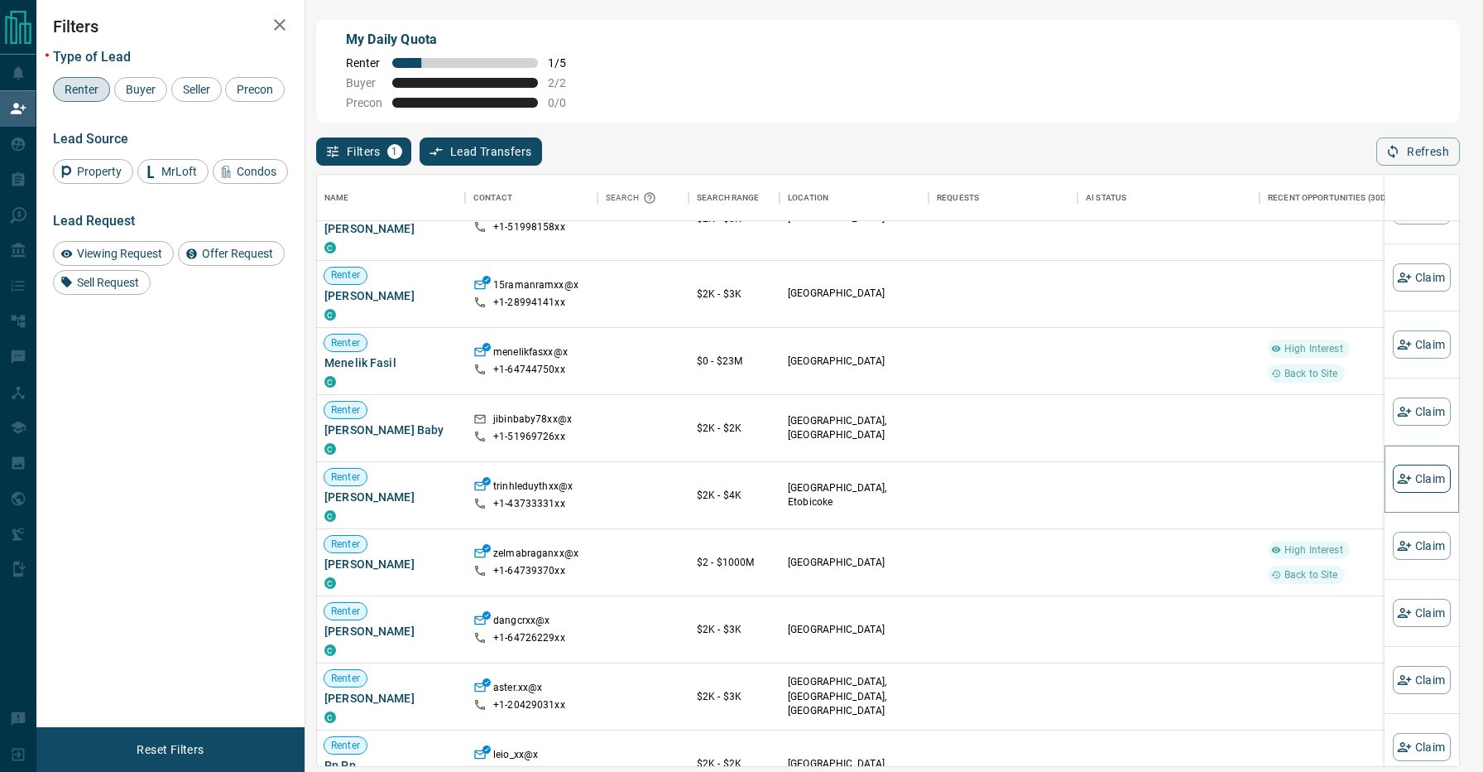
click at [1427, 476] on button "Claim" at bounding box center [1422, 478] width 58 height 28
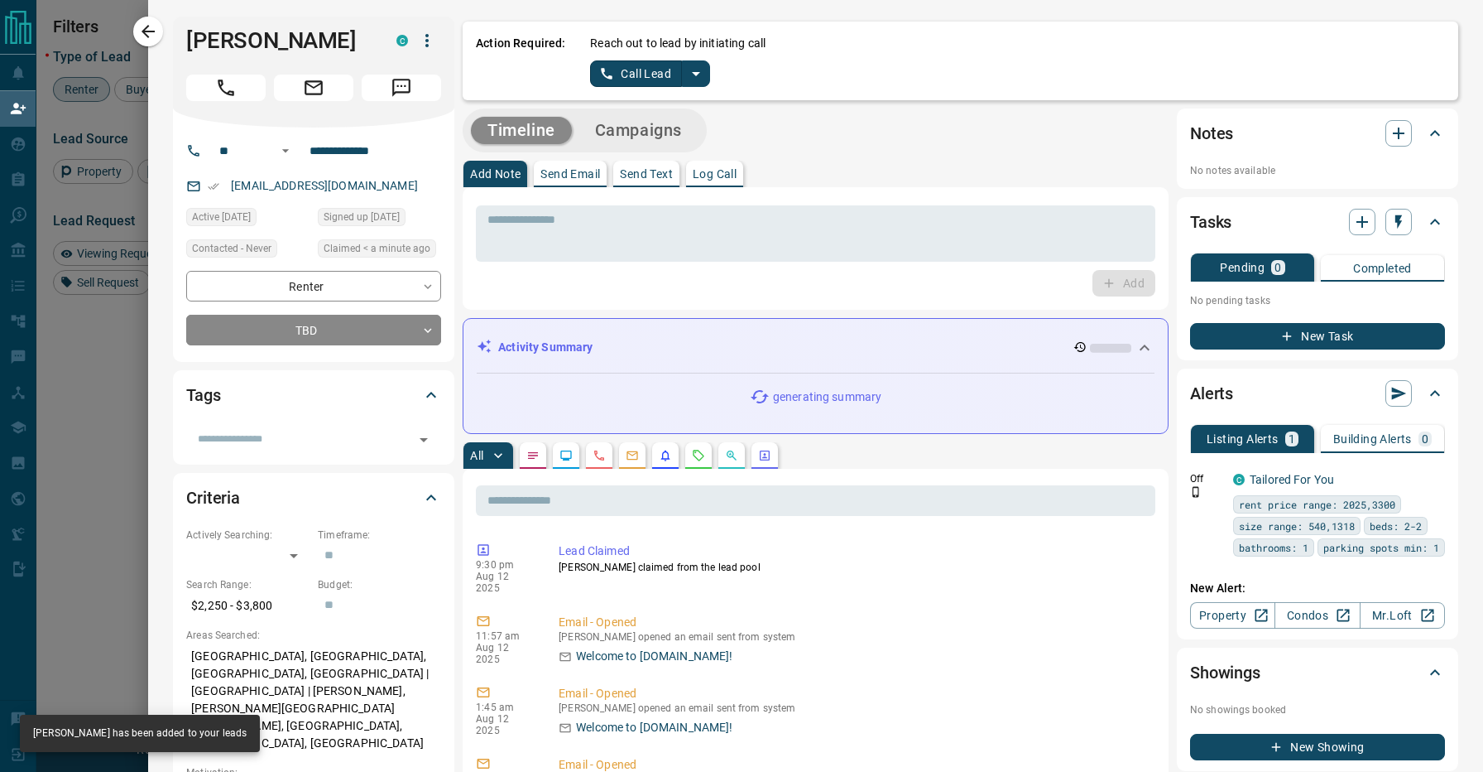
click at [694, 74] on icon "split button" at bounding box center [696, 74] width 8 height 4
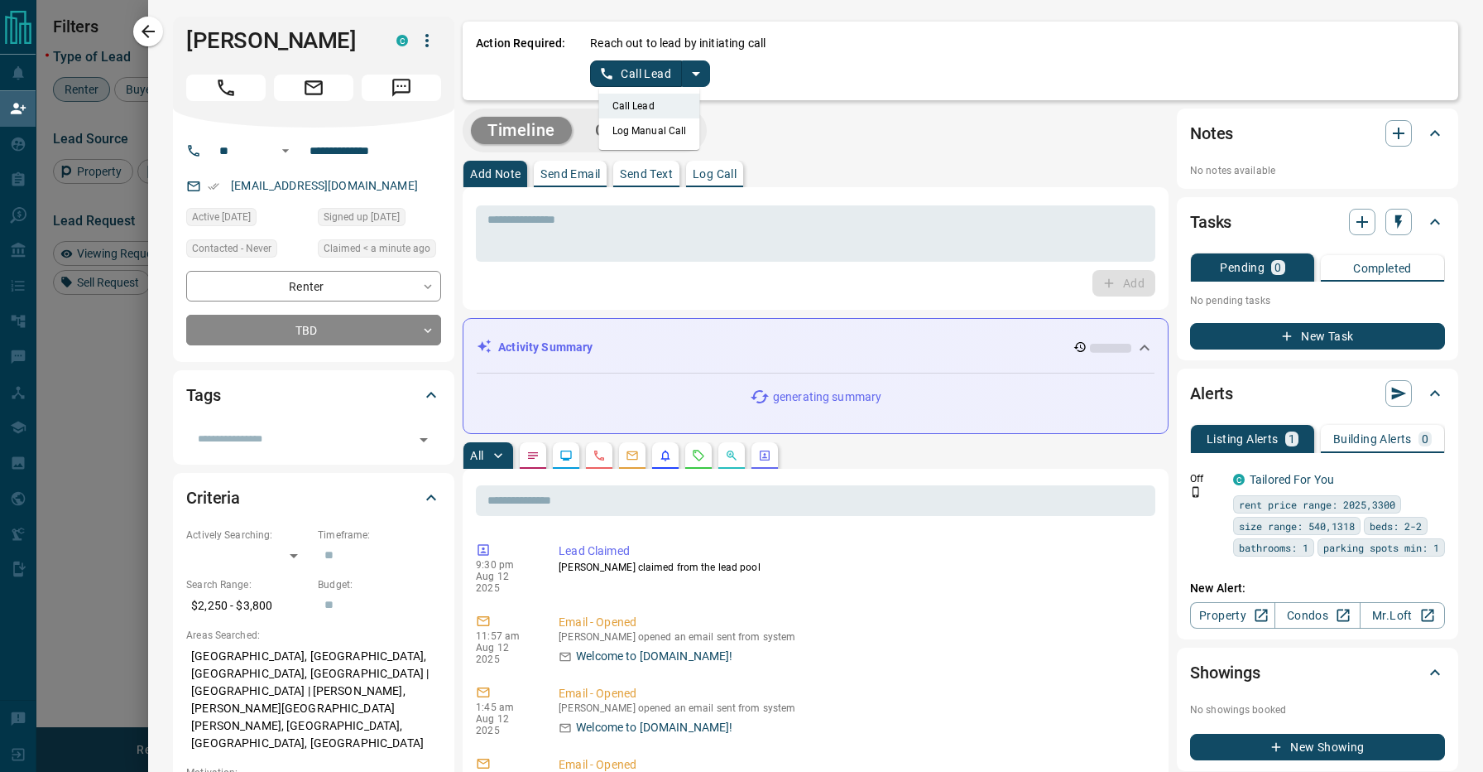
click at [671, 131] on li "Log Manual Call" at bounding box center [649, 130] width 101 height 25
click at [635, 70] on button "Log Manual Call" at bounding box center [644, 73] width 109 height 26
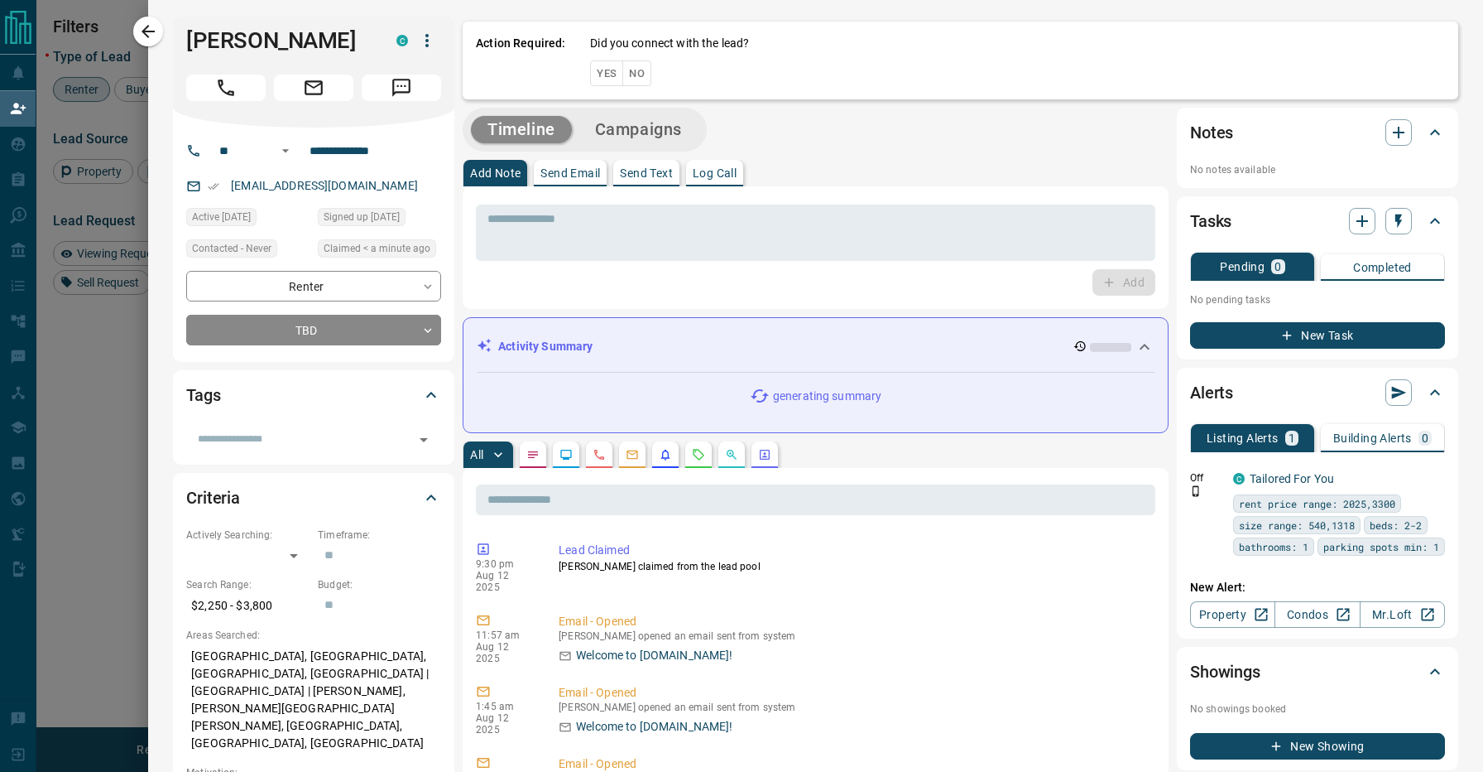
click at [636, 75] on button "No" at bounding box center [637, 73] width 29 height 26
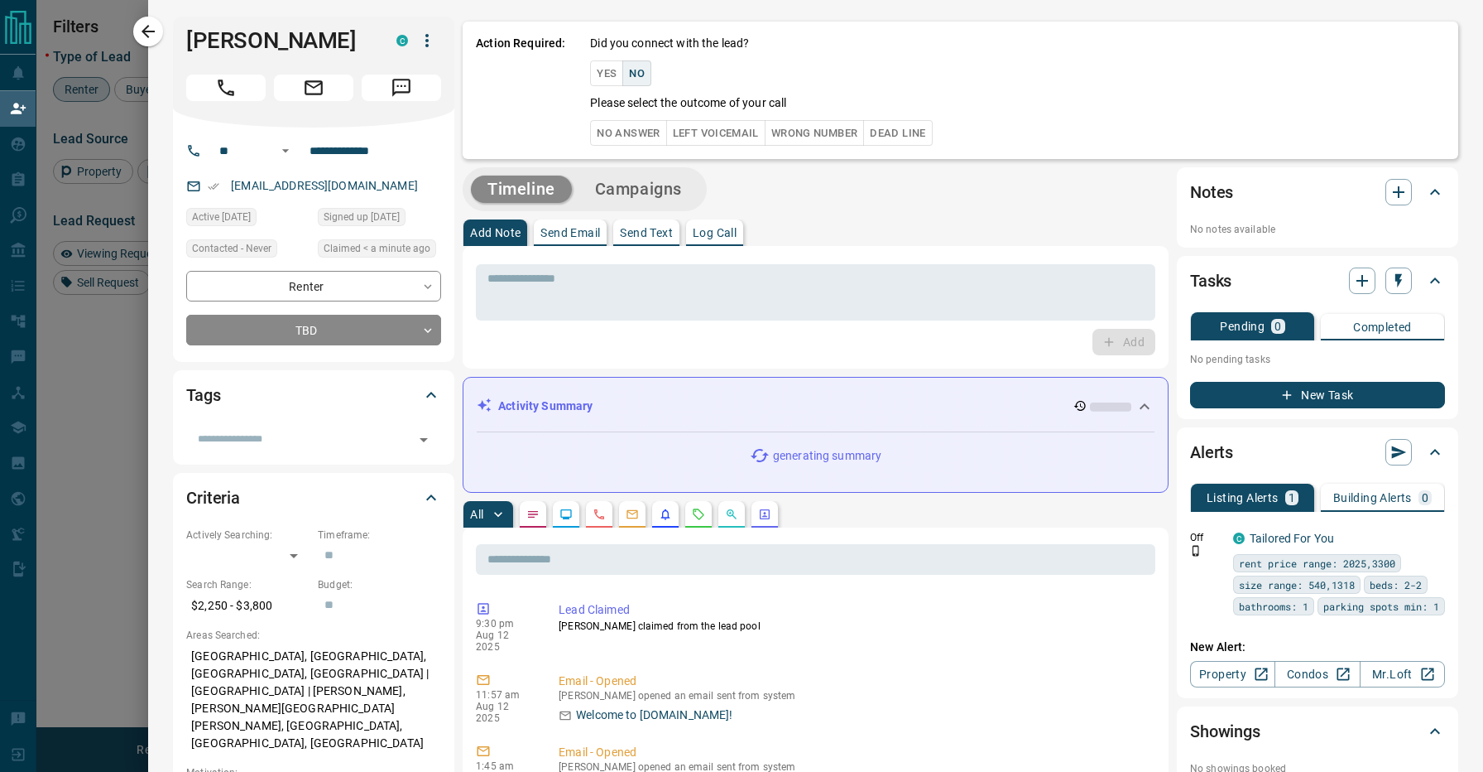
click at [627, 132] on button "No Answer" at bounding box center [628, 133] width 76 height 26
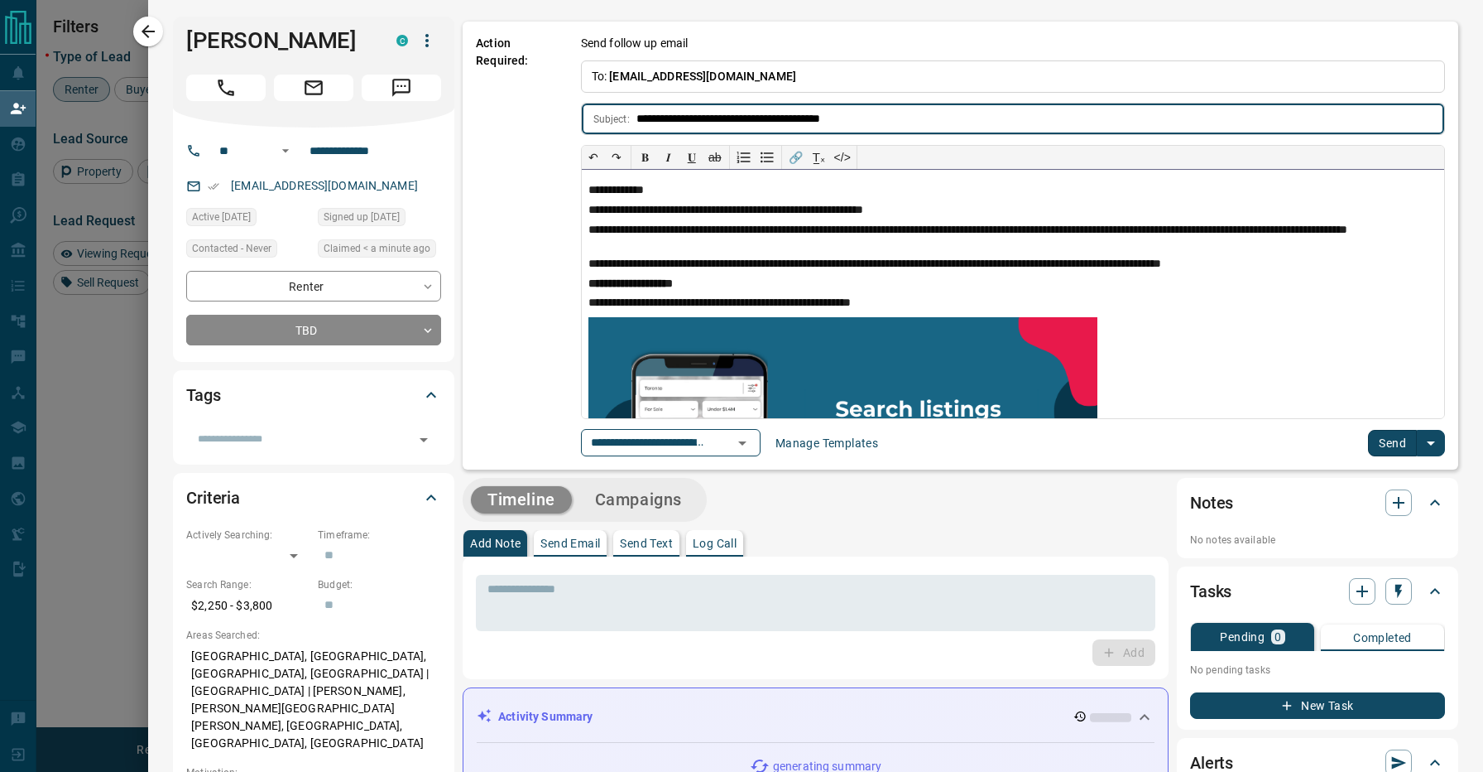
click at [641, 193] on p "**********" at bounding box center [1013, 190] width 849 height 13
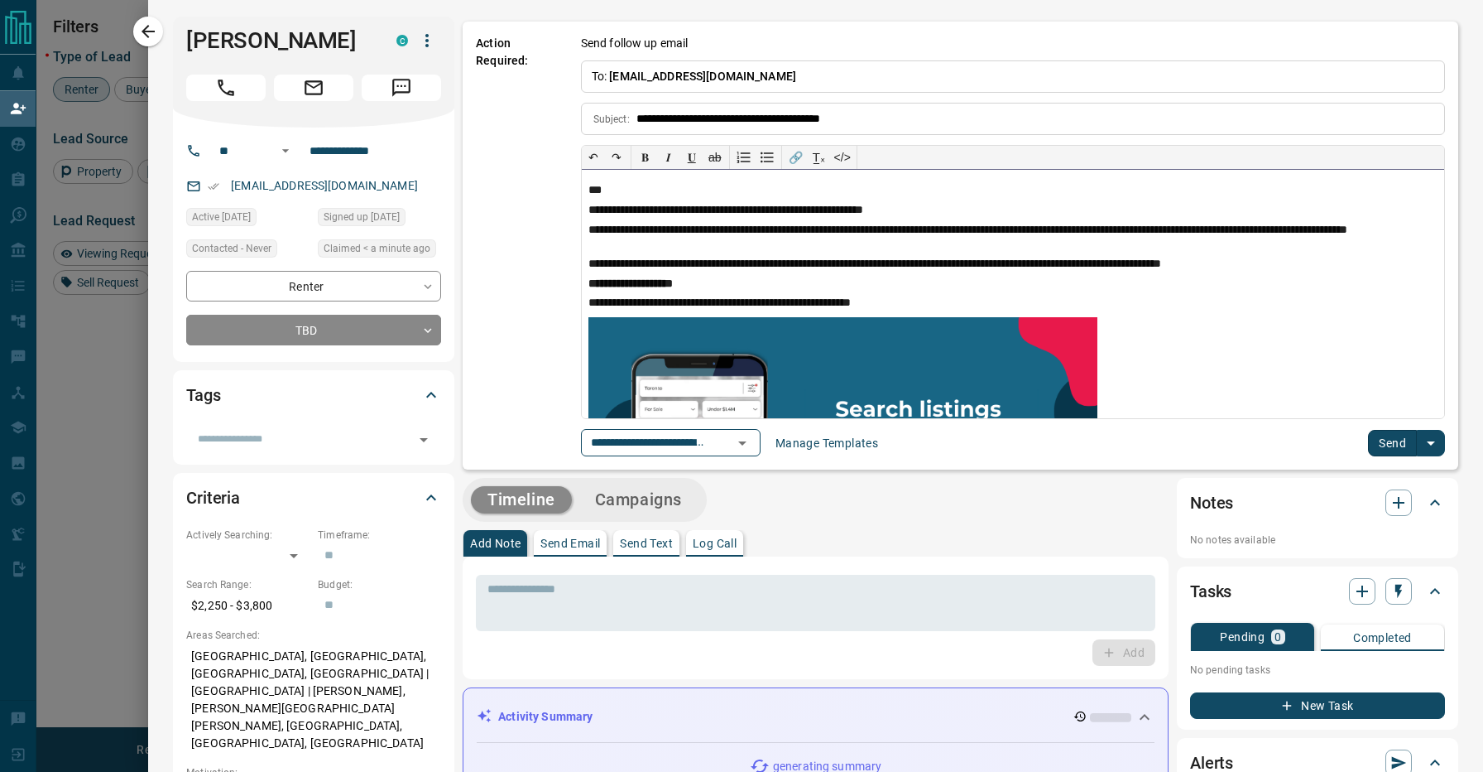
click at [858, 252] on div "**********" at bounding box center [1013, 294] width 863 height 248
click at [1402, 443] on button "Send" at bounding box center [1392, 443] width 49 height 26
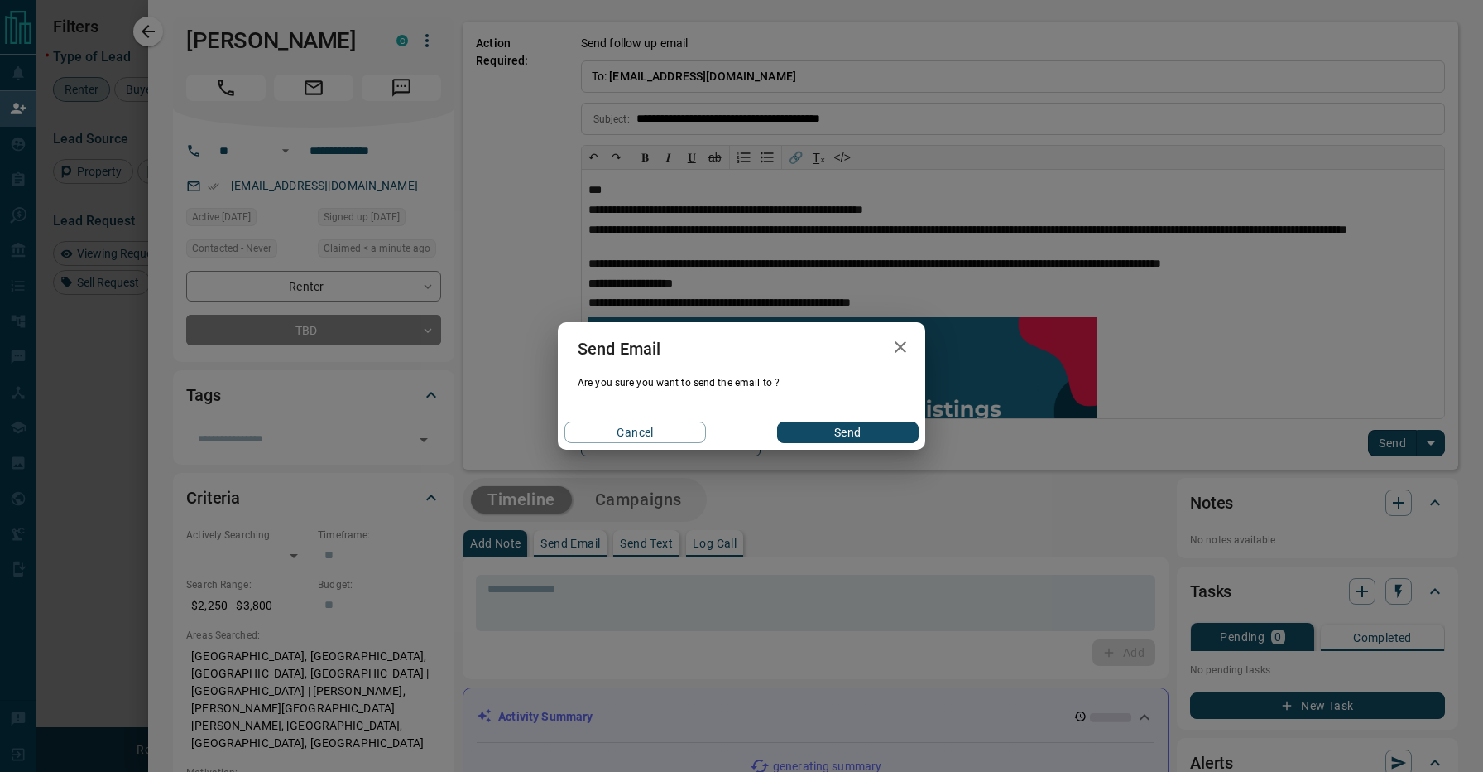
click at [843, 421] on button "Send" at bounding box center [848, 432] width 142 height 22
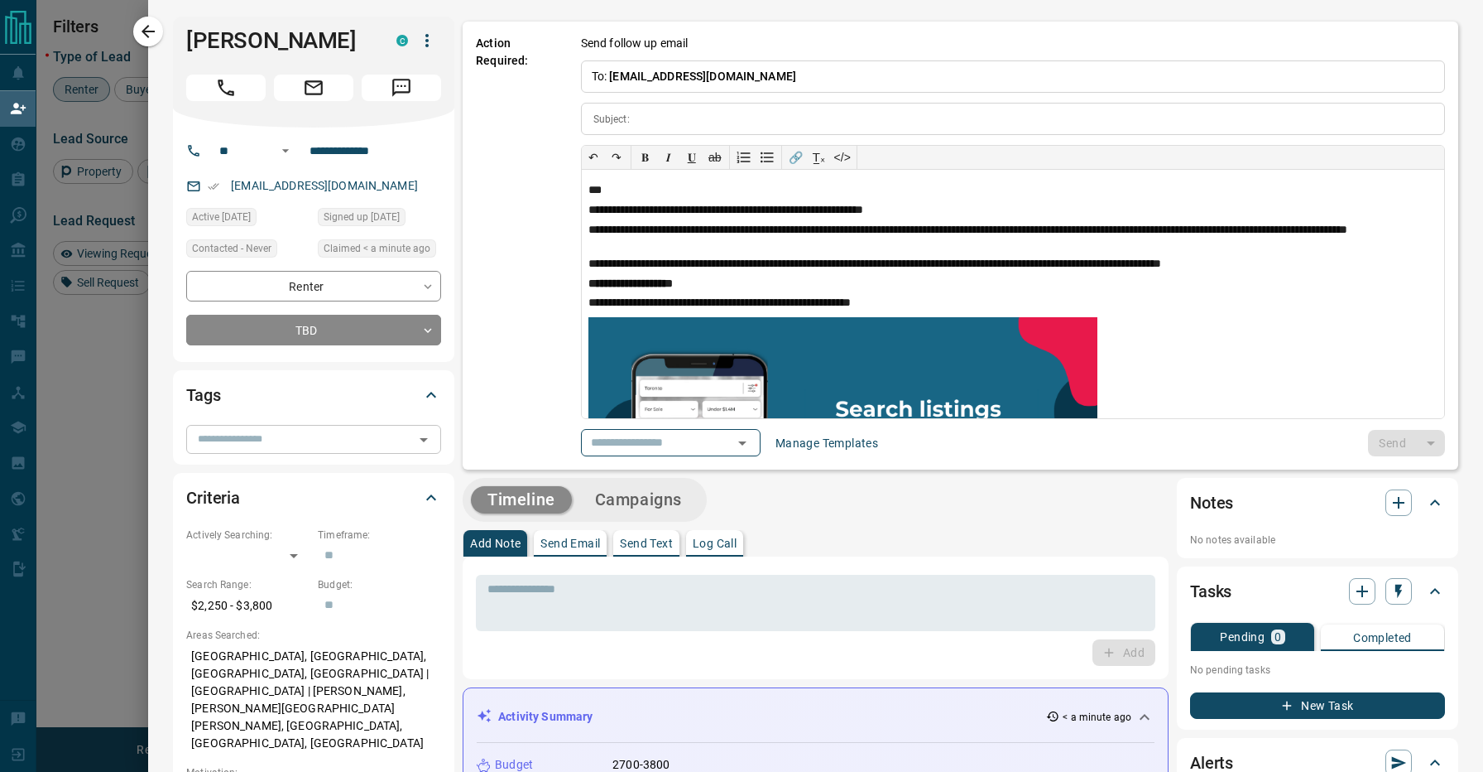
click at [314, 443] on input "text" at bounding box center [300, 439] width 218 height 18
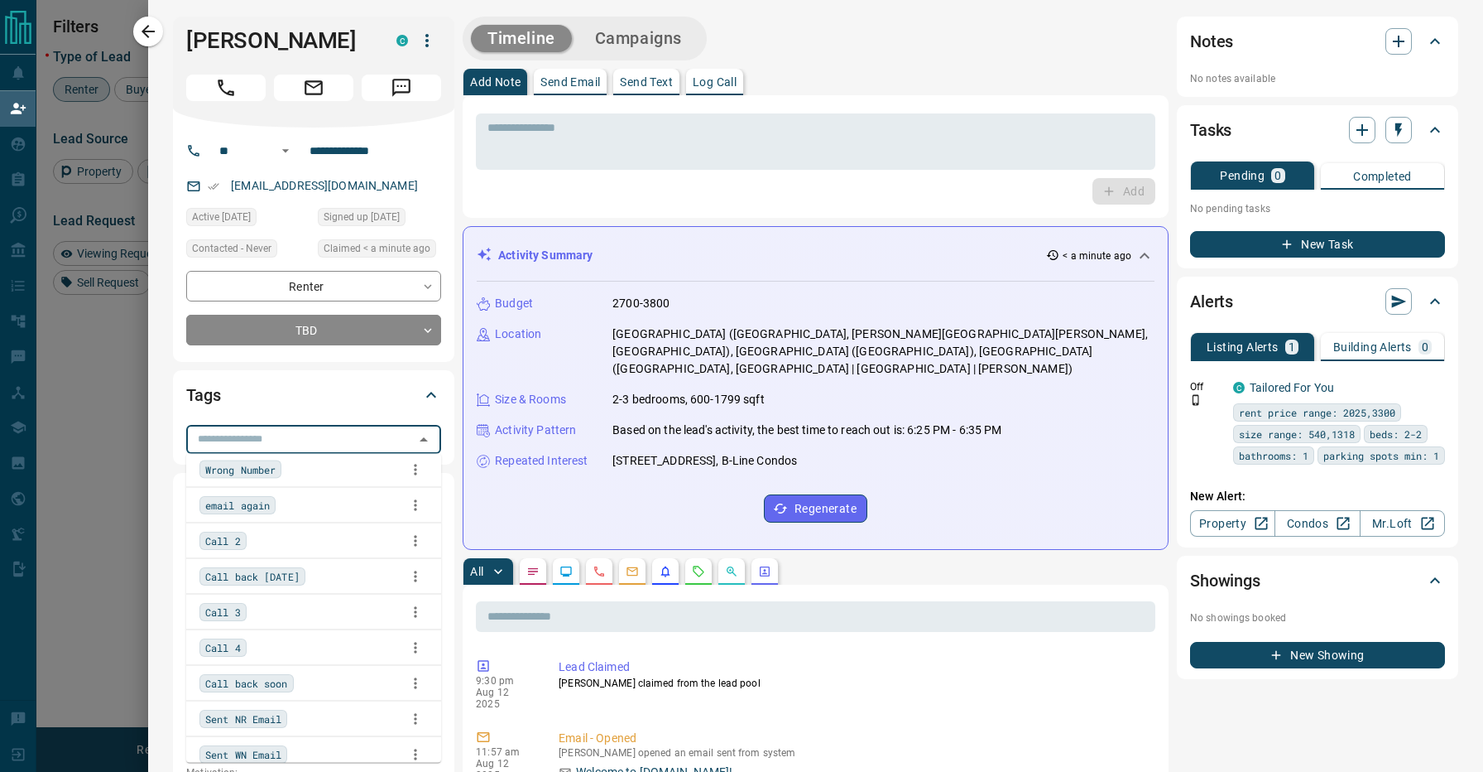
scroll to position [93, 0]
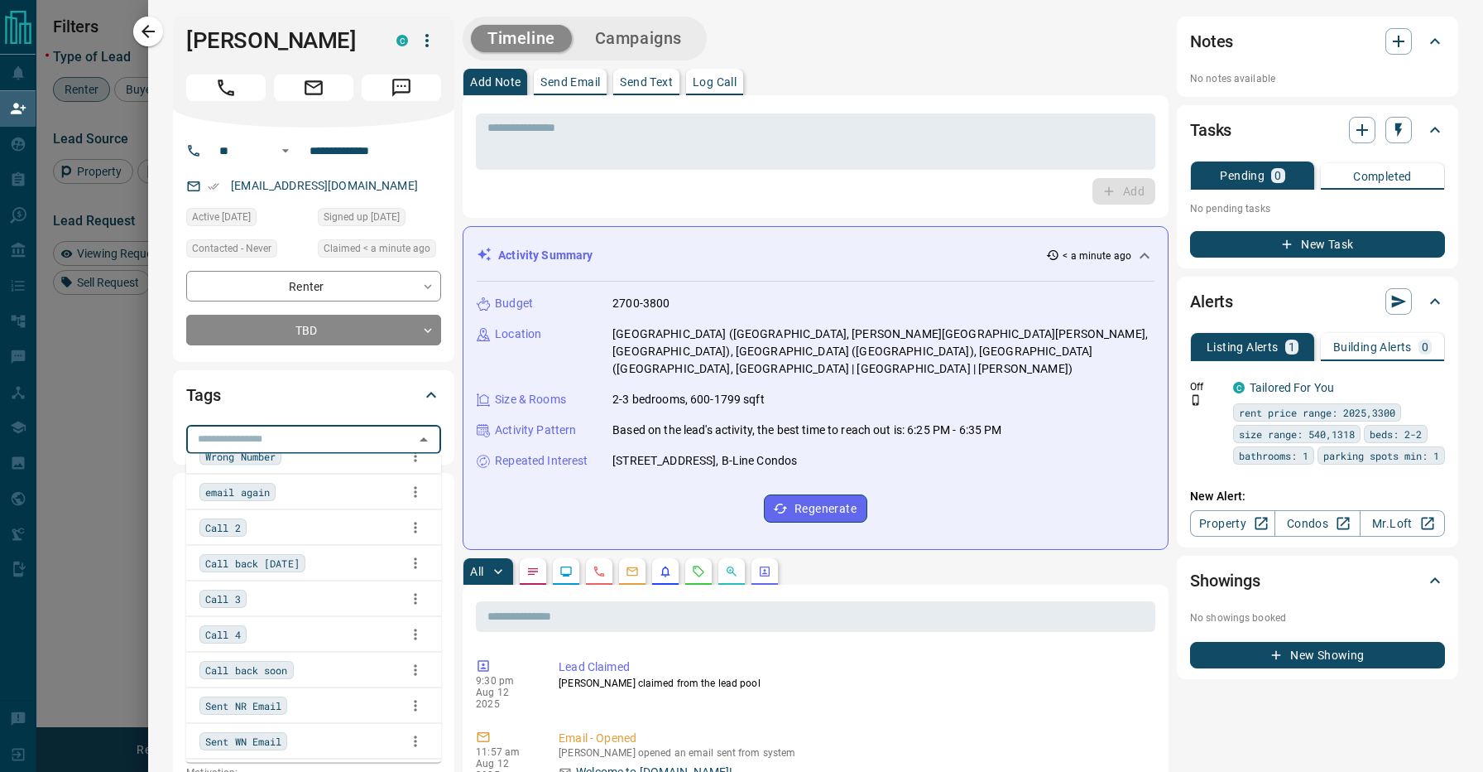
click at [319, 669] on div "Call back soon" at bounding box center [314, 669] width 228 height 25
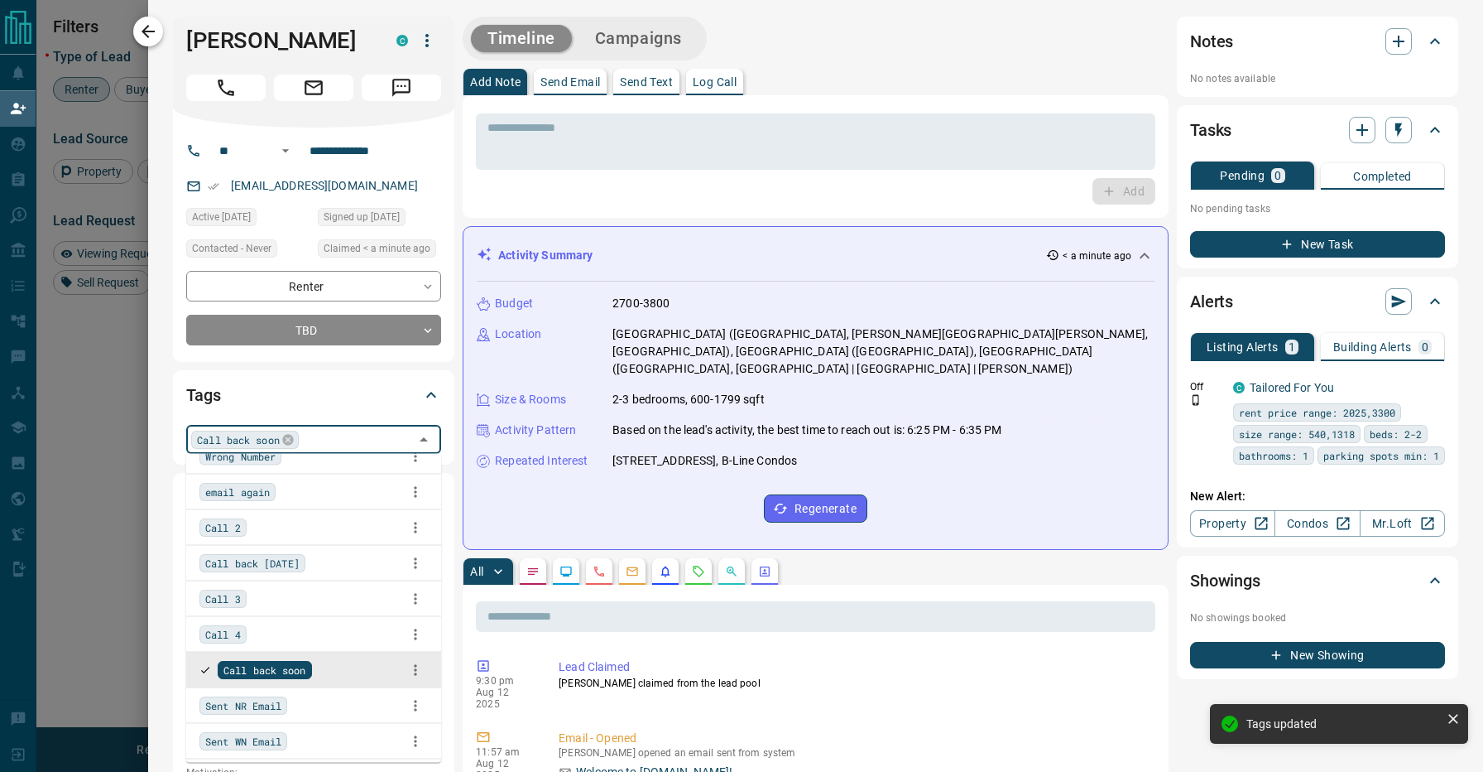
click at [156, 26] on icon "button" at bounding box center [148, 32] width 20 height 20
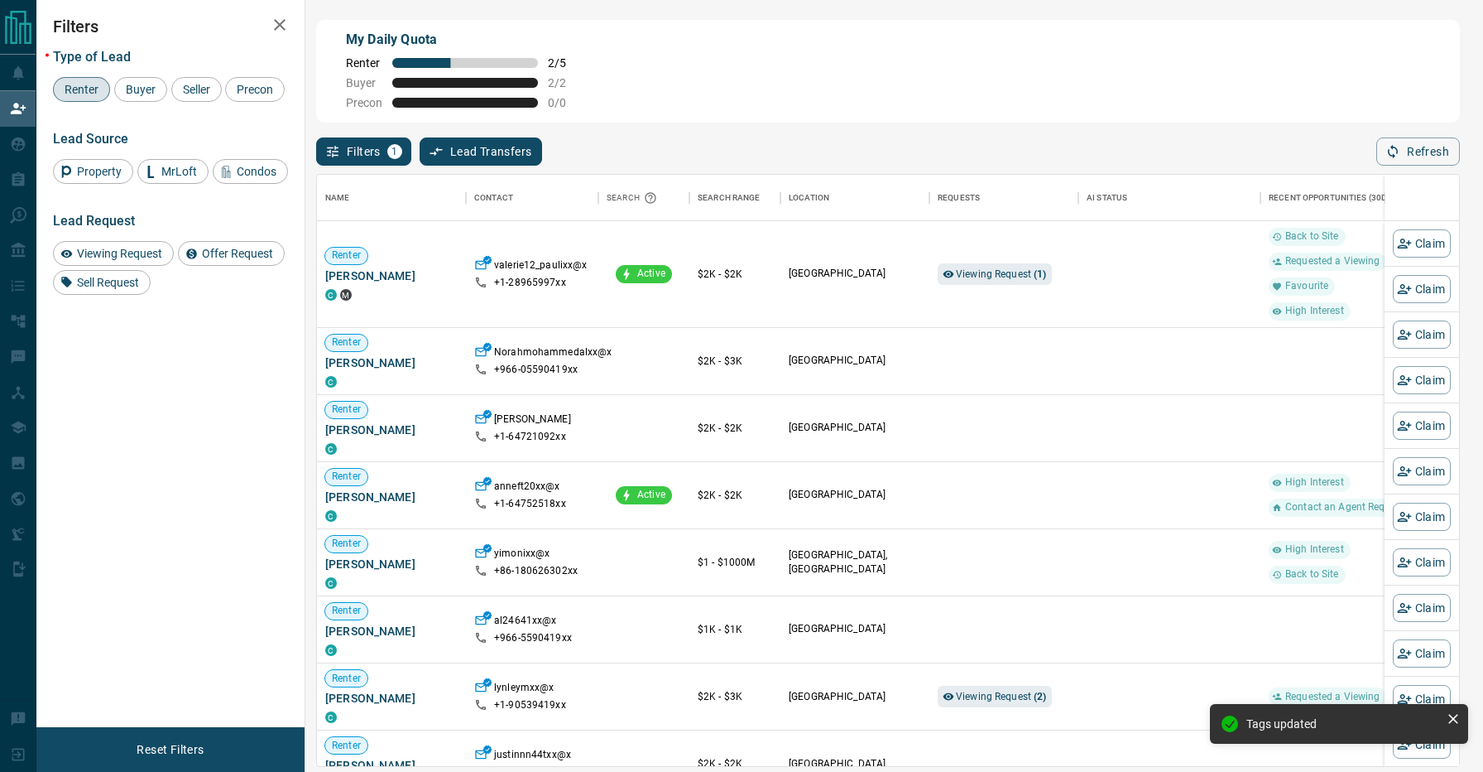
scroll to position [590, 1142]
click at [815, 132] on div "Filters 1 Lead Transfers 0 Refresh" at bounding box center [888, 144] width 1144 height 43
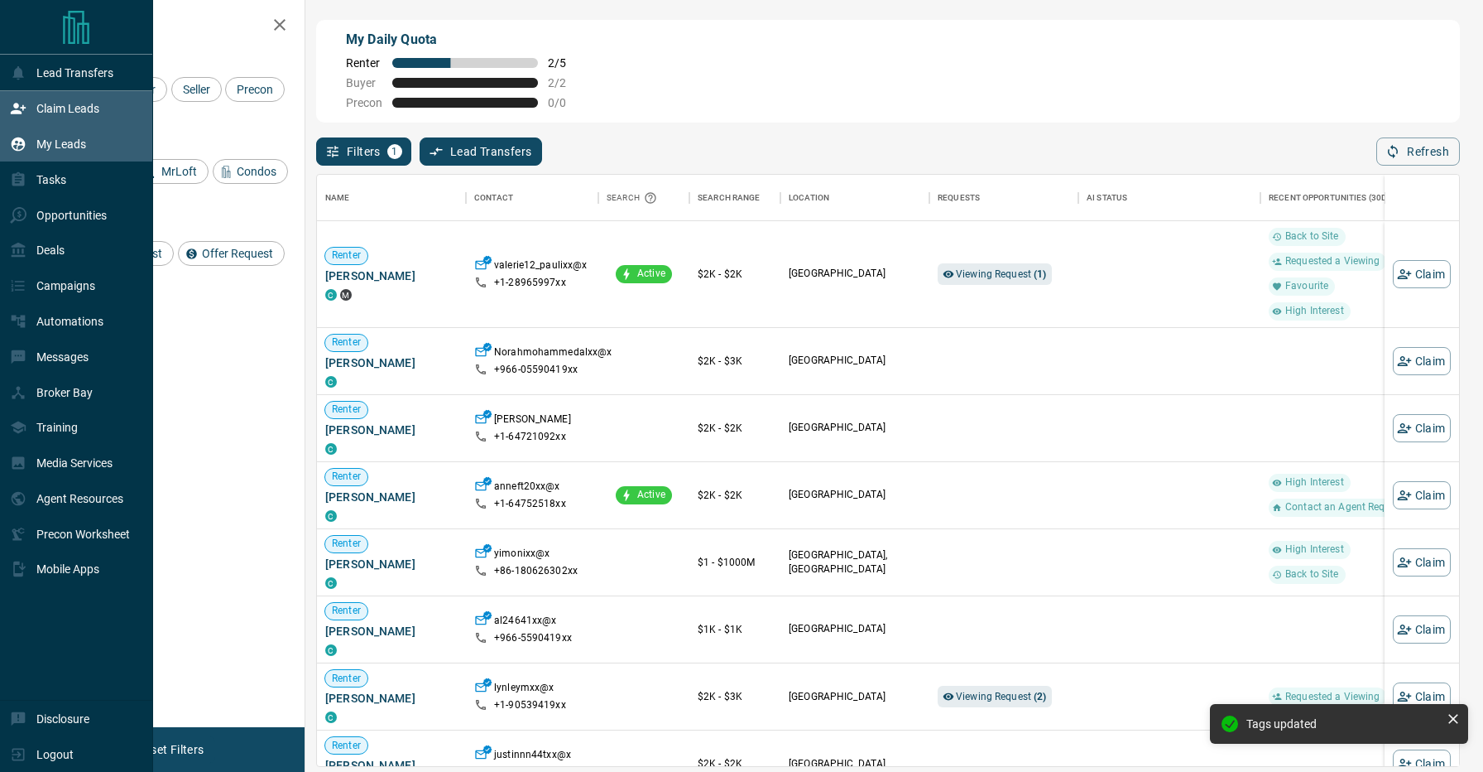
click at [7, 155] on div "My Leads" at bounding box center [76, 145] width 153 height 36
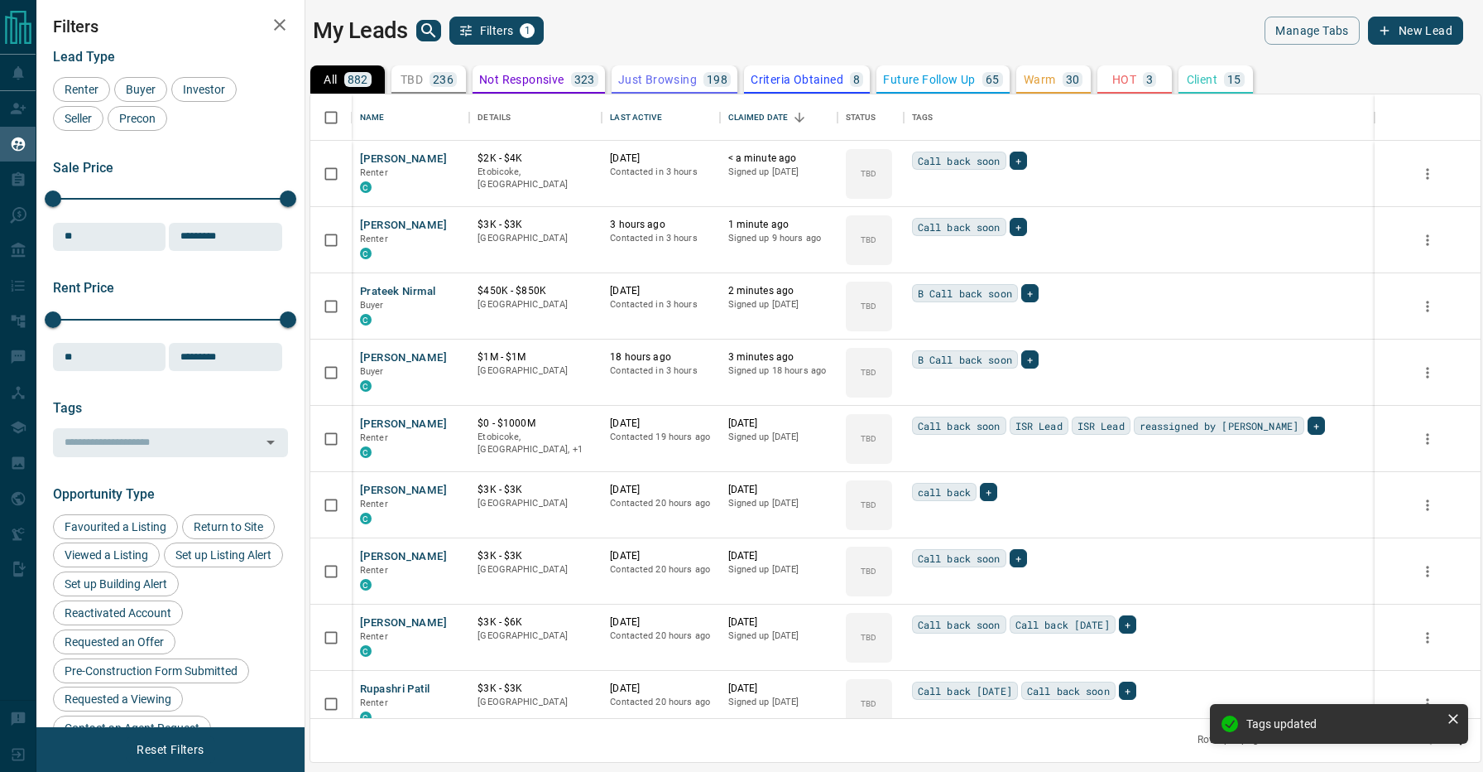
scroll to position [623, 1171]
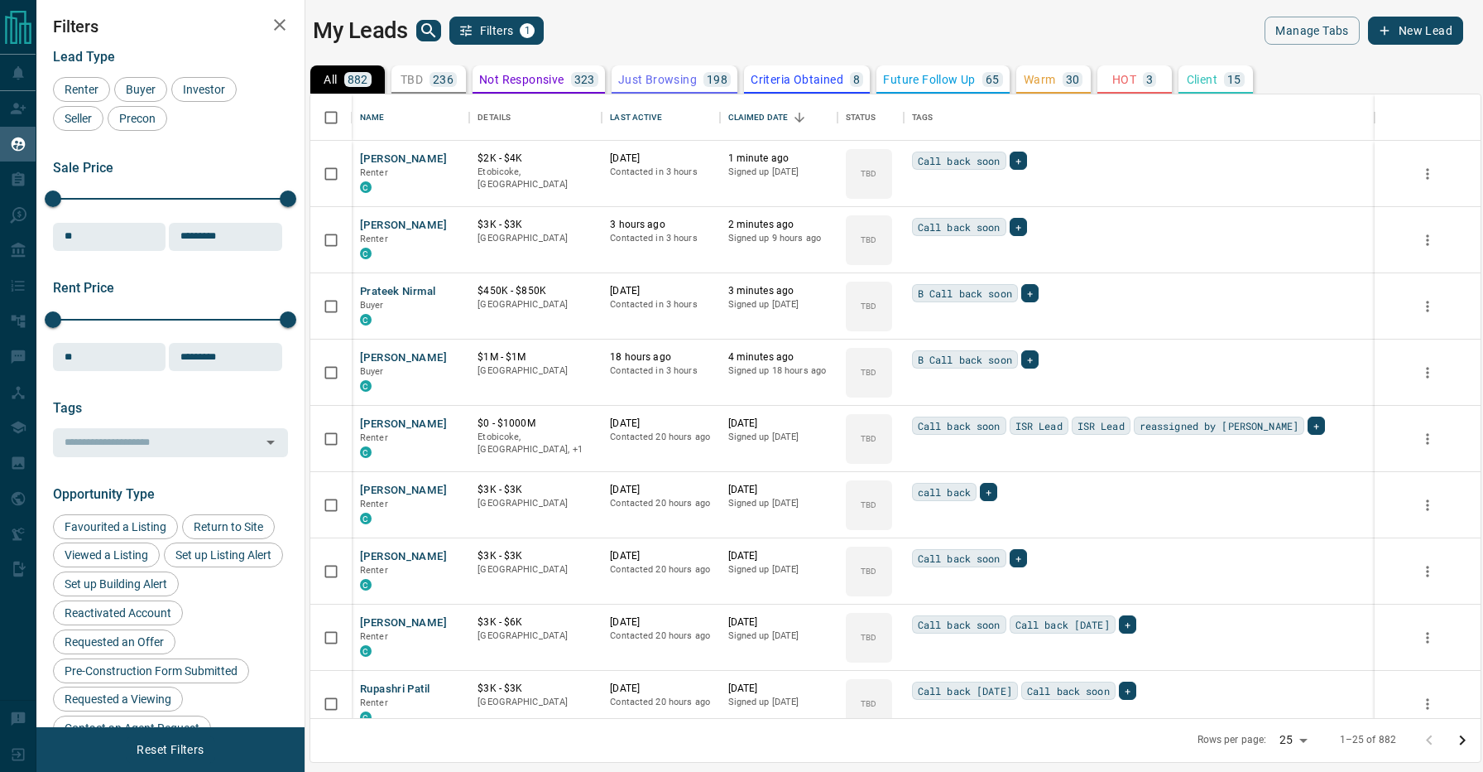
click at [665, 31] on div "My Leads Filters 1" at bounding box center [600, 31] width 575 height 28
